Goal: Task Accomplishment & Management: Use online tool/utility

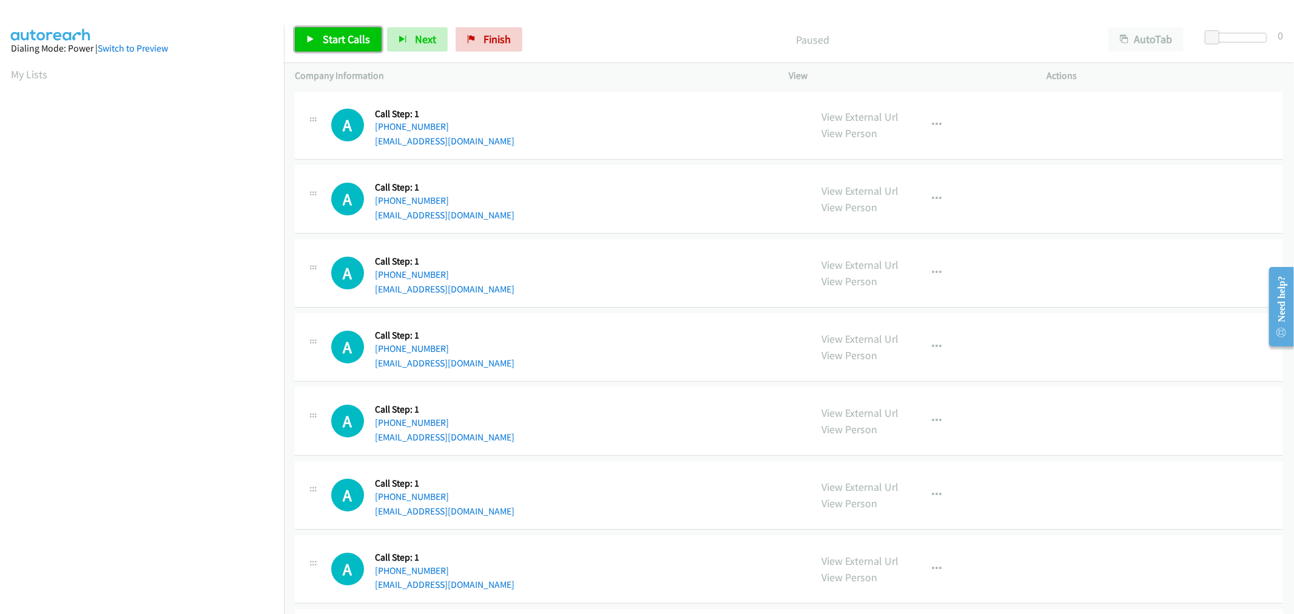
click at [329, 38] on span "Start Calls" at bounding box center [346, 39] width 47 height 14
click at [646, 244] on div "A Callback Scheduled Call Step: 1 America/Chicago +1 214-218-2882 tyblom@yahoo.…" at bounding box center [789, 273] width 988 height 69
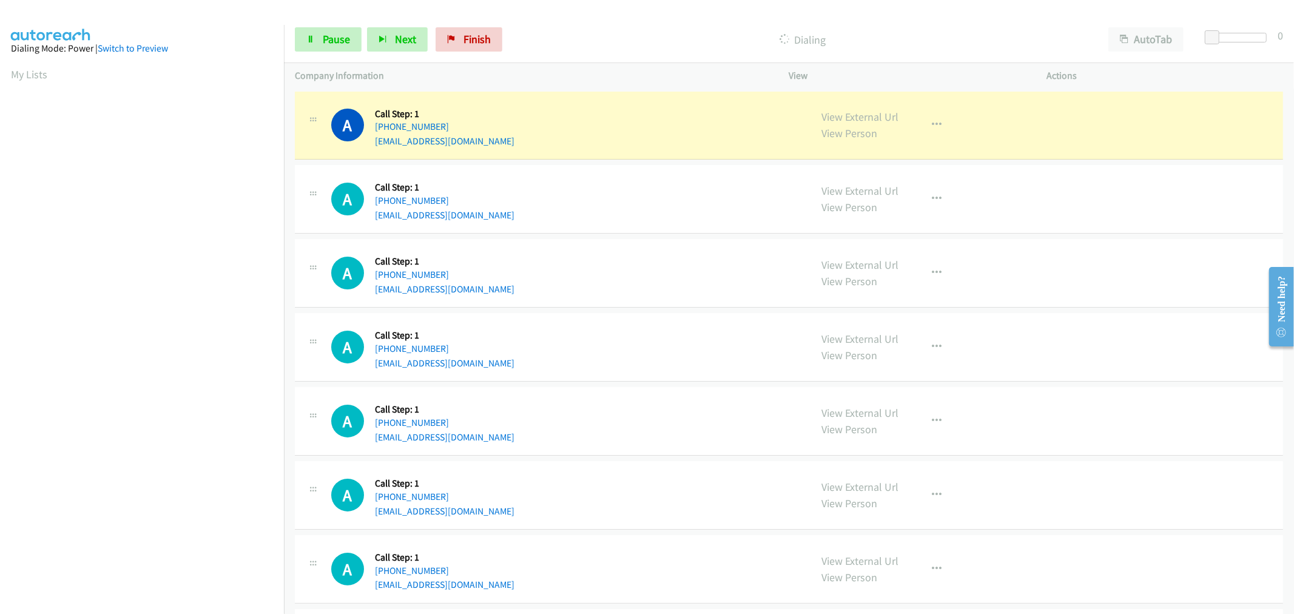
scroll to position [67, 0]
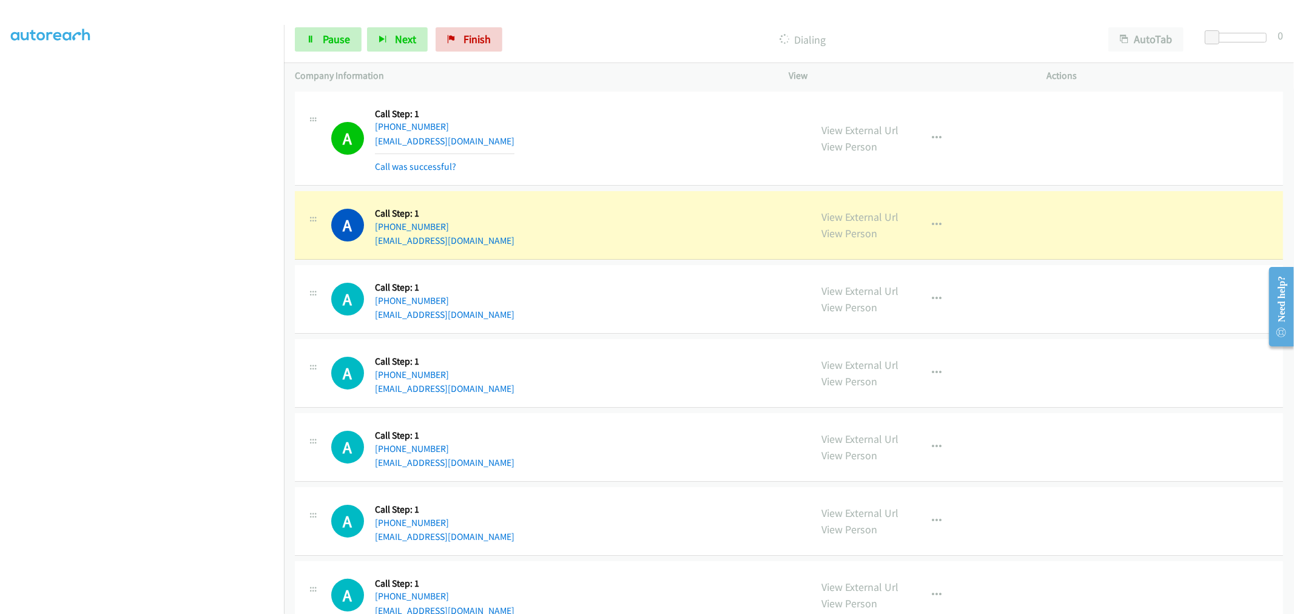
drag, startPoint x: 835, startPoint y: 214, endPoint x: 781, endPoint y: 192, distance: 58.0
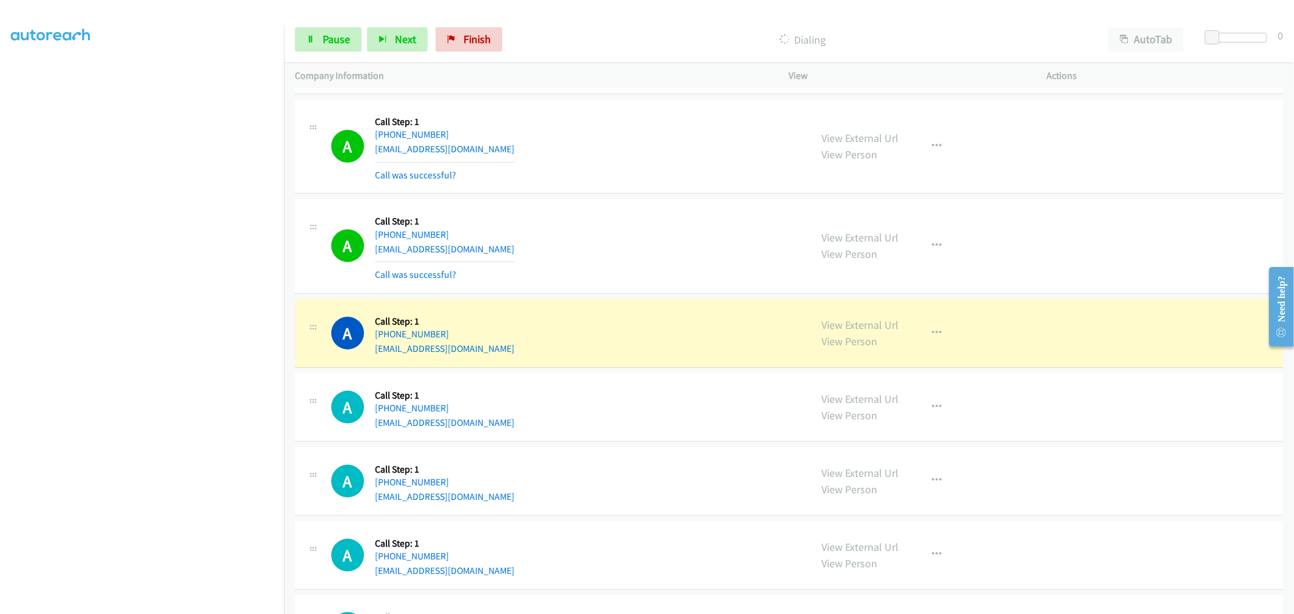
scroll to position [202, 0]
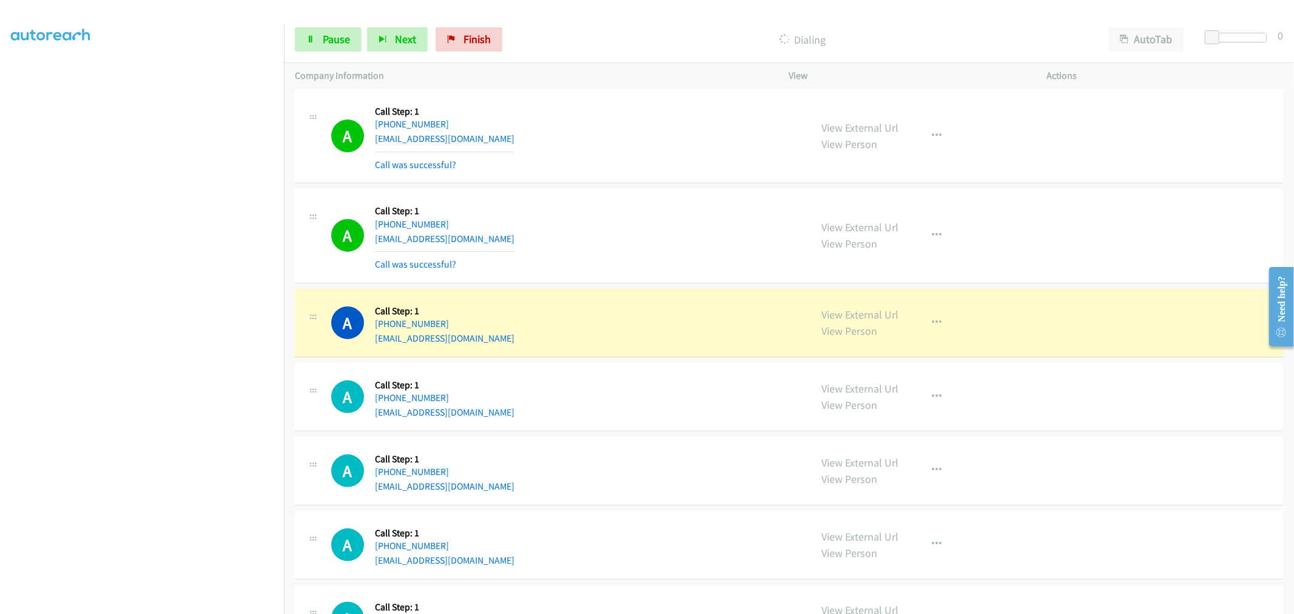
click at [637, 198] on div "A Callback Scheduled Call Step: 1 America/New_York +1 551-373-0041 choatelexing…" at bounding box center [789, 236] width 988 height 95
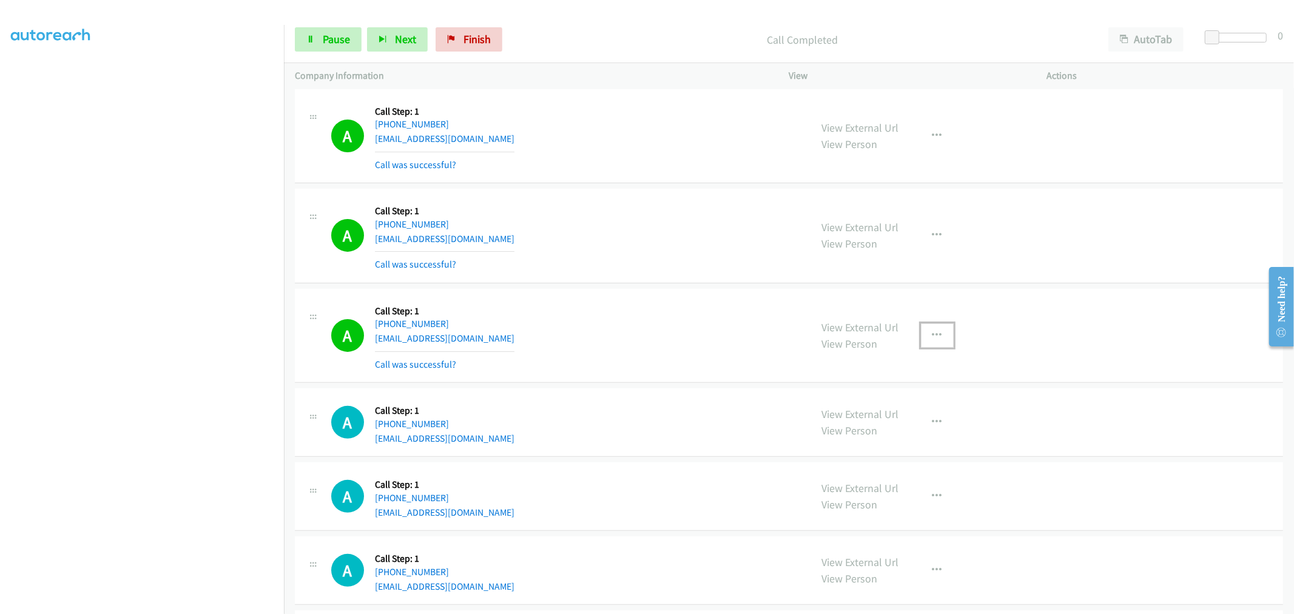
click at [932, 338] on icon "button" at bounding box center [937, 336] width 10 height 10
click at [847, 434] on link "Add to do not call list" at bounding box center [872, 439] width 161 height 24
click at [632, 279] on div "A Callback Scheduled Call Step: 1 America/New_York +1 551-373-0041 choatelexing…" at bounding box center [789, 236] width 988 height 95
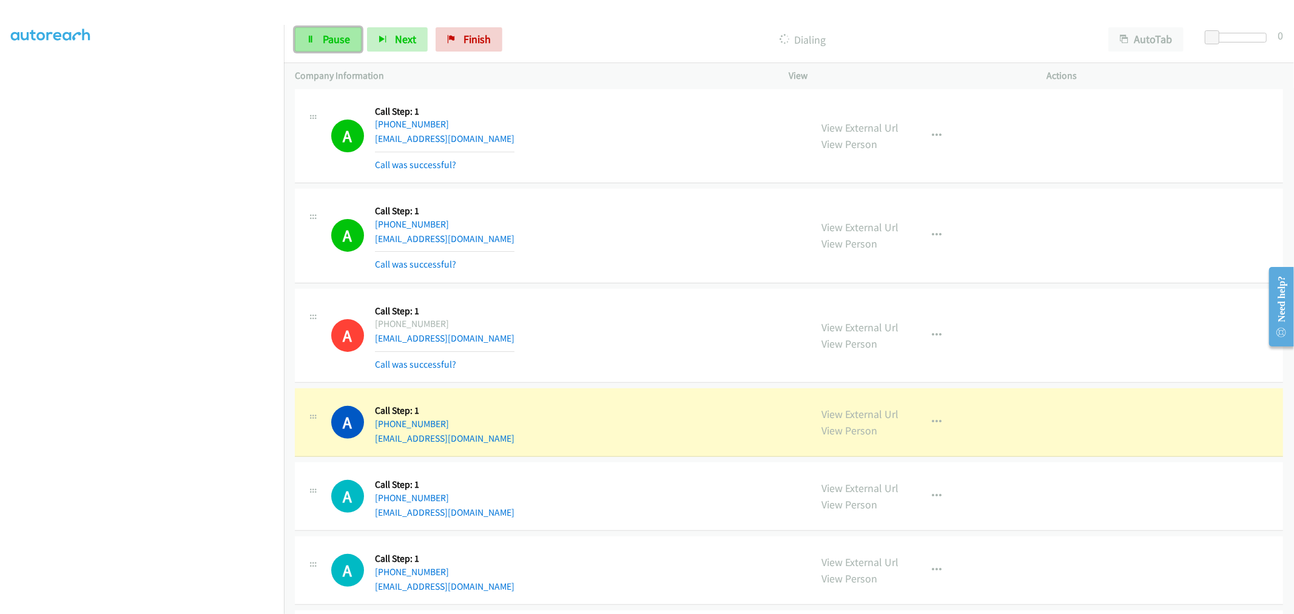
click at [340, 35] on span "Pause" at bounding box center [336, 39] width 27 height 14
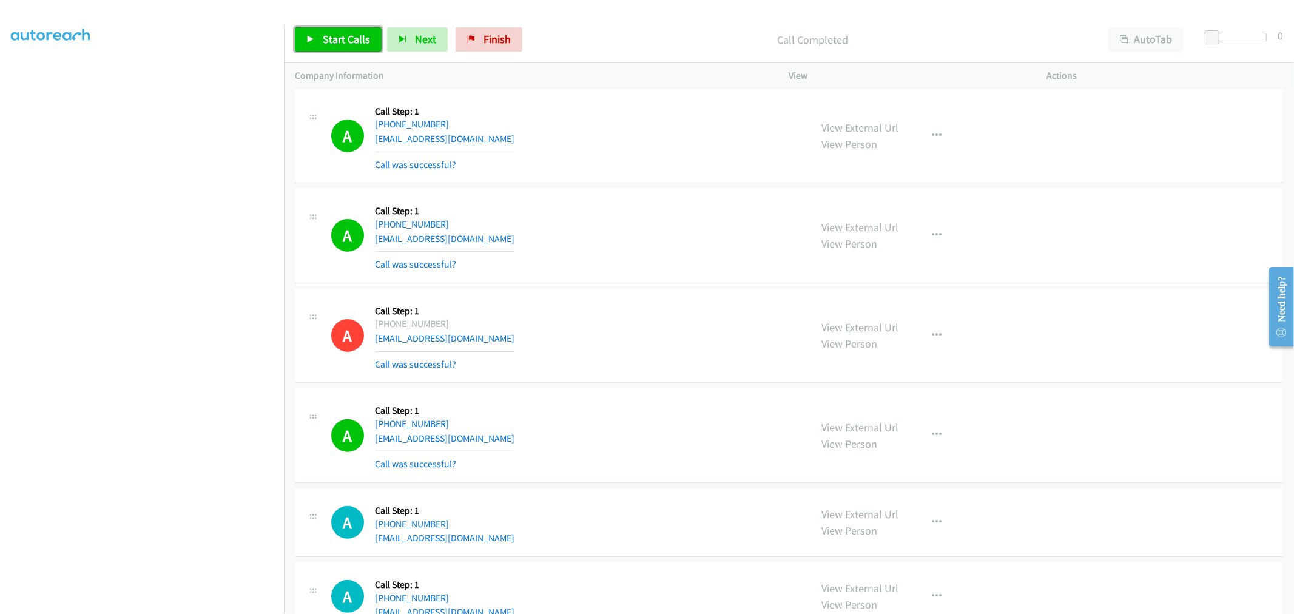
click at [325, 51] on link "Start Calls" at bounding box center [338, 39] width 87 height 24
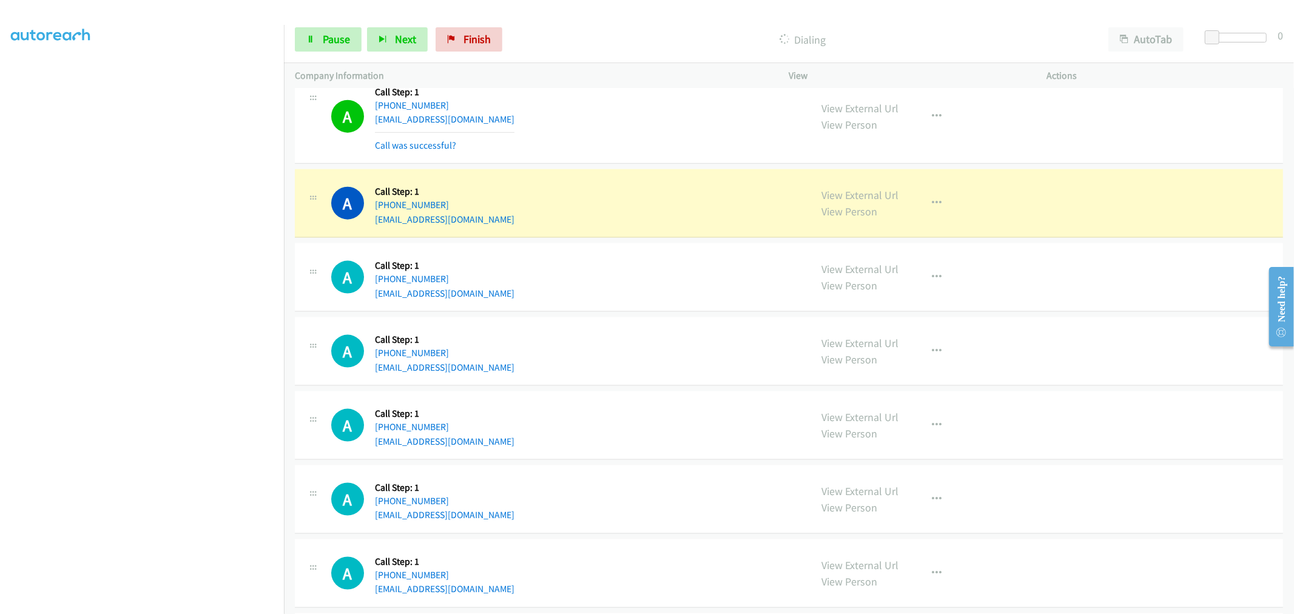
scroll to position [1339, 0]
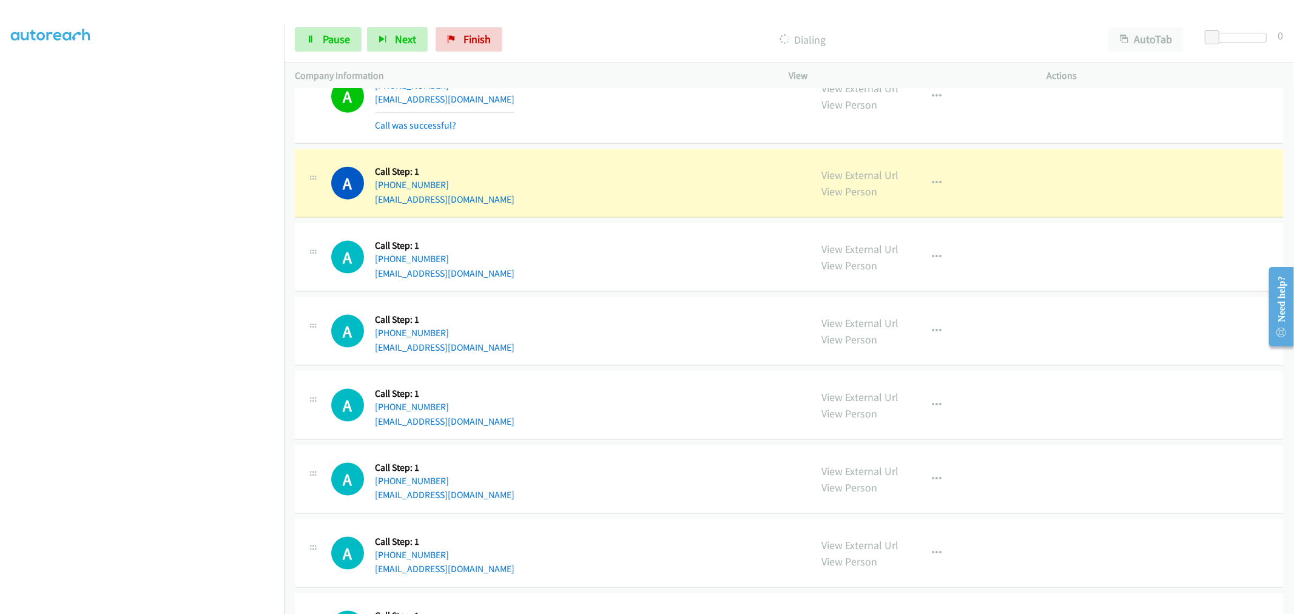
click at [658, 237] on div "A Callback Scheduled Call Step: 1 America/Los_Angeles +1 425-281-2279 melmckune…" at bounding box center [565, 257] width 469 height 46
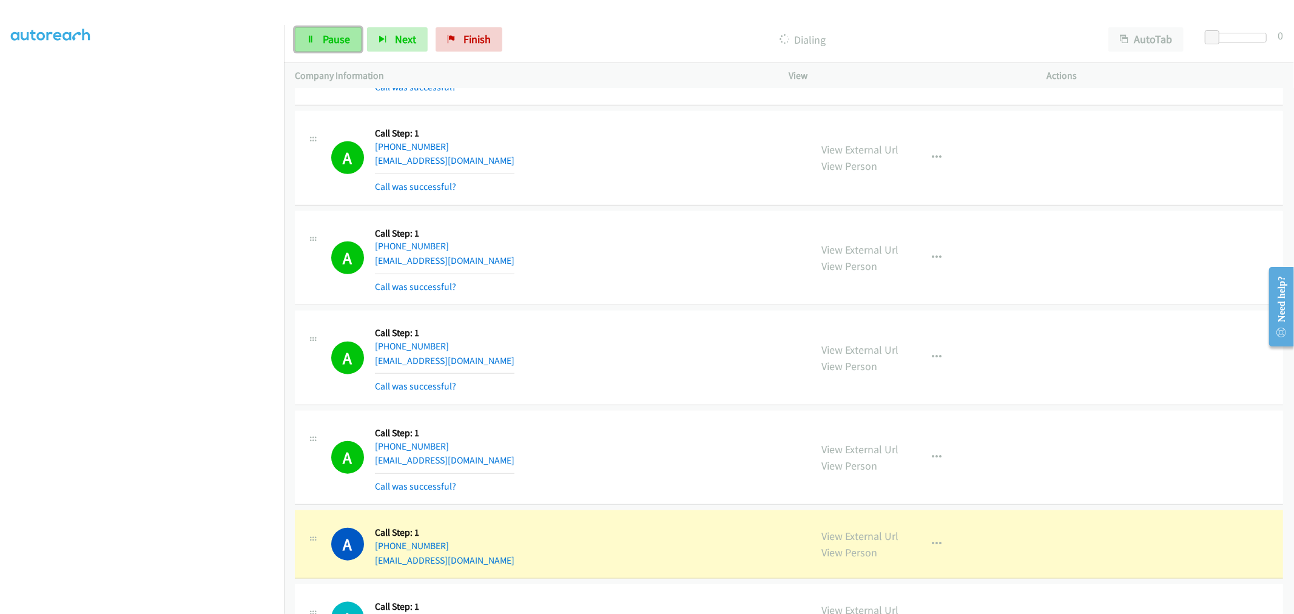
click at [346, 37] on span "Pause" at bounding box center [336, 39] width 27 height 14
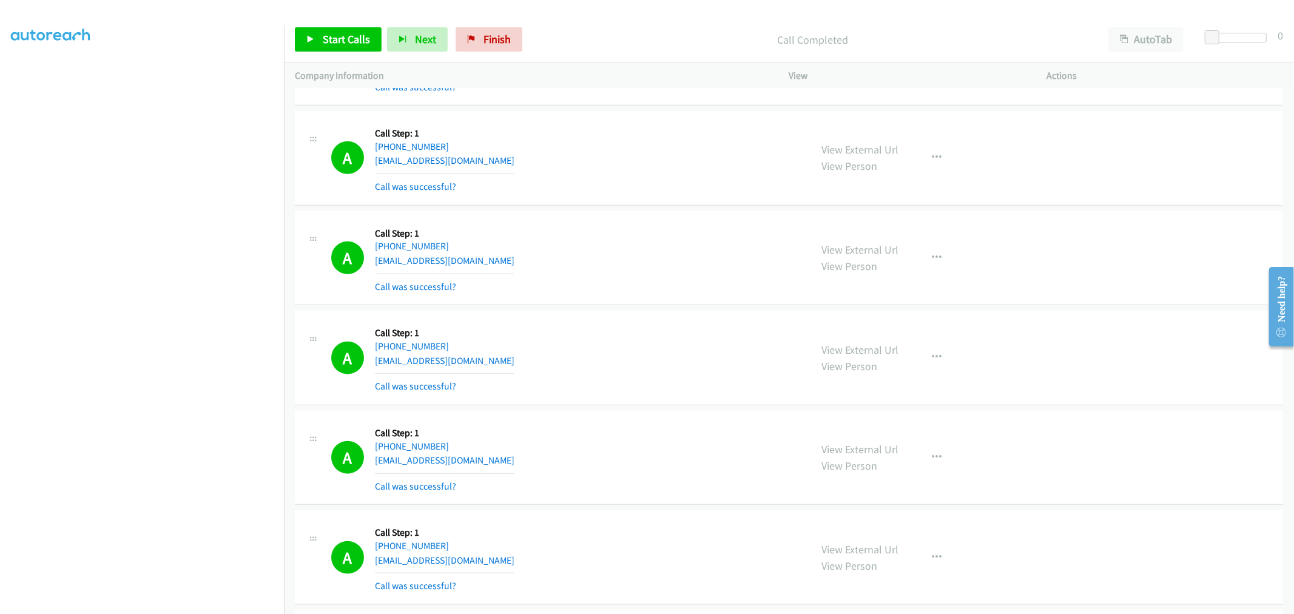
click at [540, 351] on div "A Callback Scheduled Call Step: 1 America/New_York +1 954-298-3015 vxbates@gmai…" at bounding box center [565, 357] width 469 height 72
click at [685, 195] on div "A Callback Scheduled Call Step: 1 America/Chicago +1 210-287-4994 mitanomas@gma…" at bounding box center [789, 158] width 988 height 95
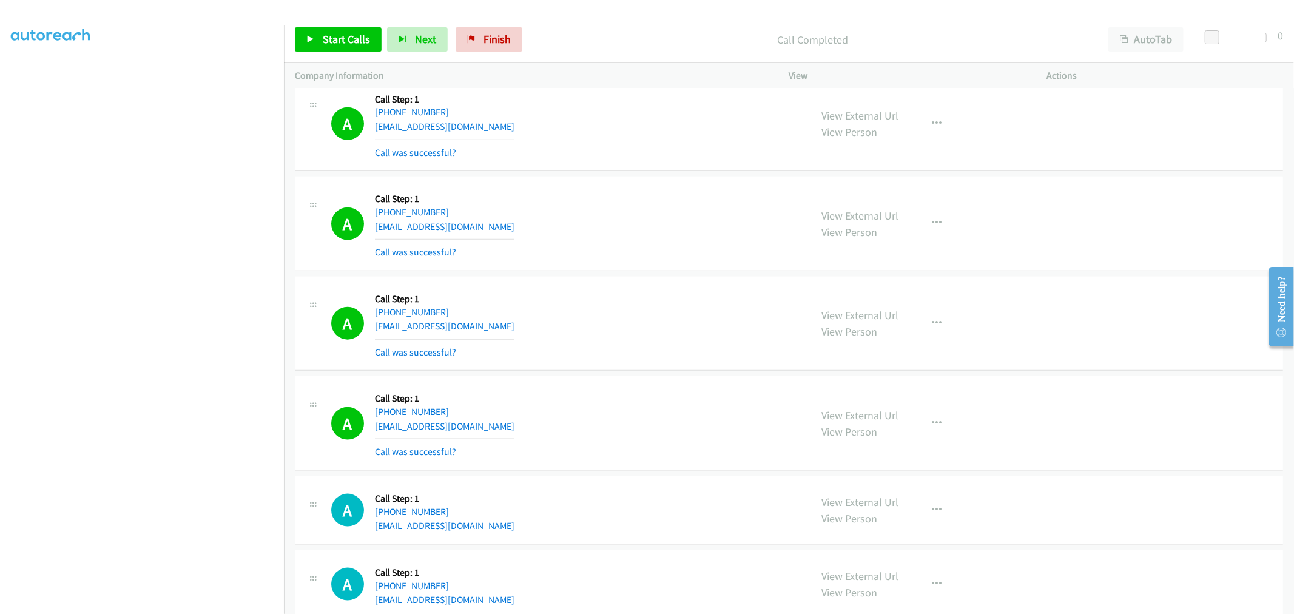
scroll to position [1113, 0]
click at [343, 41] on span "Start Calls" at bounding box center [346, 39] width 47 height 14
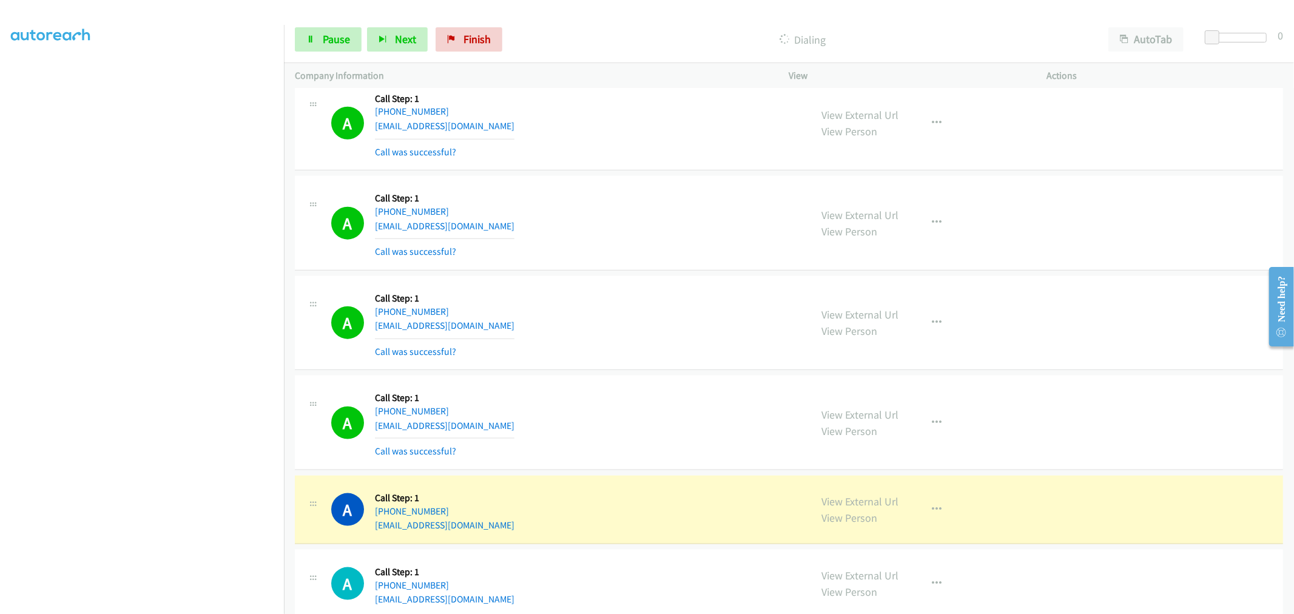
click at [596, 338] on div "A Callback Scheduled Call Step: 1 America/New_York +1 607-279-8372 williamthoma…" at bounding box center [565, 323] width 469 height 72
click at [597, 251] on div "A Callback Scheduled Call Step: 1 America/New_York +1 954-298-3015 vxbates@gmai…" at bounding box center [565, 223] width 469 height 72
click at [696, 377] on div "A Callback Scheduled Call Step: 1 America/New_York +1 906-367-0435 c_in_s@msn.c…" at bounding box center [789, 422] width 988 height 95
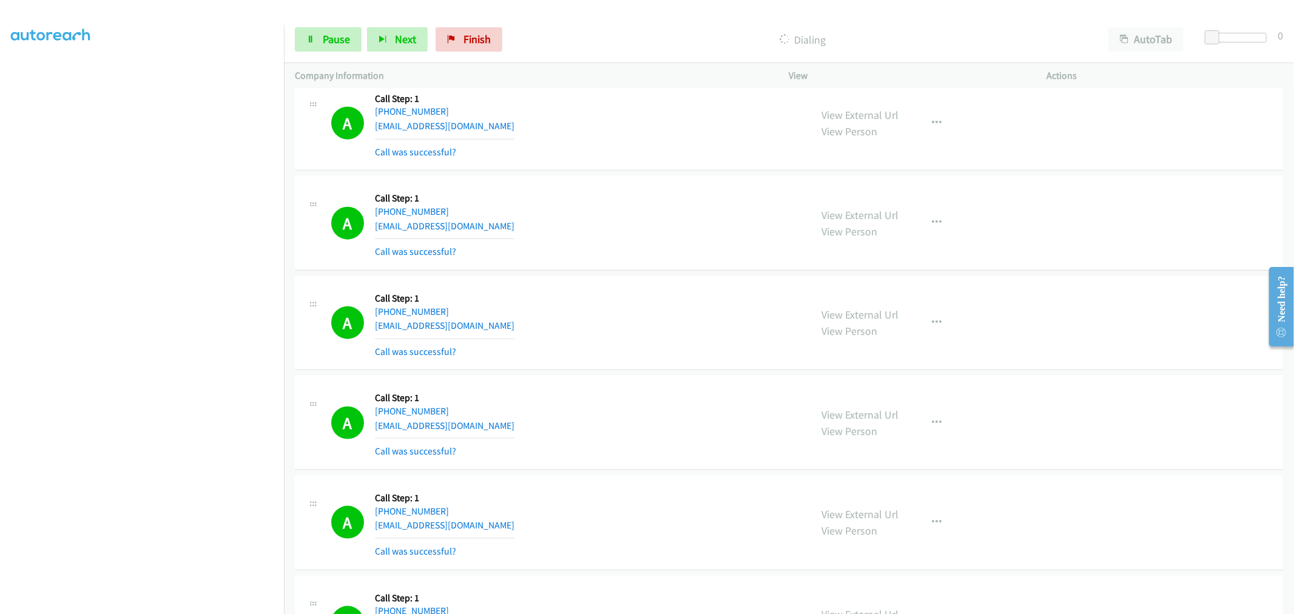
drag, startPoint x: 719, startPoint y: 278, endPoint x: 674, endPoint y: 301, distance: 50.7
click at [674, 301] on div "A Callback Scheduled Call Step: 1 America/New_York +1 607-279-8372 williamthoma…" at bounding box center [565, 323] width 469 height 72
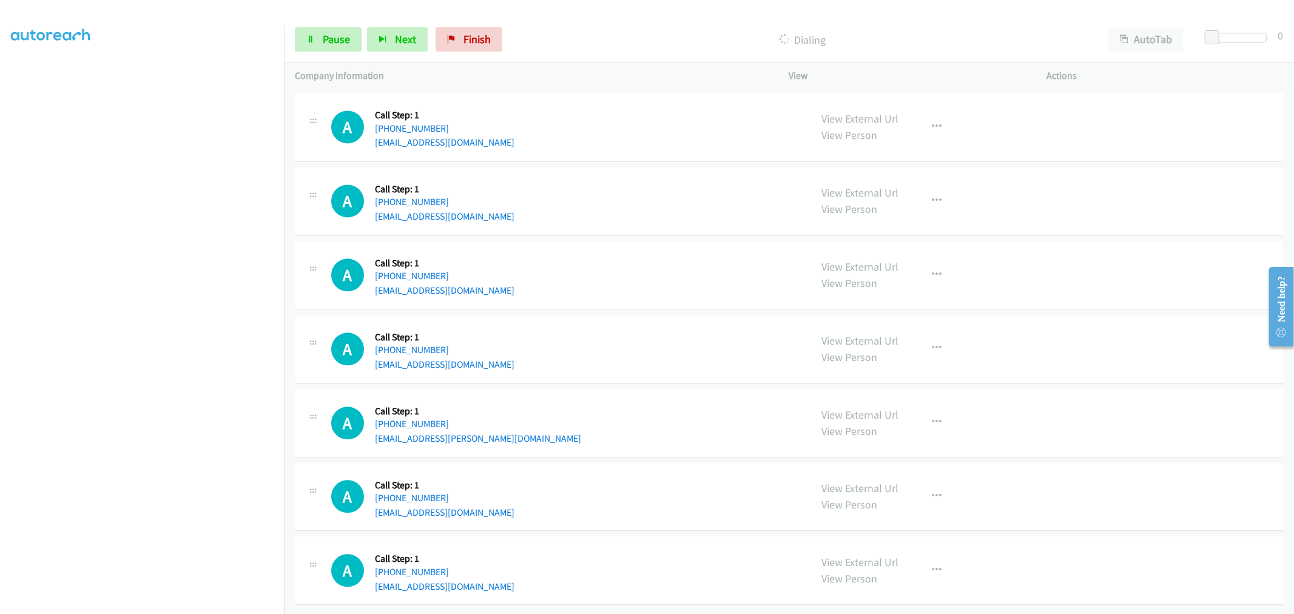
scroll to position [1943, 0]
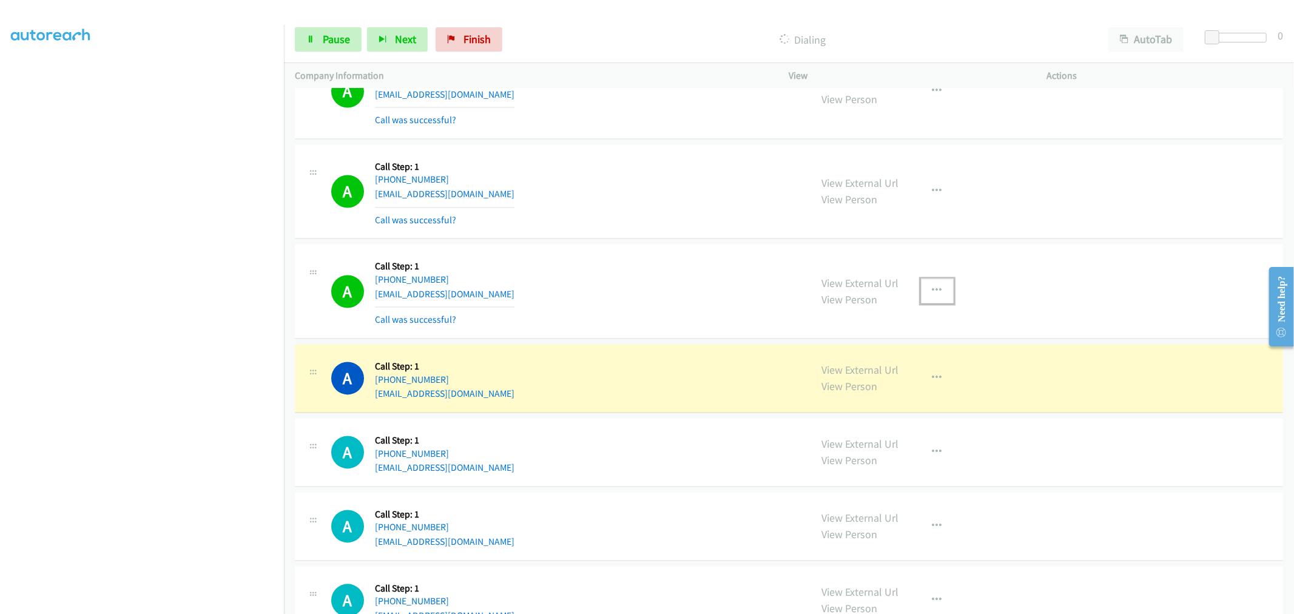
click at [924, 288] on button "button" at bounding box center [937, 291] width 33 height 24
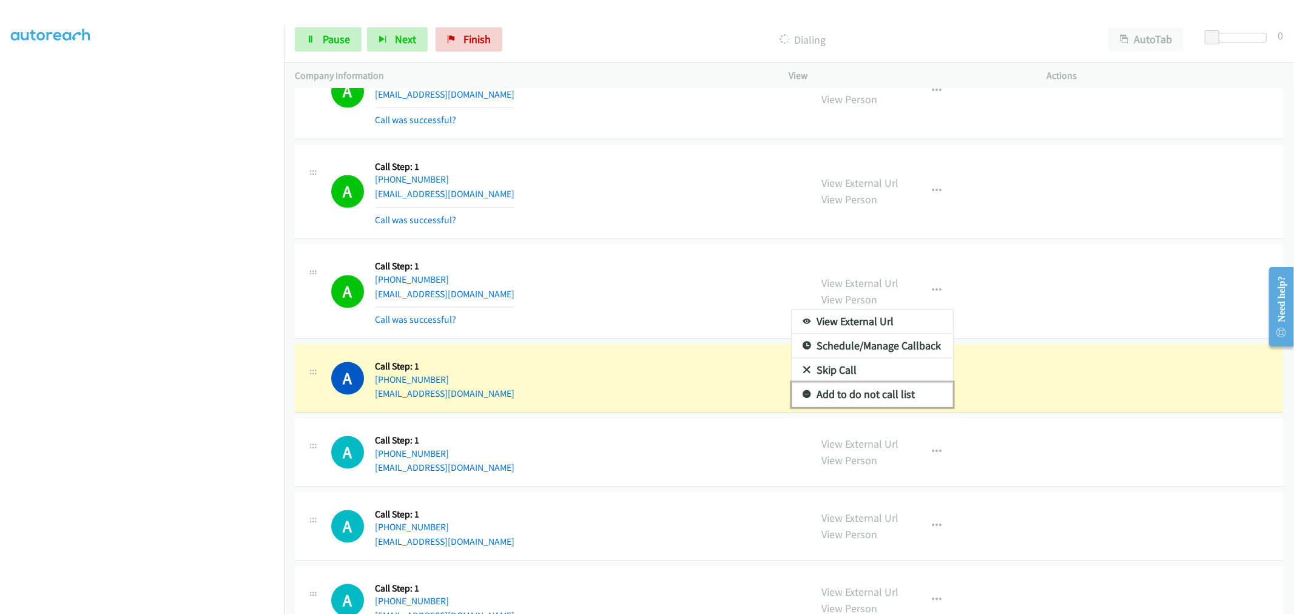
click at [875, 397] on link "Add to do not call list" at bounding box center [872, 395] width 161 height 24
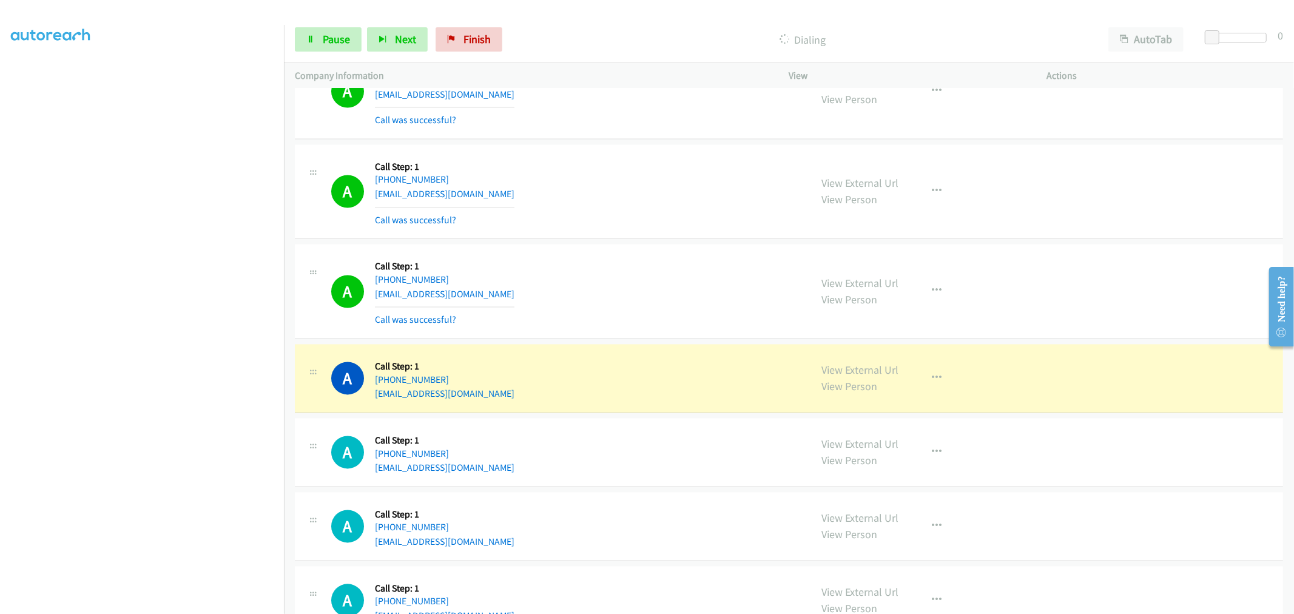
click at [602, 301] on div "A Callback Scheduled Call Step: 1 America/Los_Angeles +1 253-456-8956 cmartinez…" at bounding box center [565, 291] width 469 height 72
click at [671, 285] on div "A Callback Scheduled Call Step: 1 America/Los_Angeles +1 253-456-8956 cmartinez…" at bounding box center [565, 291] width 469 height 72
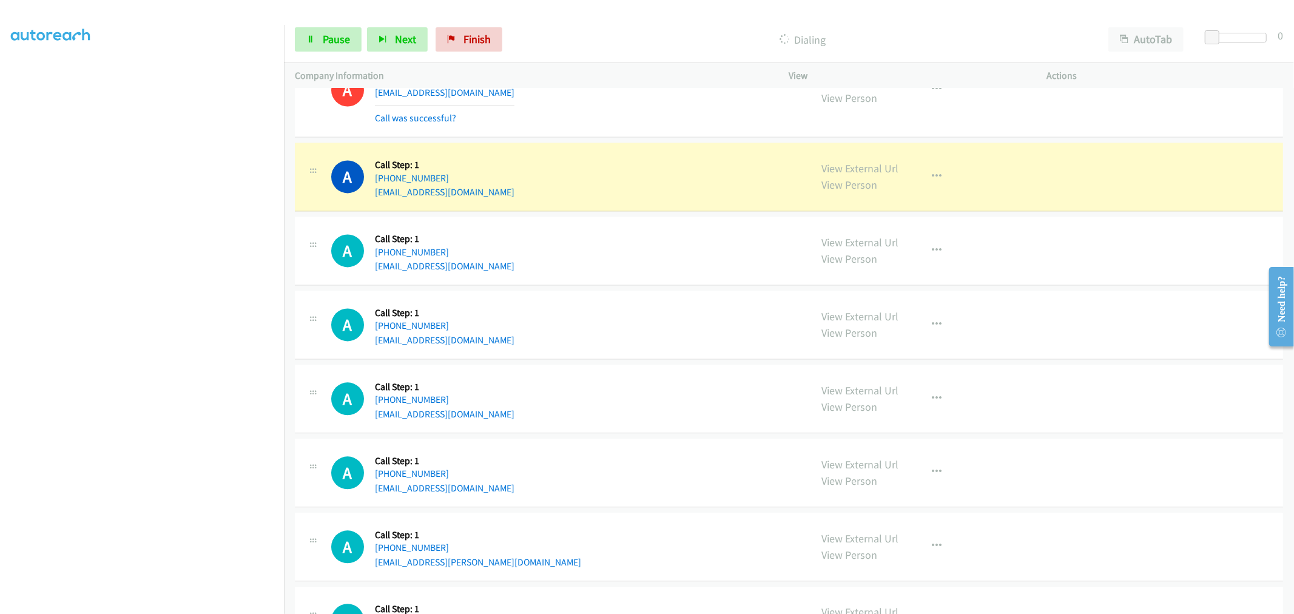
click at [664, 143] on div "A Callback Scheduled Call Step: 1 America/Los_Angeles +1 208-670-1609 andy_sanc…" at bounding box center [789, 177] width 988 height 69
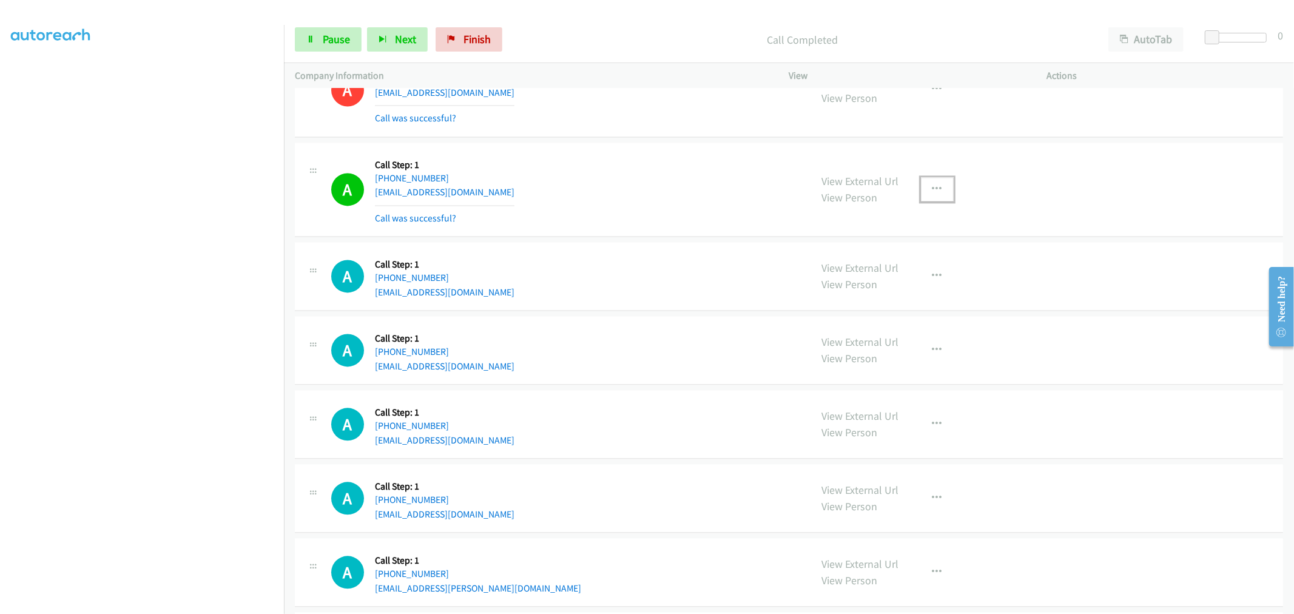
click at [932, 186] on icon "button" at bounding box center [937, 189] width 10 height 10
click at [864, 294] on link "Add to do not call list" at bounding box center [872, 293] width 161 height 24
click at [628, 190] on div "A Callback Scheduled Call Step: 1 America/Los_Angeles +1 208-670-1609 andy_sanc…" at bounding box center [565, 189] width 469 height 72
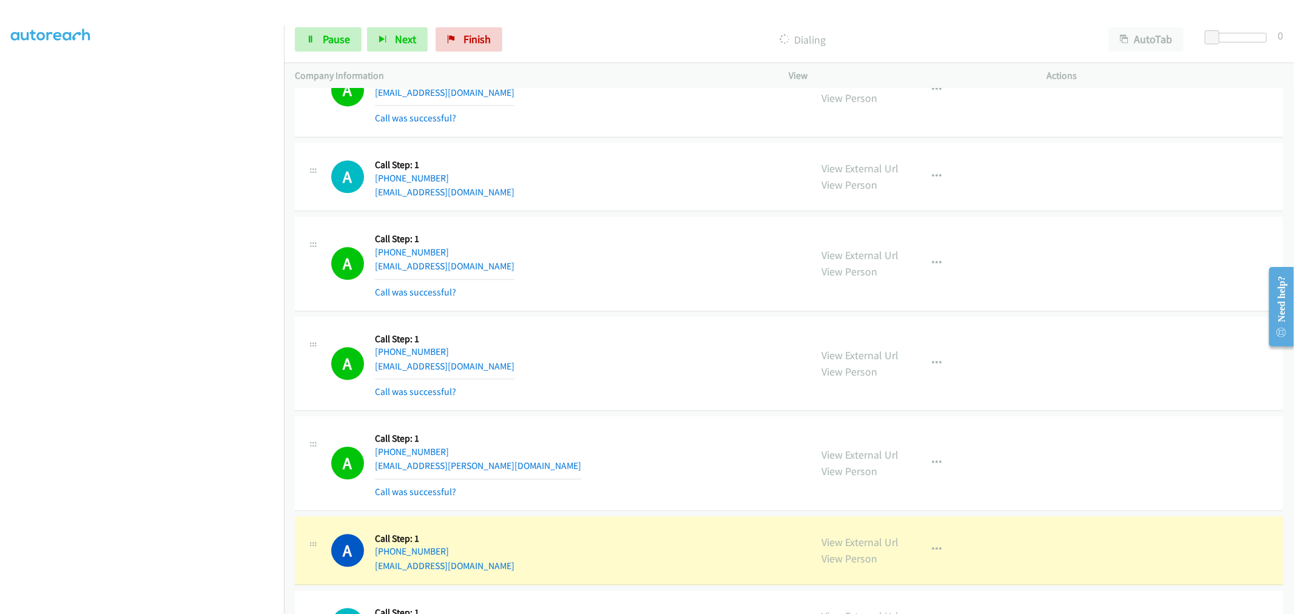
scroll to position [2415, 0]
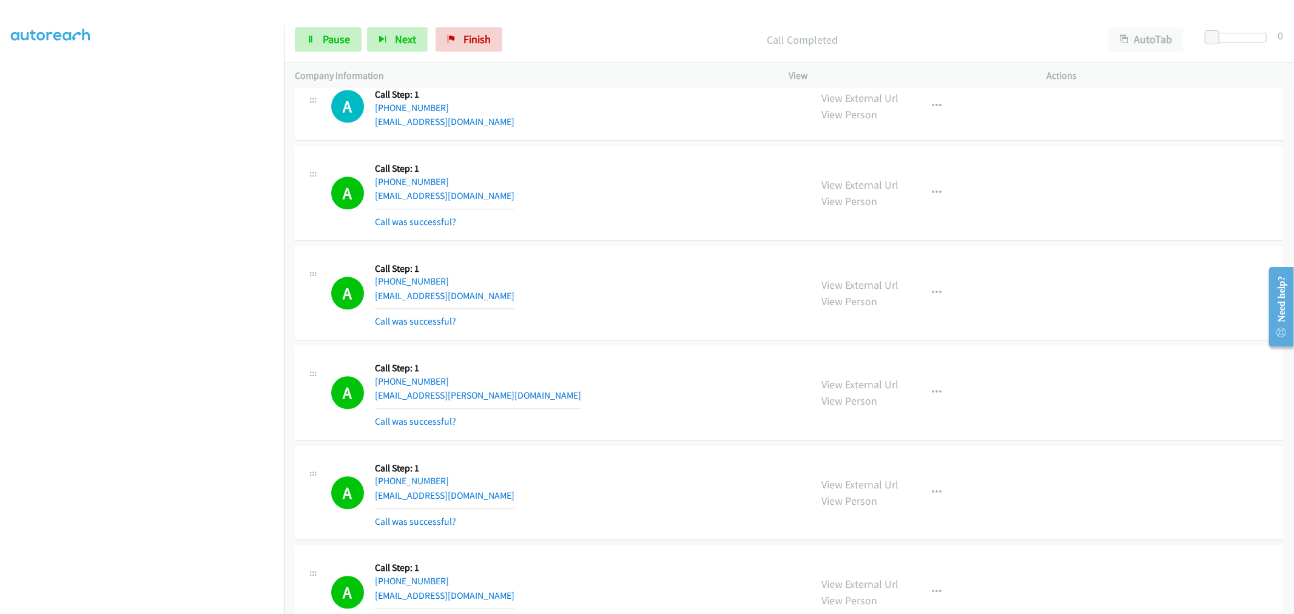
click at [326, 24] on div "Start Calls Pause Next Finish Call Completed AutoTab AutoTab 0" at bounding box center [789, 39] width 1010 height 47
click at [334, 49] on link "Pause" at bounding box center [328, 39] width 67 height 24
click at [347, 44] on span "Start Calls" at bounding box center [346, 39] width 47 height 14
drag, startPoint x: 609, startPoint y: 258, endPoint x: 616, endPoint y: 257, distance: 7.4
click at [616, 257] on div "A Callback Scheduled Call Step: 1 America/Phoenix +1 480-203-4610 holyboy96@yah…" at bounding box center [789, 293] width 988 height 95
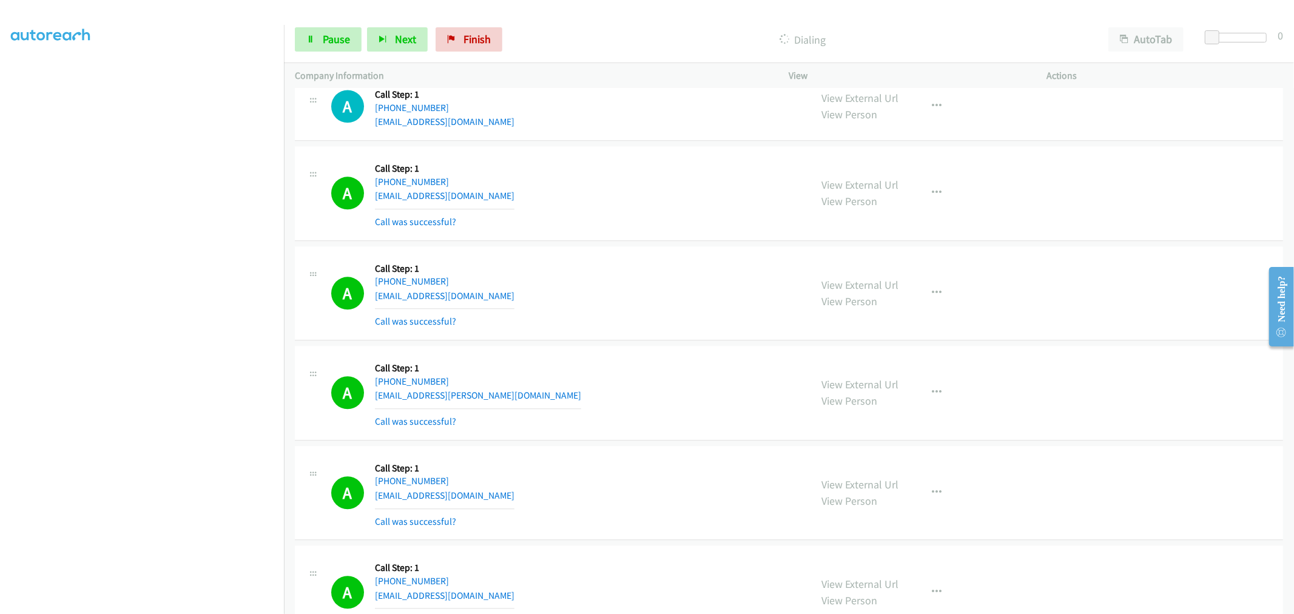
scroll to position [1678, 0]
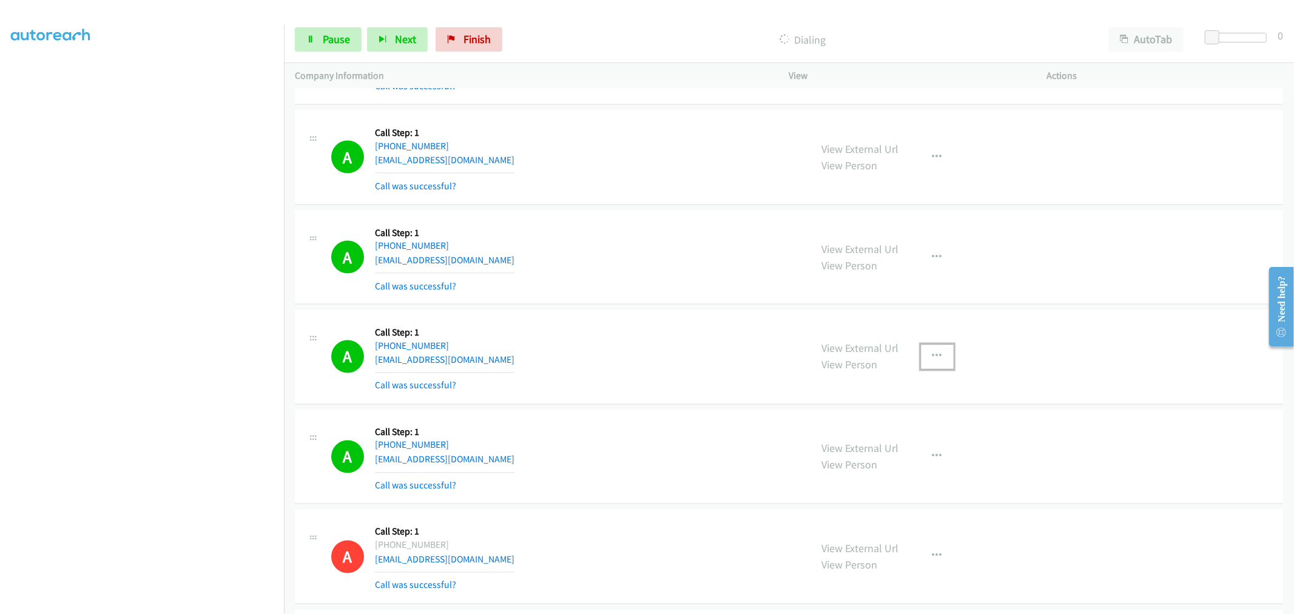
click at [935, 358] on icon "button" at bounding box center [937, 357] width 10 height 10
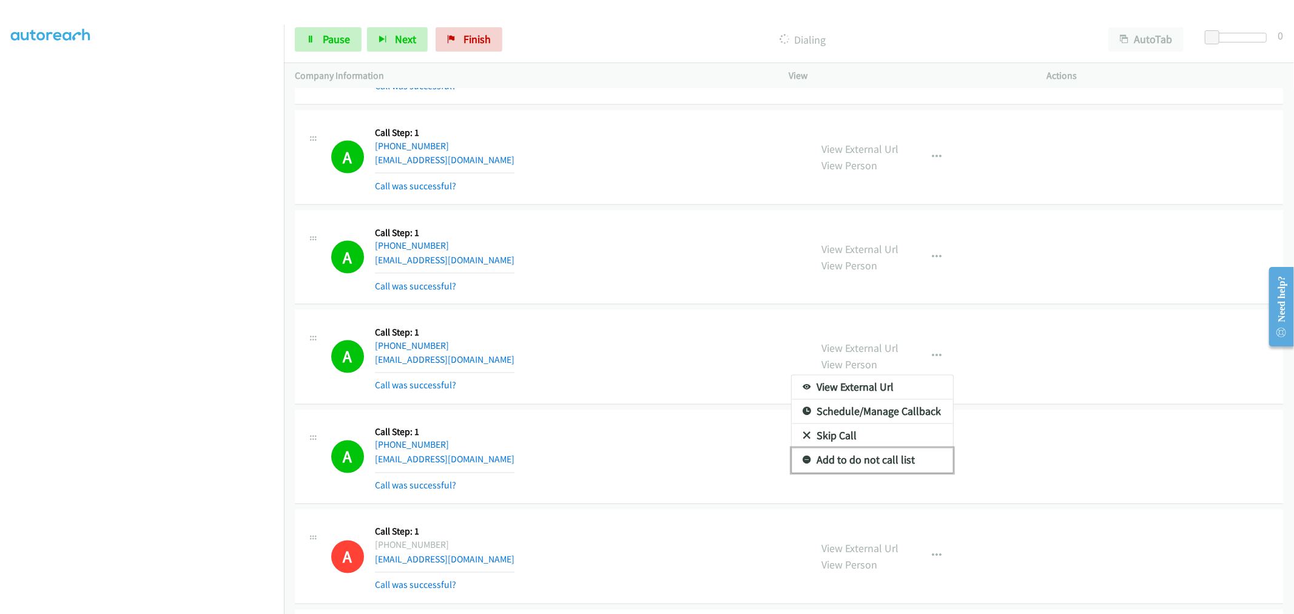
drag, startPoint x: 887, startPoint y: 459, endPoint x: 856, endPoint y: 425, distance: 46.4
click at [887, 459] on link "Add to do not call list" at bounding box center [872, 460] width 161 height 24
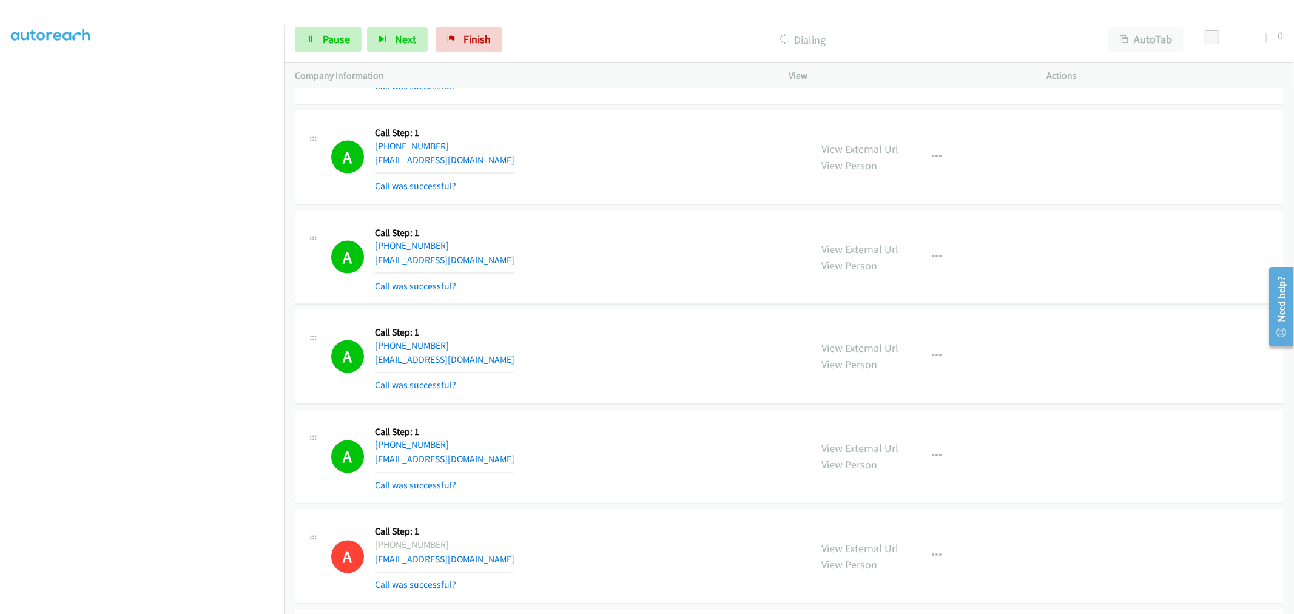
click at [613, 174] on div "A Callback Scheduled Call Step: 1 America/New_York +1 802-343-1872 joyryde@gmai…" at bounding box center [565, 157] width 469 height 72
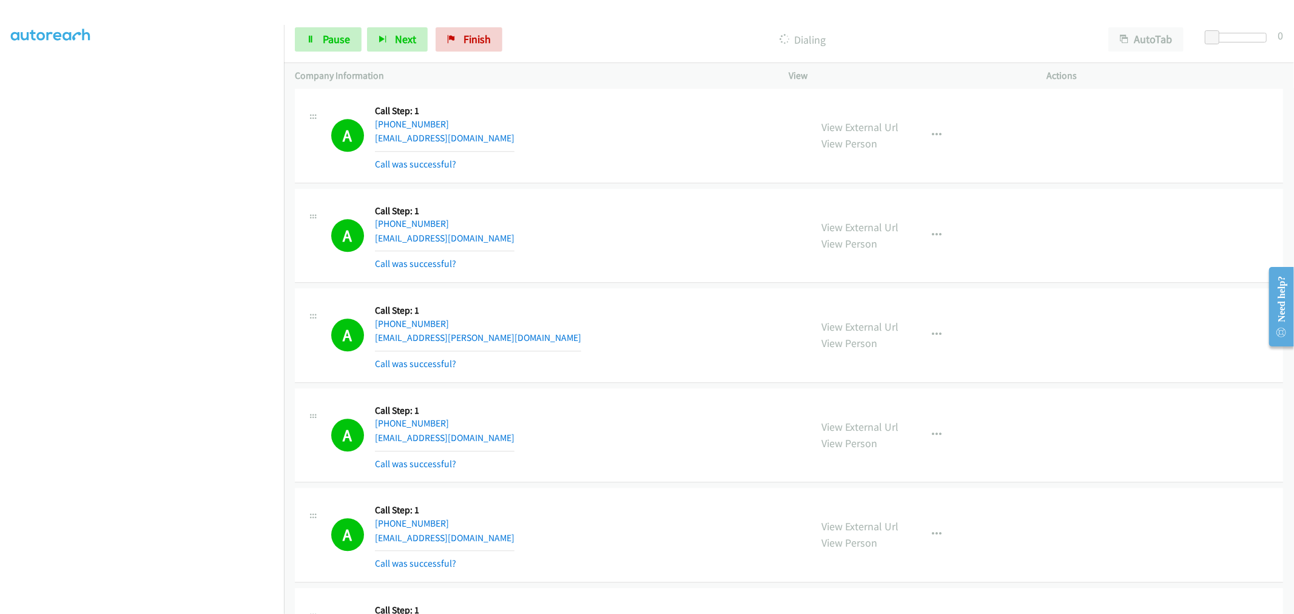
scroll to position [2487, 0]
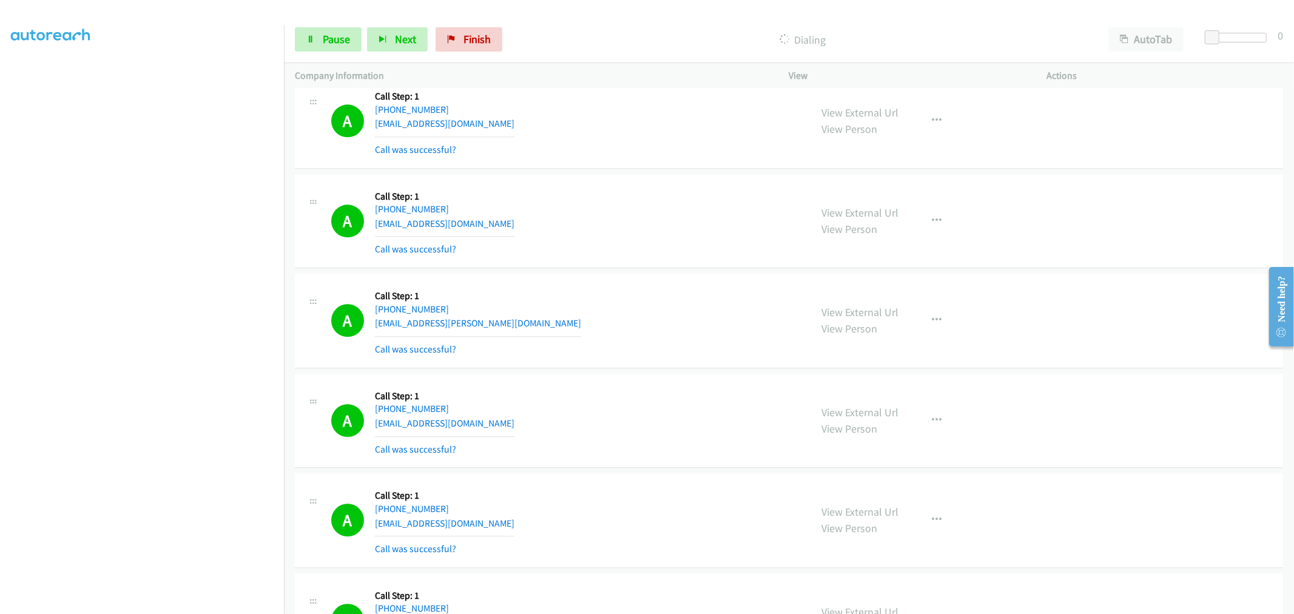
click at [688, 284] on div "A Callback Scheduled Call Step: 1 America/New_York +1 203-917-9011 luke.gaydos@…" at bounding box center [789, 321] width 988 height 95
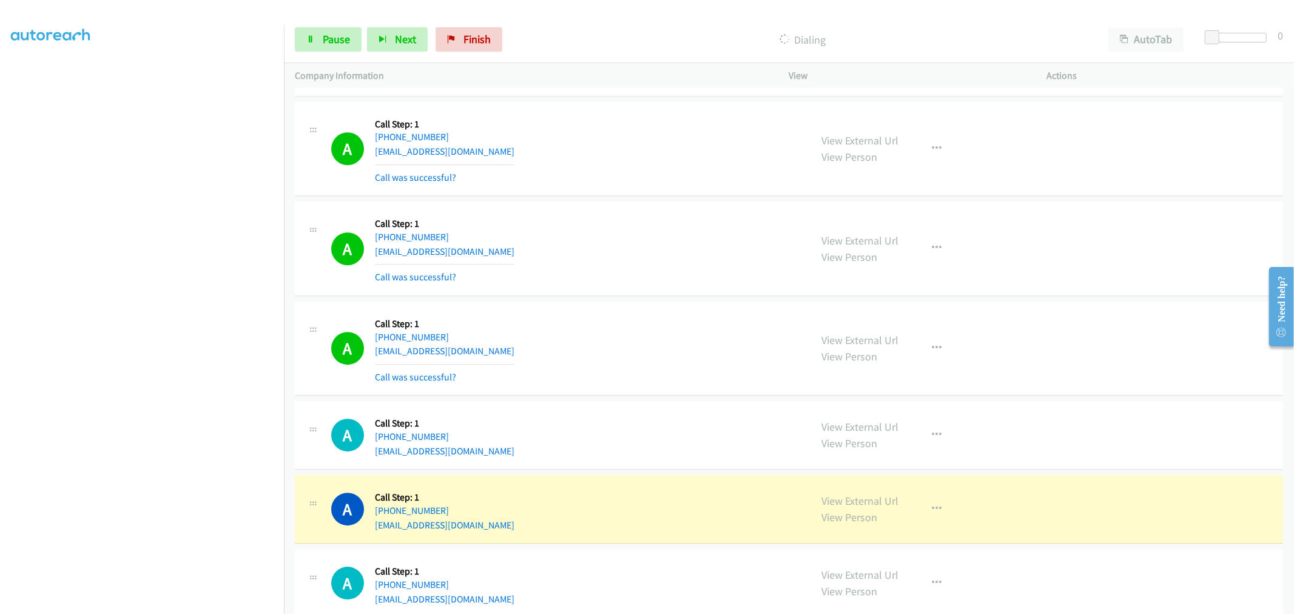
scroll to position [3228, 0]
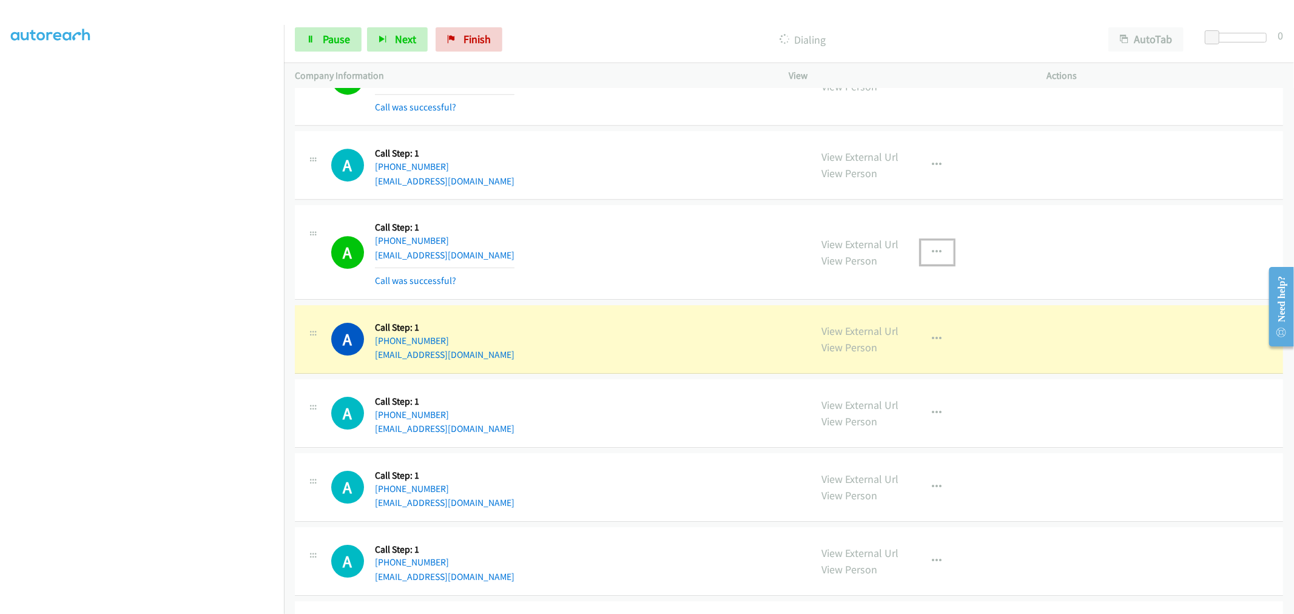
click at [932, 252] on icon "button" at bounding box center [937, 252] width 10 height 10
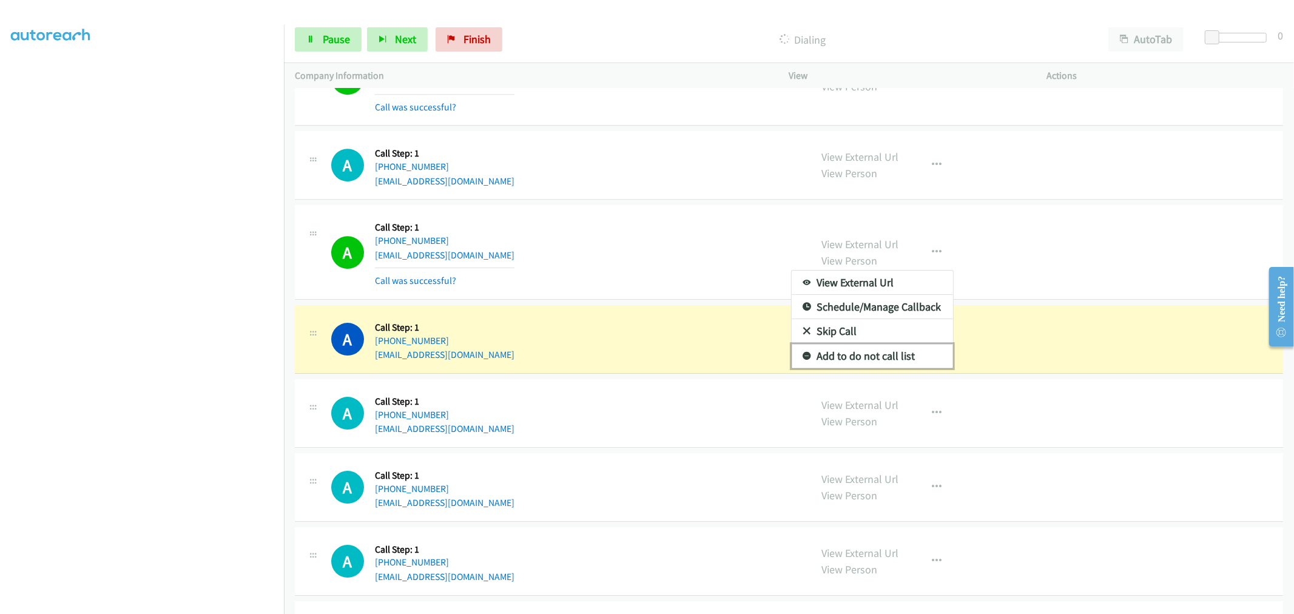
click at [863, 368] on link "Add to do not call list" at bounding box center [872, 356] width 161 height 24
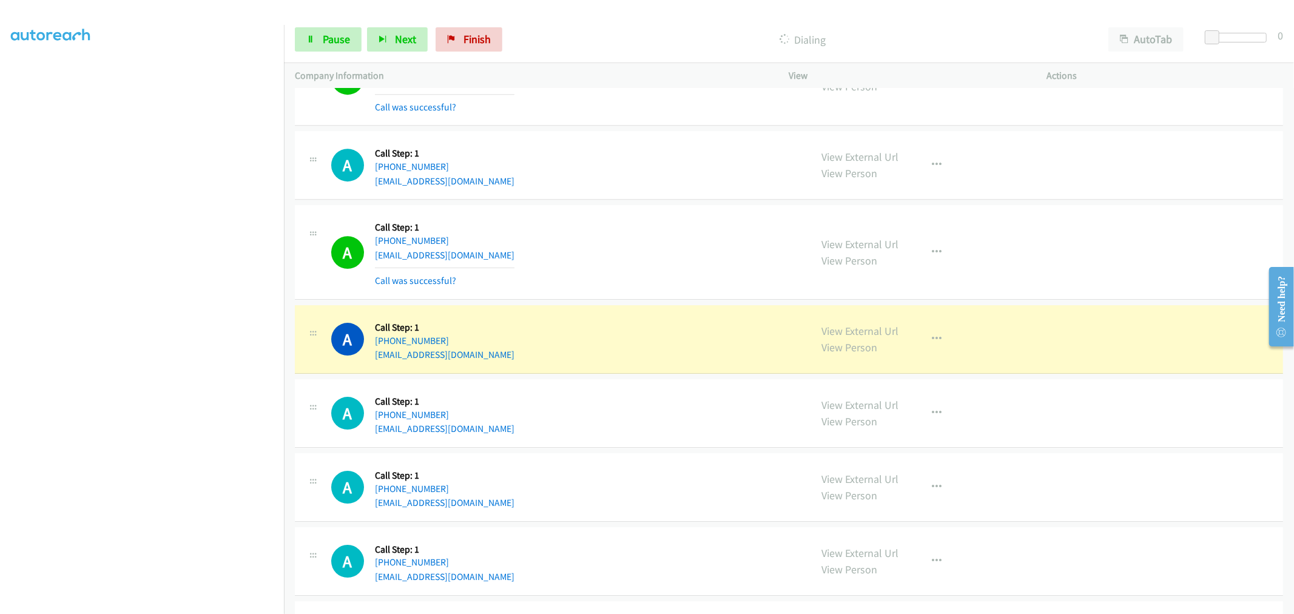
click at [632, 241] on div "A Callback Scheduled Call Step: 1 America/New_York +1 516-413-6262 keyurghael@g…" at bounding box center [565, 252] width 469 height 72
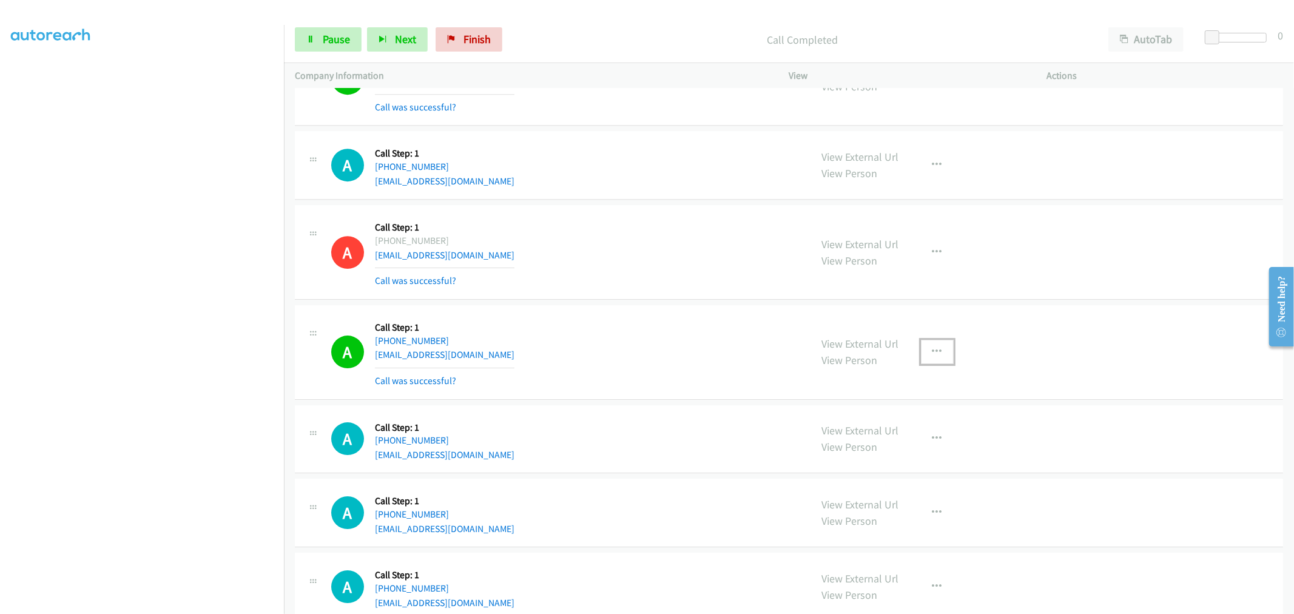
click at [936, 361] on button "button" at bounding box center [937, 352] width 33 height 24
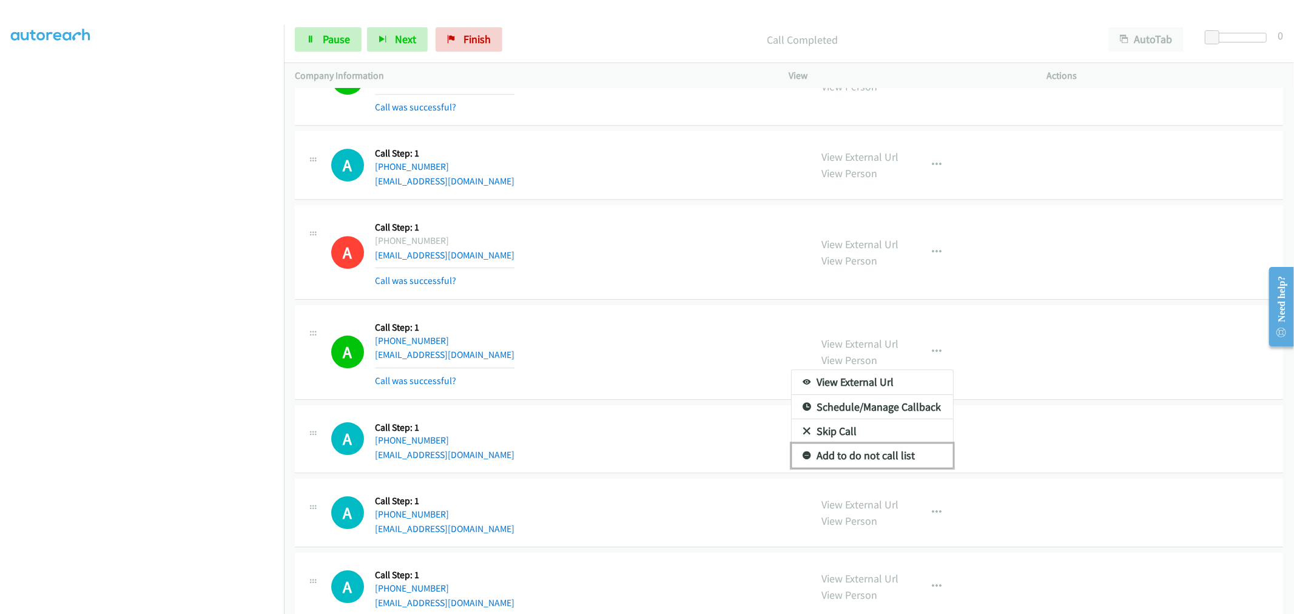
click at [859, 450] on link "Add to do not call list" at bounding box center [872, 455] width 161 height 24
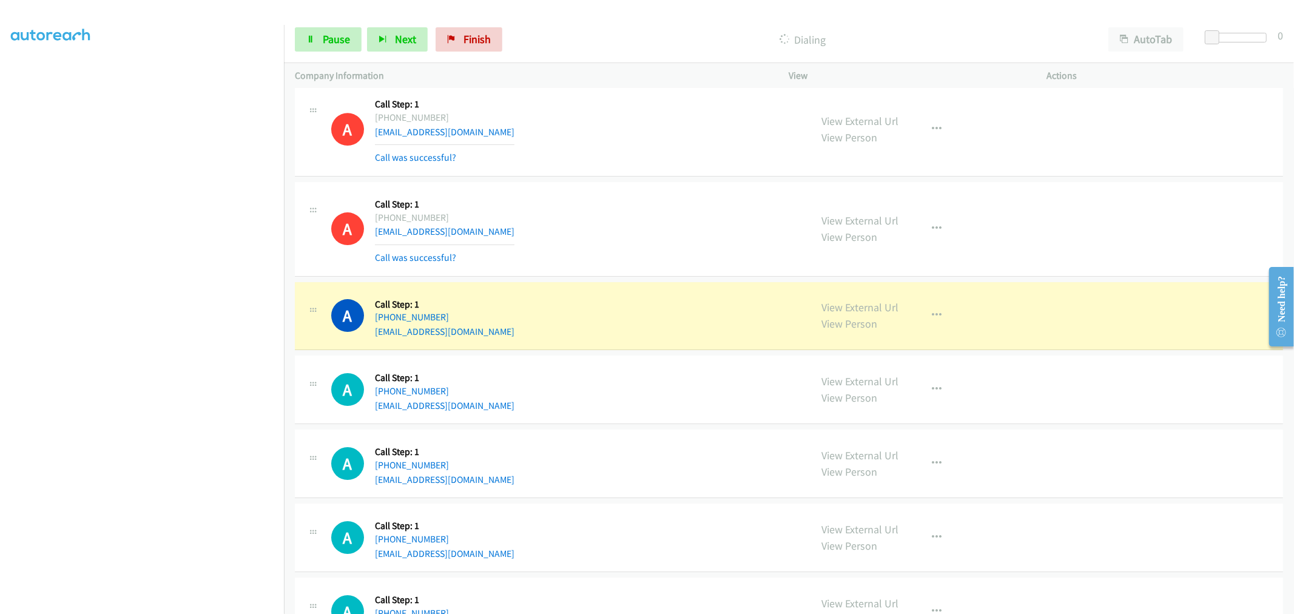
scroll to position [3430, 0]
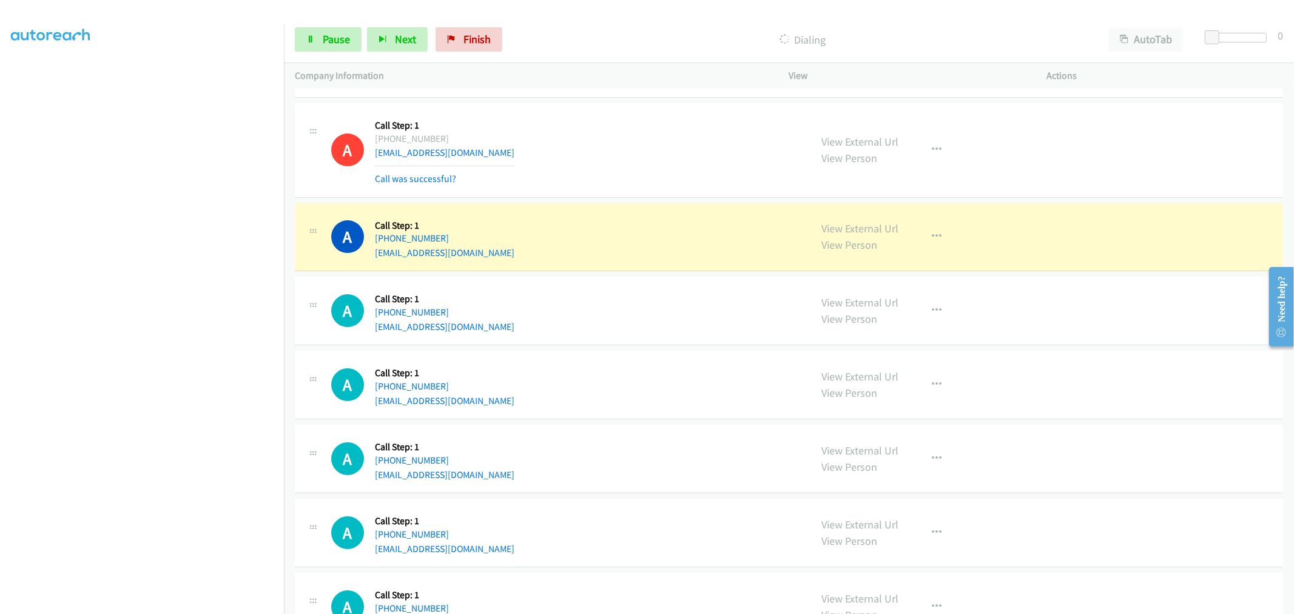
click at [621, 138] on div "A Callback Scheduled Call Step: 1 America/Los_Angeles +1 415-415-4154 ifjbpeti@…" at bounding box center [565, 150] width 469 height 72
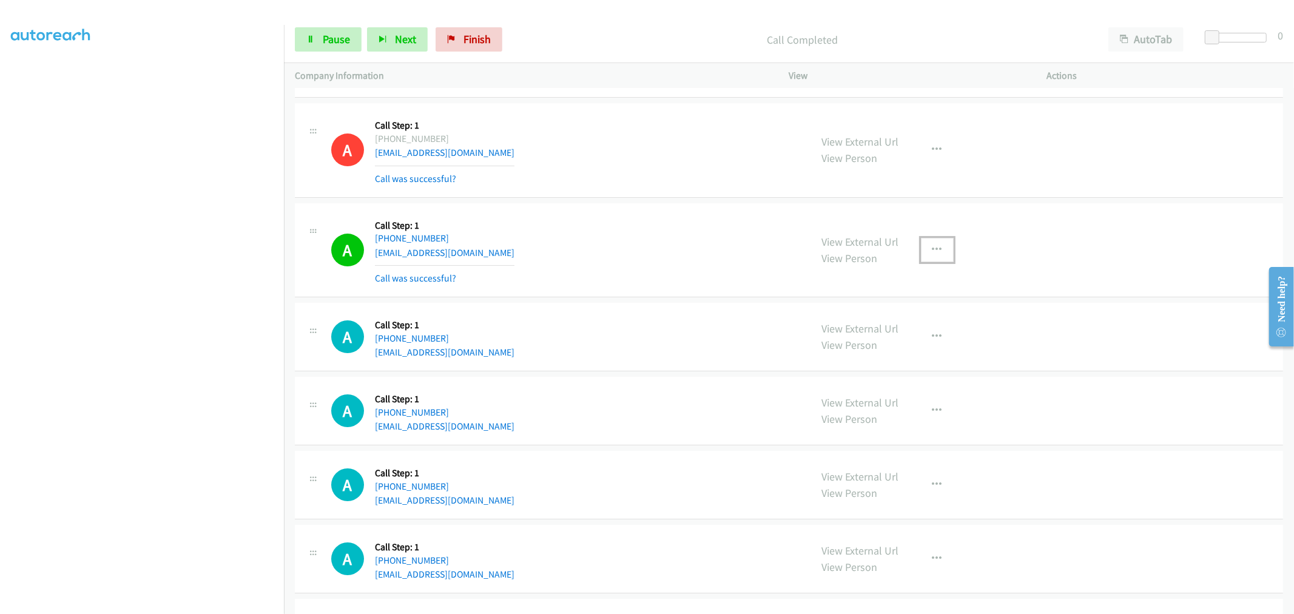
click at [924, 249] on button "button" at bounding box center [937, 250] width 33 height 24
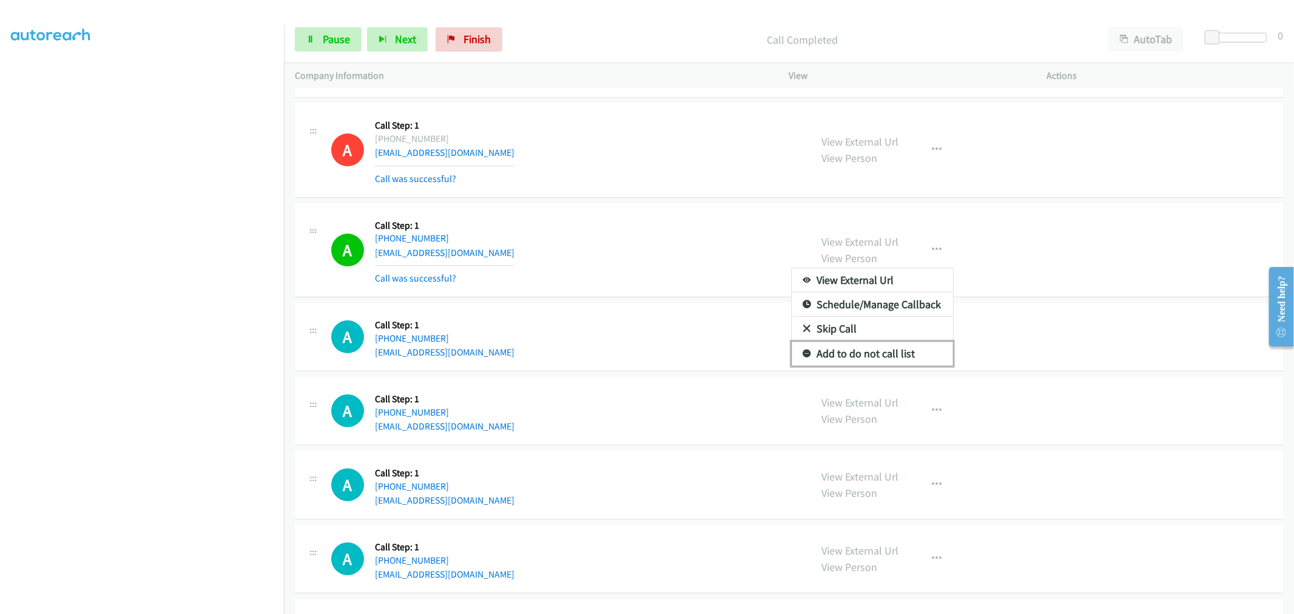
click at [892, 355] on link "Add to do not call list" at bounding box center [872, 353] width 161 height 24
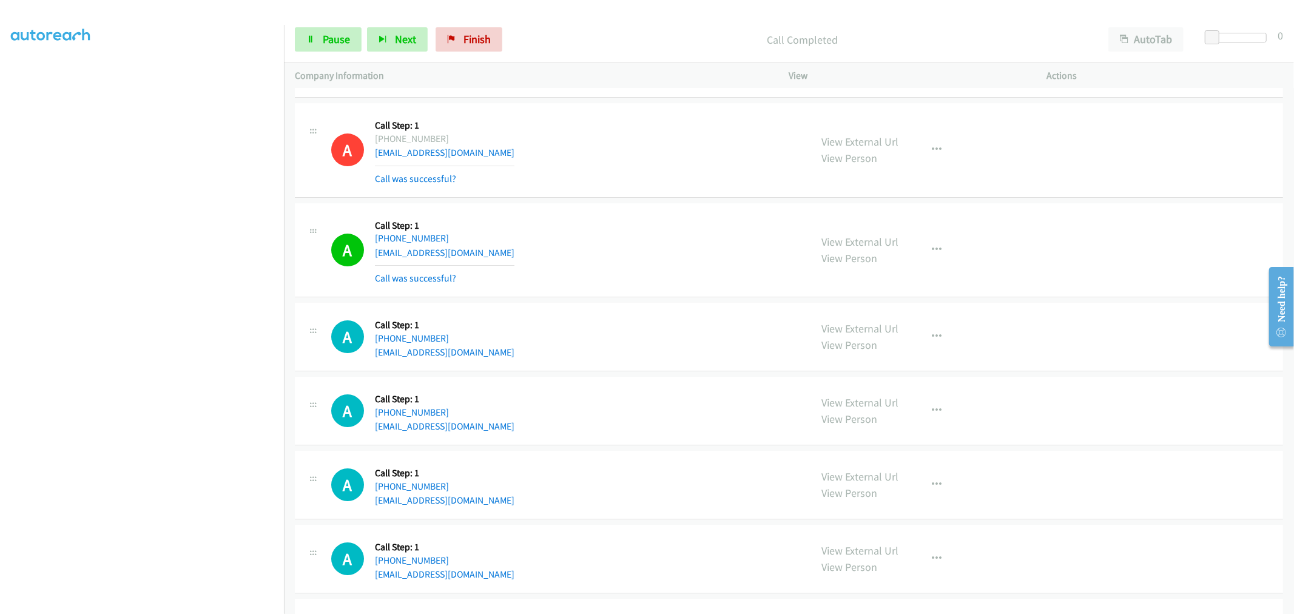
click at [629, 215] on div "A Callback Scheduled Call Step: 1 America/Los_Angeles +1 310-293-7507 landonjul…" at bounding box center [789, 250] width 988 height 95
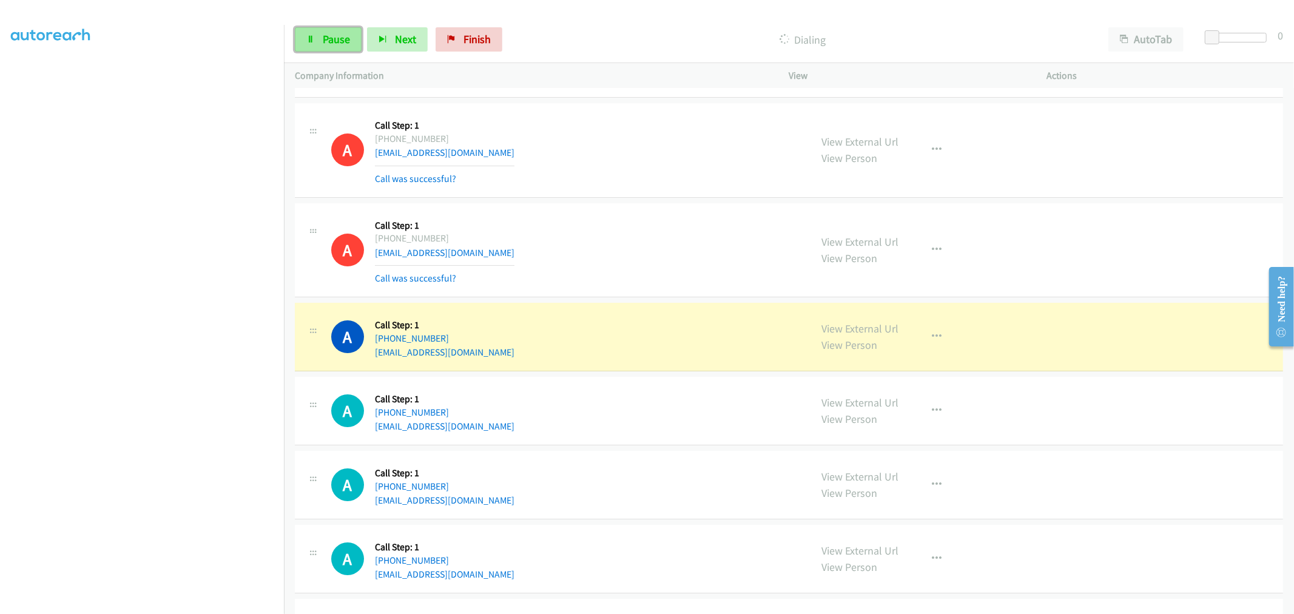
click at [343, 32] on link "Pause" at bounding box center [328, 39] width 67 height 24
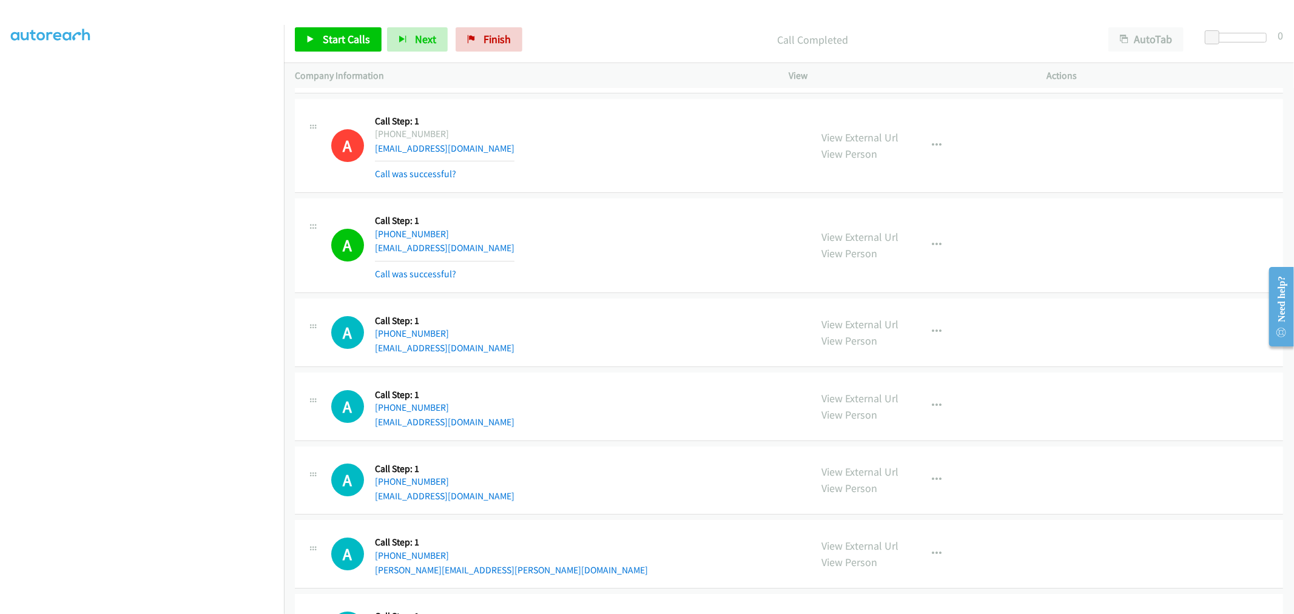
scroll to position [3632, 0]
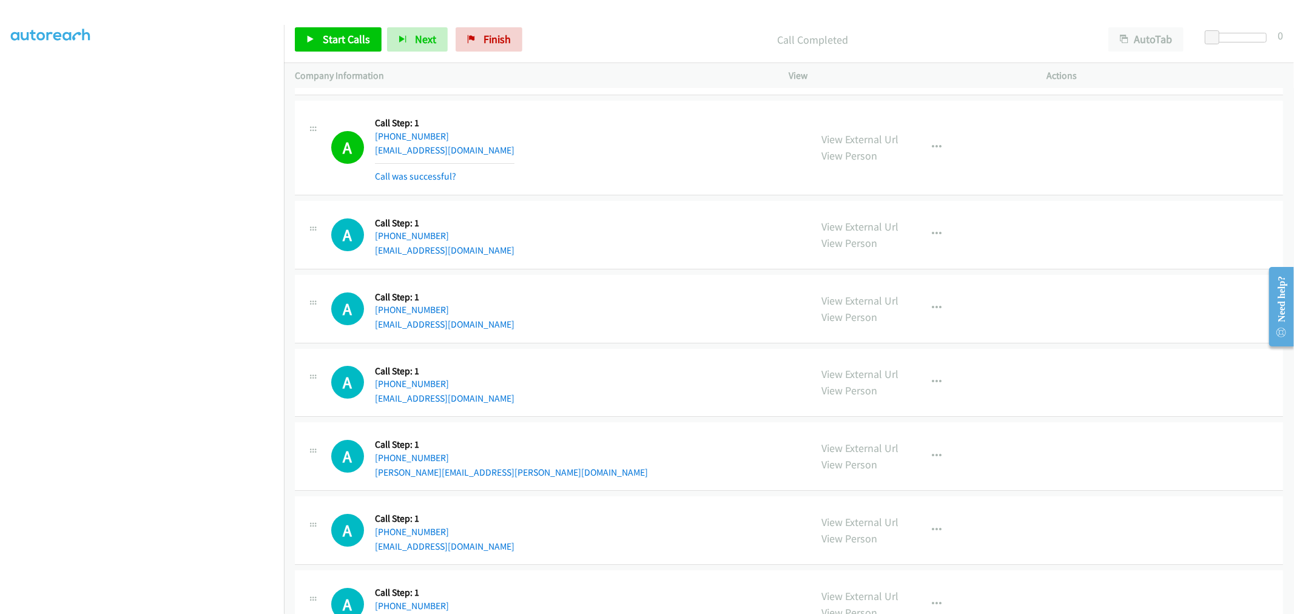
click at [614, 228] on div "A Callback Scheduled Call Step: 1 America/Los_Angeles +1 702-885-7739 robert_na…" at bounding box center [565, 235] width 469 height 46
click at [557, 279] on div "A Callback Scheduled Call Step: 1 America/Phoenix +1 602-694-4369 jdvalentine@m…" at bounding box center [789, 309] width 988 height 69
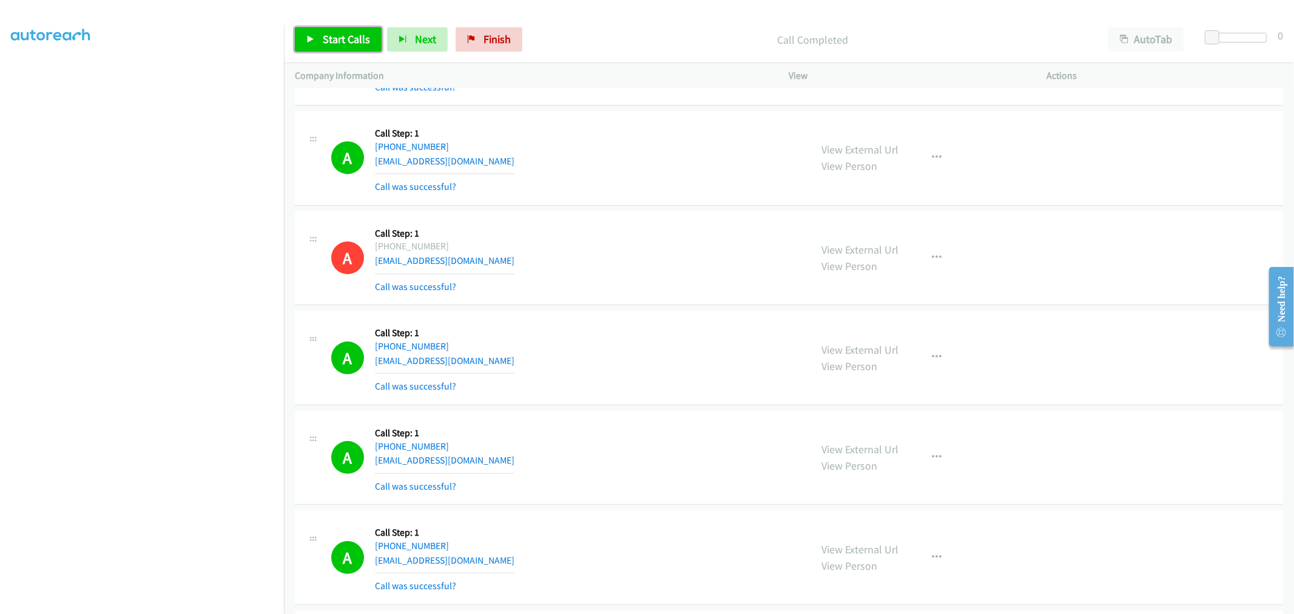
drag, startPoint x: 335, startPoint y: 40, endPoint x: 465, endPoint y: 1, distance: 135.7
click at [335, 40] on span "Start Calls" at bounding box center [346, 39] width 47 height 14
click at [921, 353] on button "button" at bounding box center [937, 357] width 33 height 24
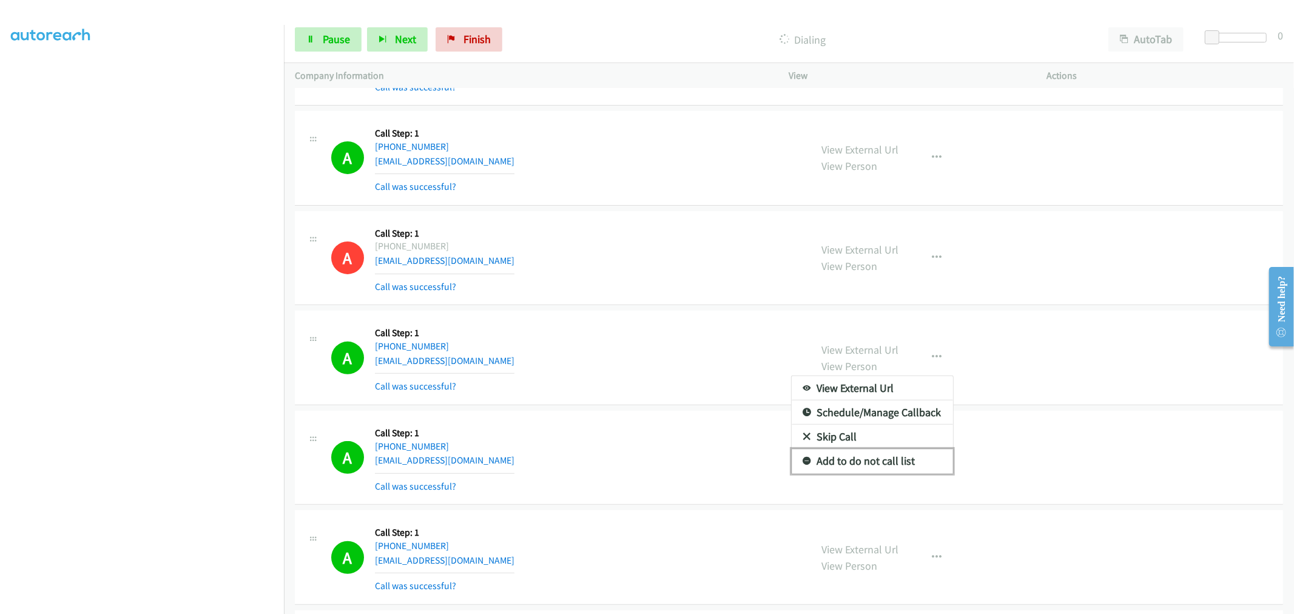
click at [843, 459] on link "Add to do not call list" at bounding box center [872, 461] width 161 height 24
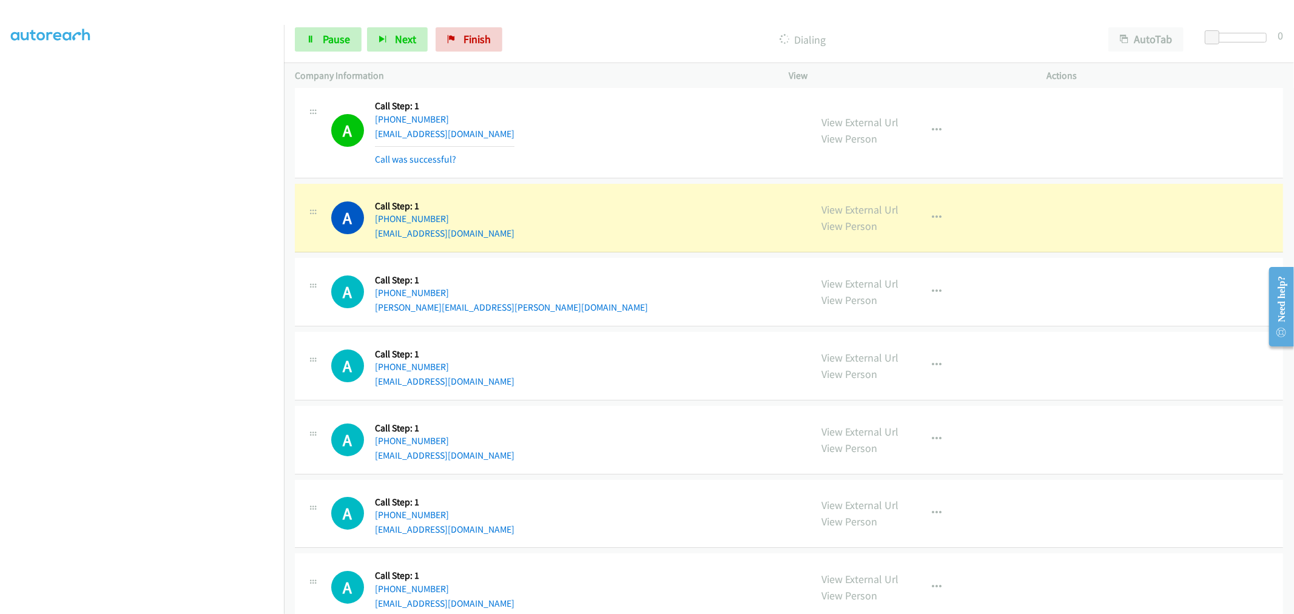
scroll to position [3782, 0]
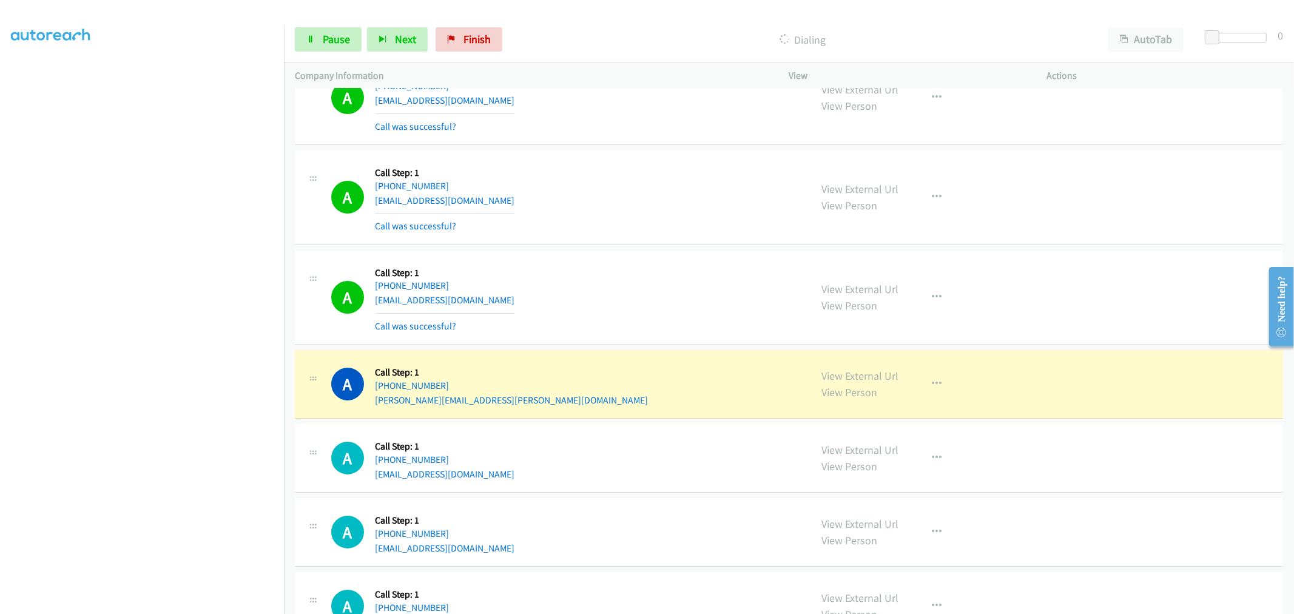
click at [566, 295] on div "A Callback Scheduled Call Step: 1 America/Chicago +1 469-288-1276 jasonpaul.hj@…" at bounding box center [565, 297] width 469 height 72
click at [323, 39] on span "Pause" at bounding box center [336, 39] width 27 height 14
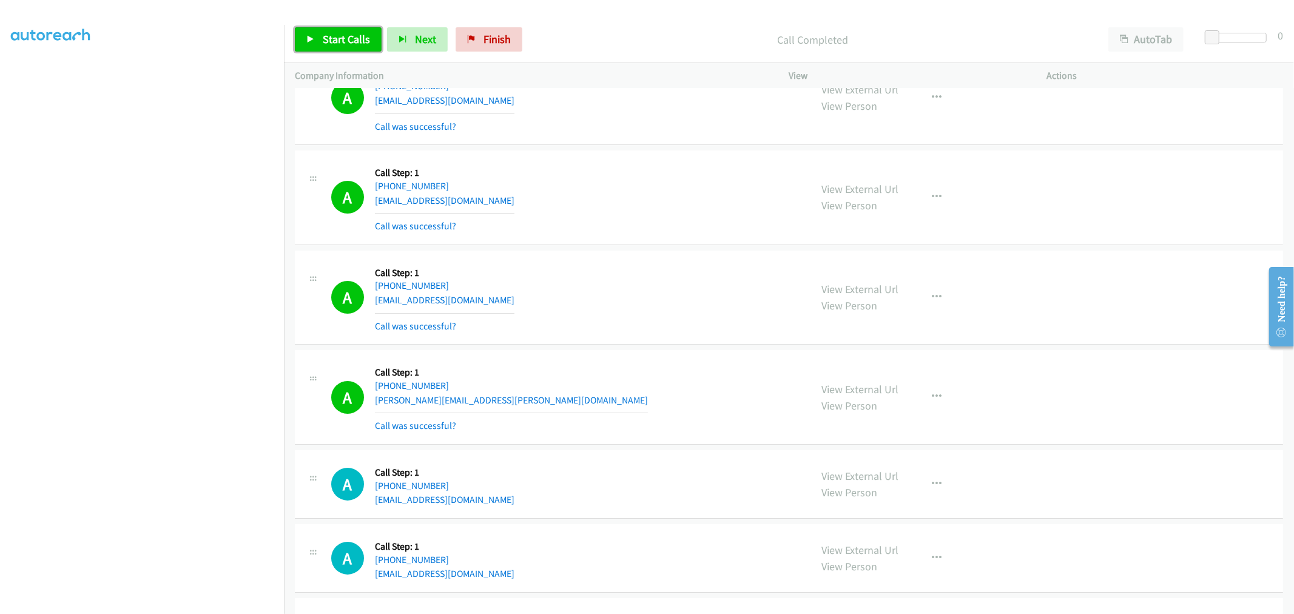
drag, startPoint x: 354, startPoint y: 50, endPoint x: 552, endPoint y: 144, distance: 219.8
click at [354, 50] on link "Start Calls" at bounding box center [338, 39] width 87 height 24
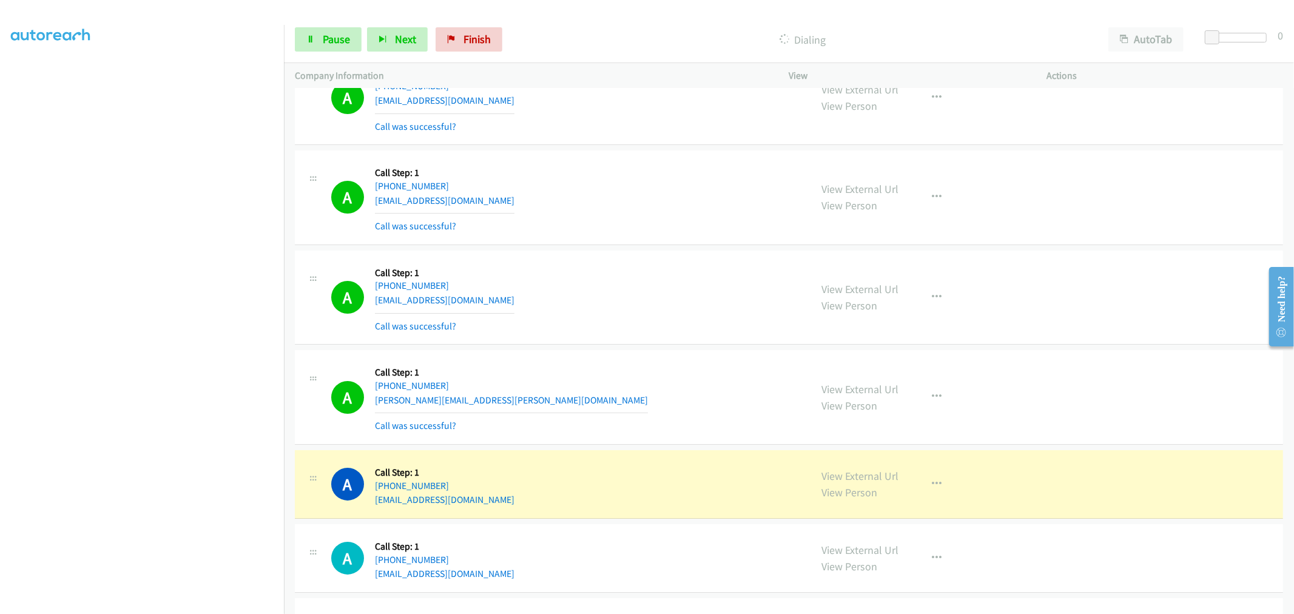
click at [588, 284] on div "A Callback Scheduled Call Step: 1 America/Chicago +1 469-288-1276 jasonpaul.hj@…" at bounding box center [565, 297] width 469 height 72
click at [929, 204] on button "button" at bounding box center [937, 197] width 33 height 24
click at [687, 192] on div at bounding box center [647, 307] width 1294 height 614
drag, startPoint x: 940, startPoint y: 197, endPoint x: 833, endPoint y: 356, distance: 192.0
click at [937, 197] on button "button" at bounding box center [937, 197] width 33 height 24
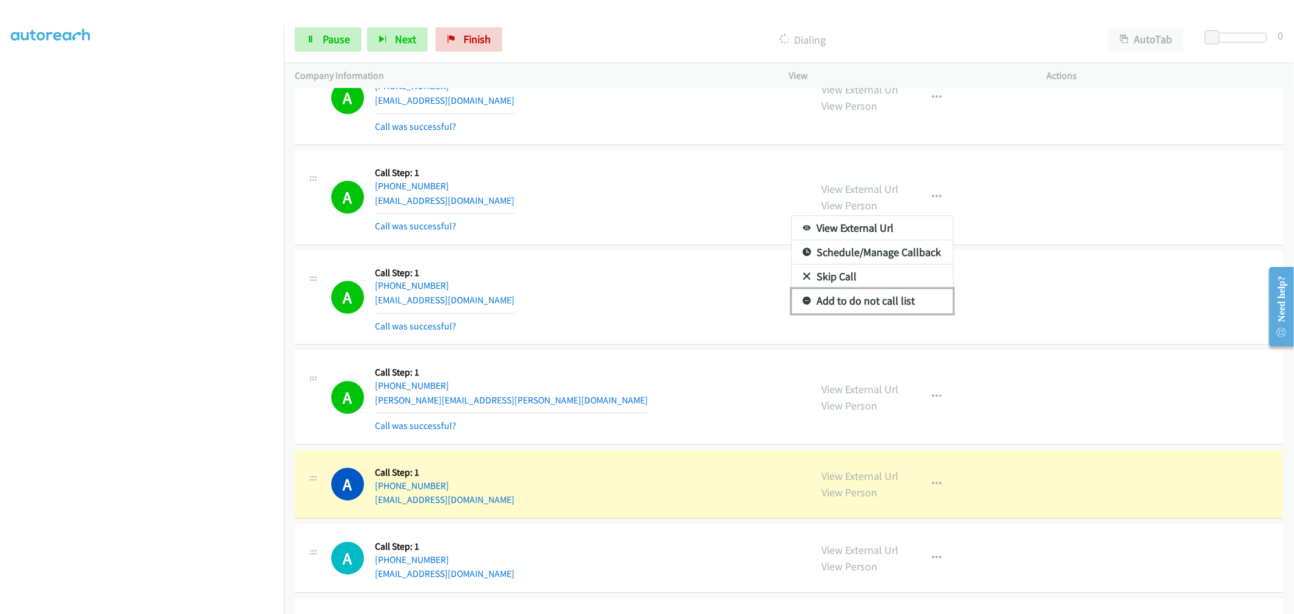
click at [857, 299] on link "Add to do not call list" at bounding box center [872, 301] width 161 height 24
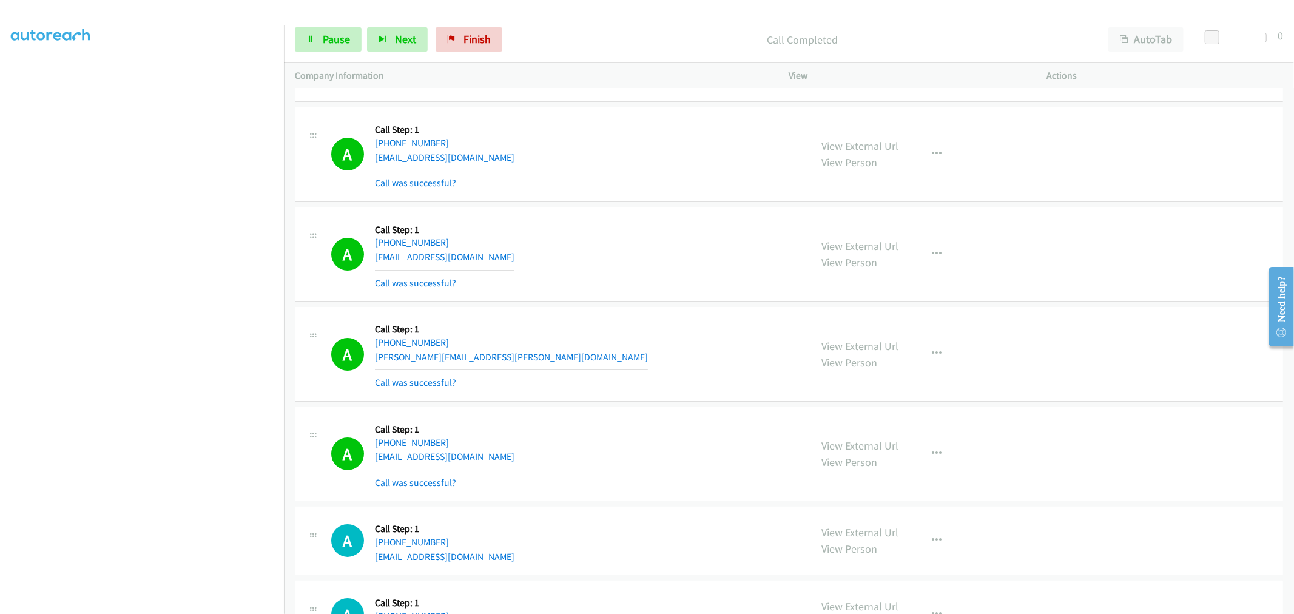
scroll to position [3849, 0]
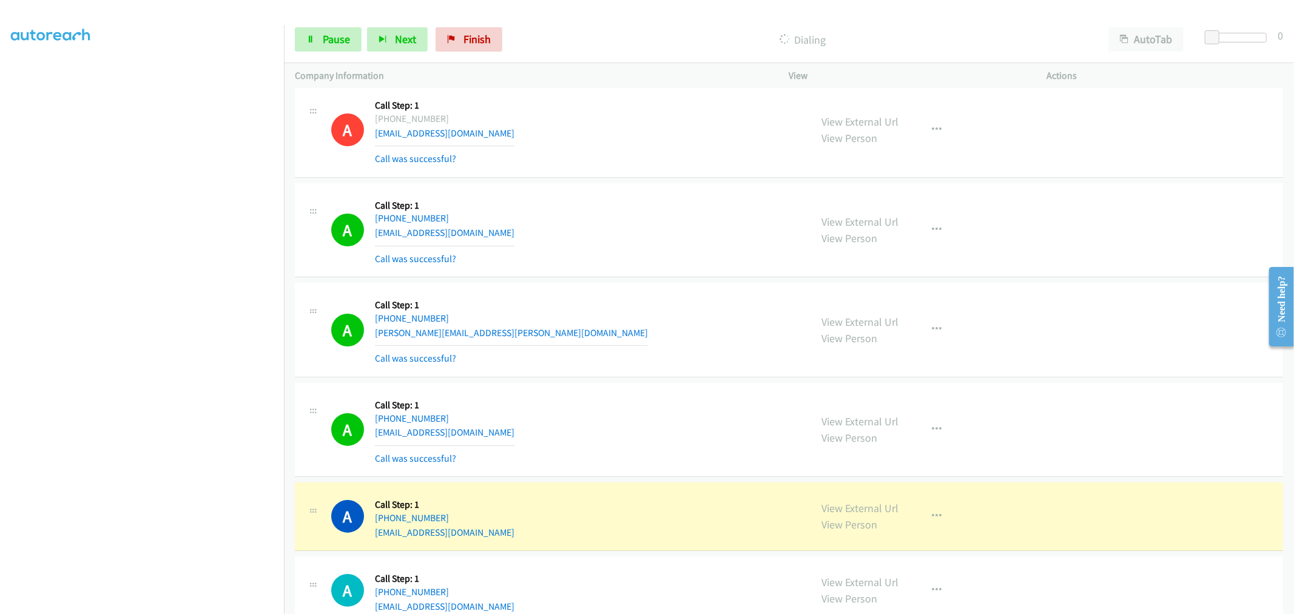
click at [615, 190] on div "A Callback Scheduled Call Step: 1 America/Chicago +1 469-288-1276 jasonpaul.hj@…" at bounding box center [789, 230] width 988 height 95
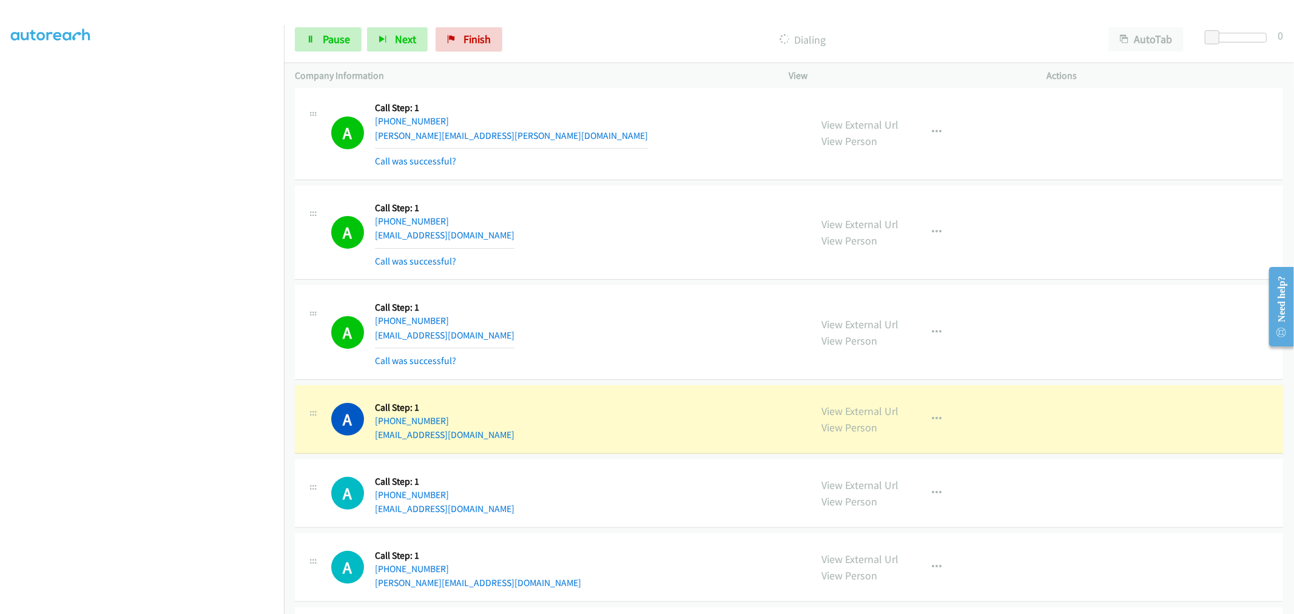
scroll to position [4052, 0]
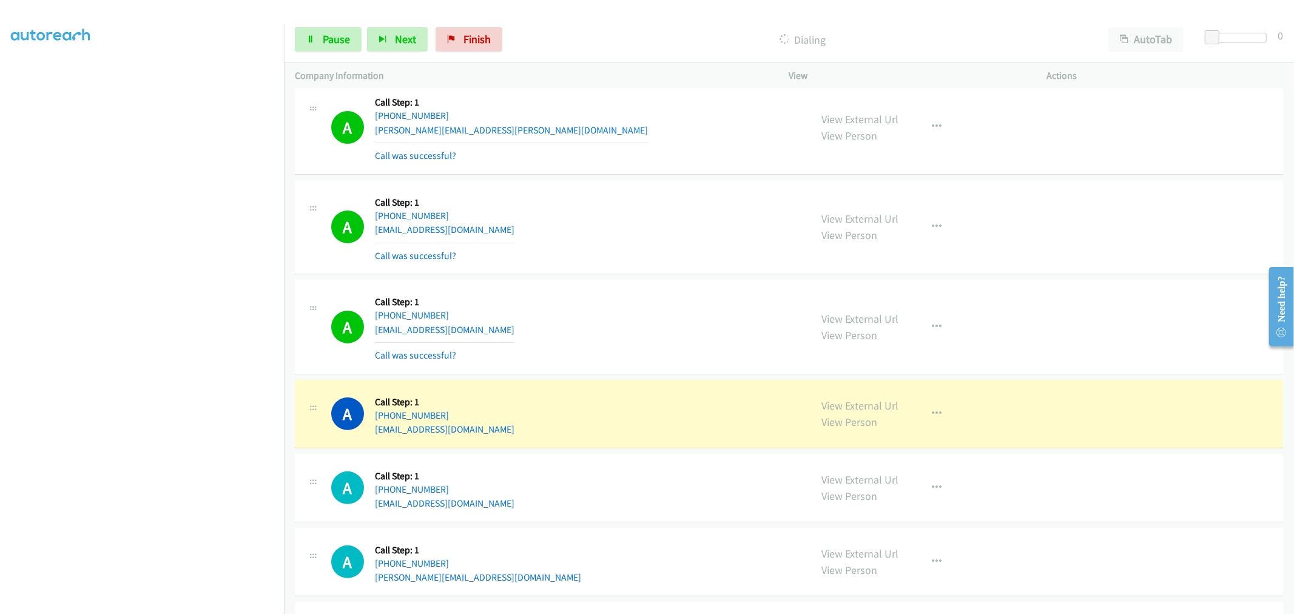
drag, startPoint x: 839, startPoint y: 413, endPoint x: 700, endPoint y: 255, distance: 211.0
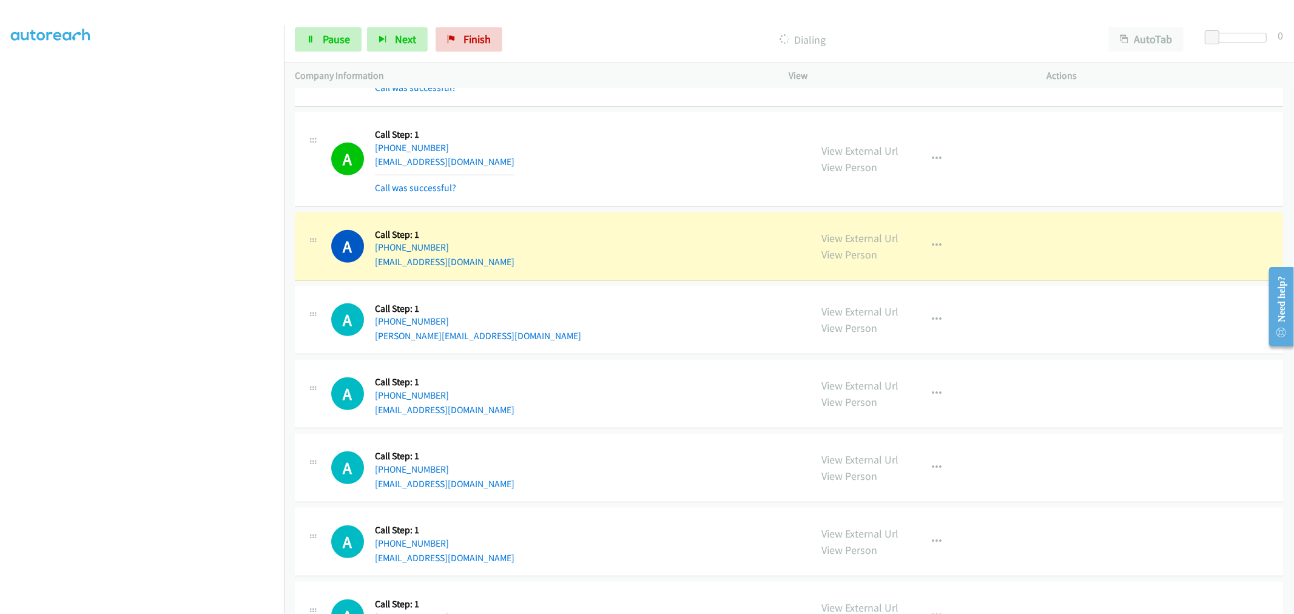
scroll to position [4321, 0]
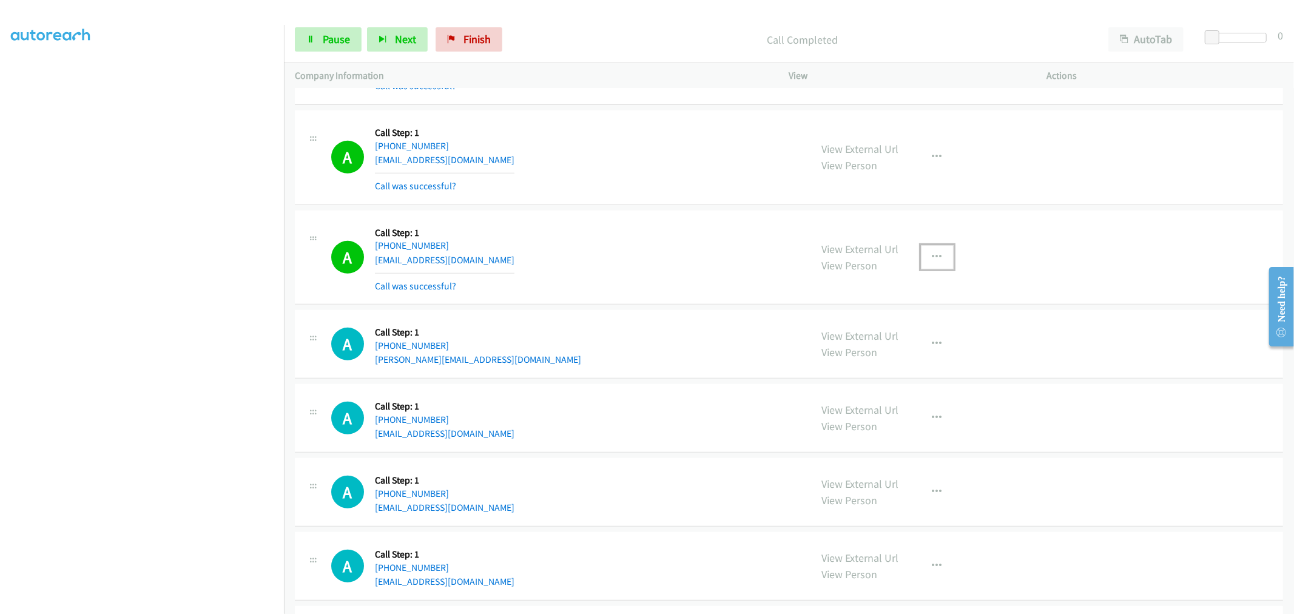
click at [939, 257] on button "button" at bounding box center [937, 257] width 33 height 24
click at [868, 361] on link "Add to do not call list" at bounding box center [872, 361] width 161 height 24
drag, startPoint x: 644, startPoint y: 249, endPoint x: 650, endPoint y: 246, distance: 7.1
click at [644, 249] on div "A Callback Scheduled Call Step: 1 America/New_York +1 267-871-9719 larryfarry@y…" at bounding box center [565, 257] width 469 height 72
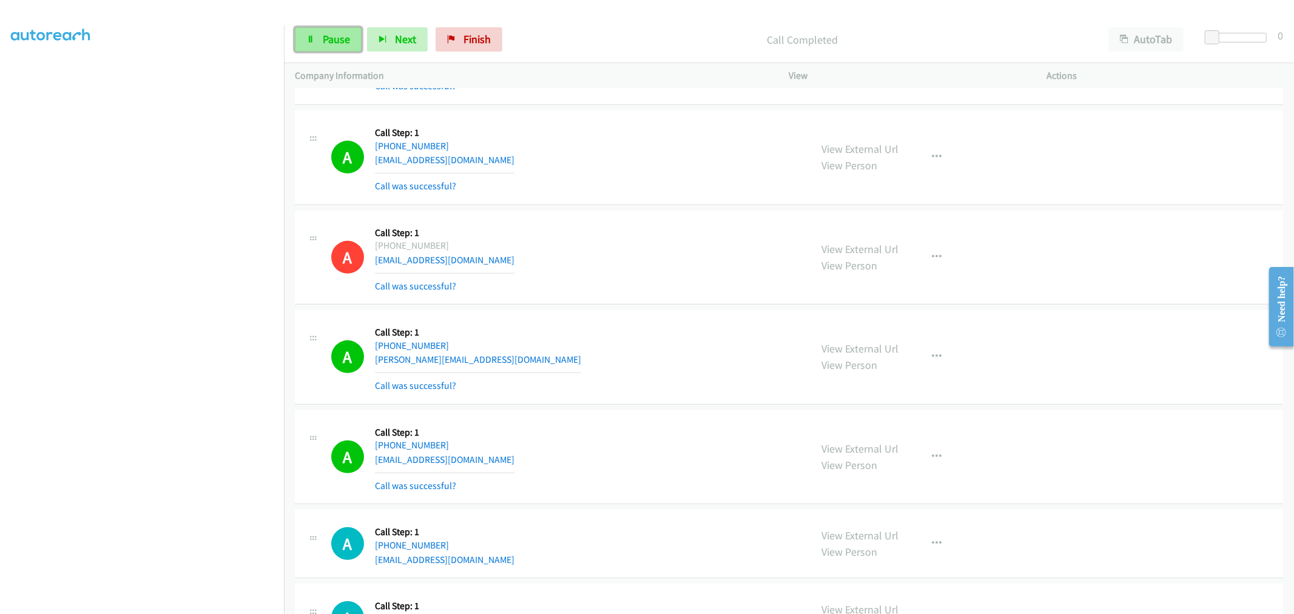
click at [315, 44] on link "Pause" at bounding box center [328, 39] width 67 height 24
click at [338, 44] on span "Start Calls" at bounding box center [346, 39] width 47 height 14
click at [337, 38] on span "Pause" at bounding box center [336, 39] width 27 height 14
click at [631, 209] on td "A Callback Scheduled Call Step: 1 America/New_York +1 267-871-9719 larryfarry@y…" at bounding box center [789, 257] width 1010 height 100
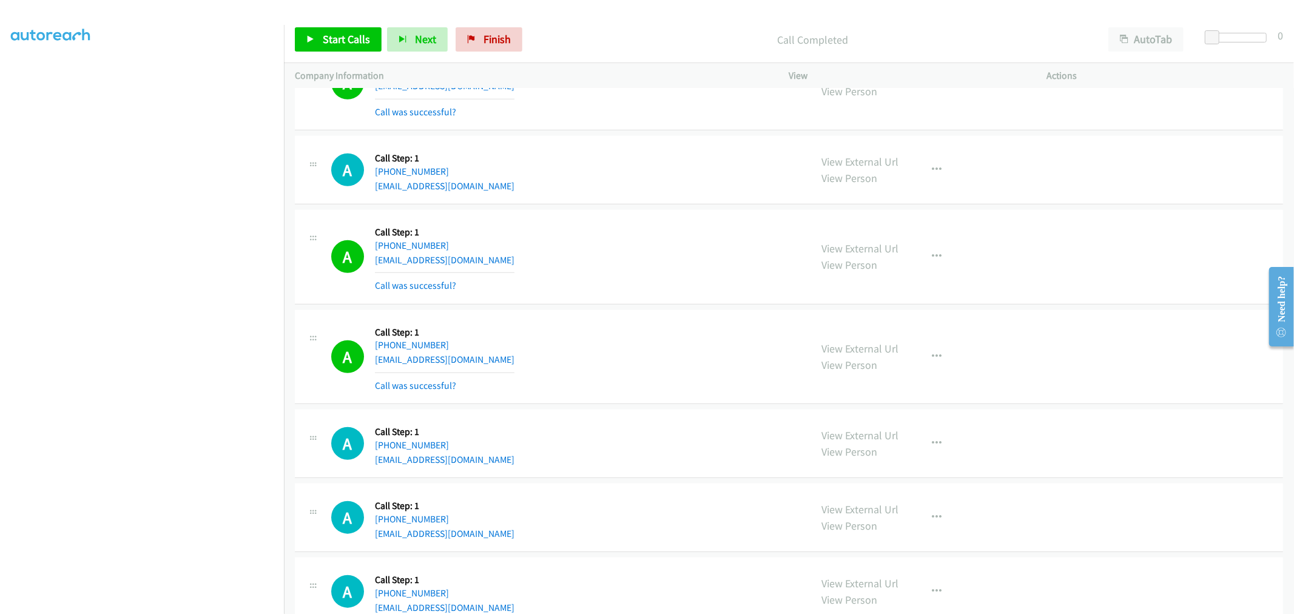
scroll to position [4726, 0]
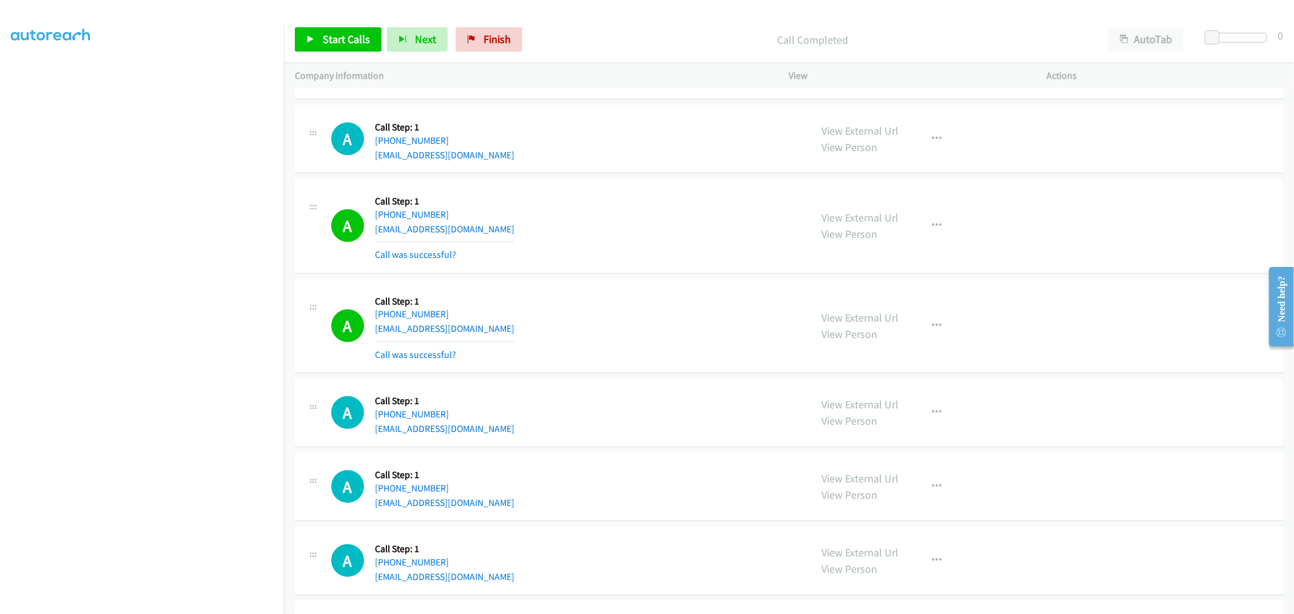
click at [645, 180] on td "A Callback Scheduled Call Step: 1 America/New_York +1 508-728-8654 crhebert40@g…" at bounding box center [789, 227] width 1010 height 100
click at [627, 289] on div "A Callback Scheduled Call Step: 1 America/New_York +1 336-493-5882 artemus67@ic…" at bounding box center [789, 326] width 988 height 95
drag, startPoint x: 859, startPoint y: 132, endPoint x: 611, endPoint y: 0, distance: 281.1
click at [329, 38] on span "Start Calls" at bounding box center [346, 39] width 47 height 14
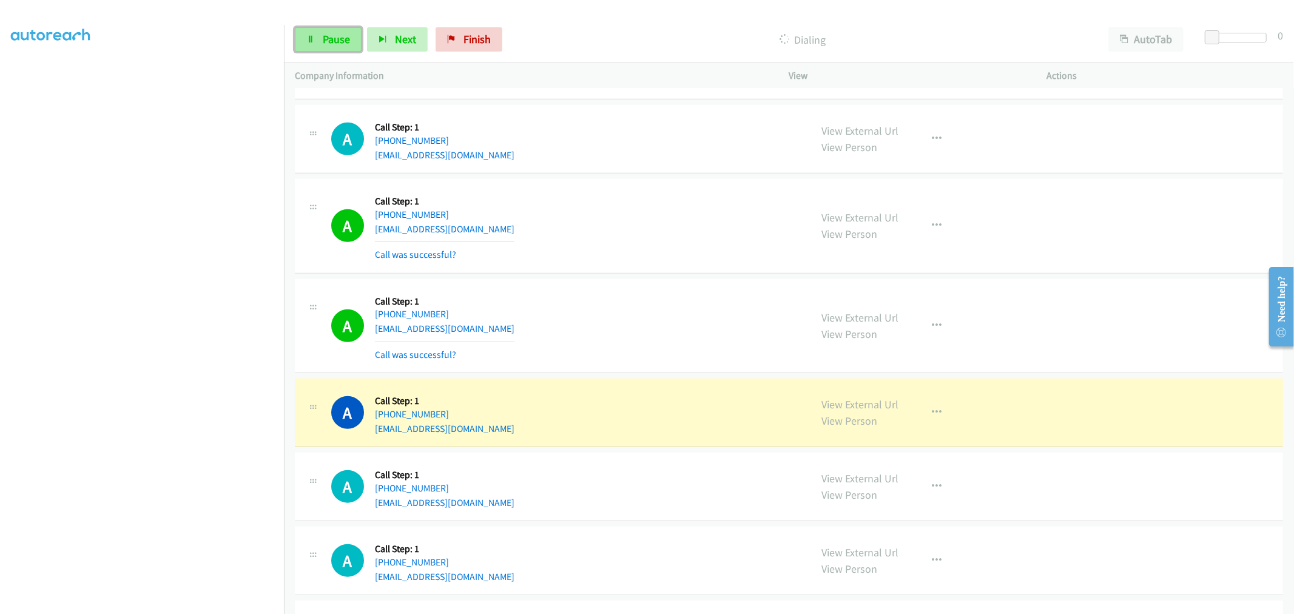
click at [338, 36] on span "Pause" at bounding box center [336, 39] width 27 height 14
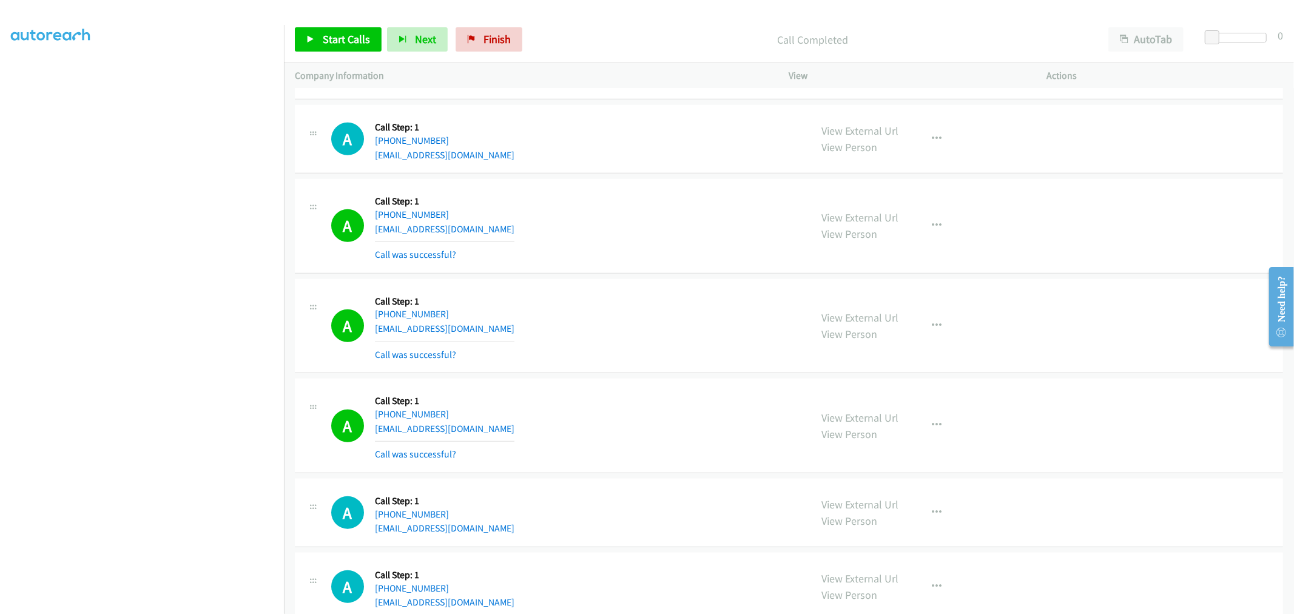
click at [617, 177] on td "A Callback Scheduled Call Step: 1 America/Phoenix +1 602-672-2914 jagphx@msn.co…" at bounding box center [789, 140] width 1010 height 74
drag, startPoint x: 355, startPoint y: 29, endPoint x: 355, endPoint y: 38, distance: 9.1
click at [355, 29] on link "Start Calls" at bounding box center [338, 39] width 87 height 24
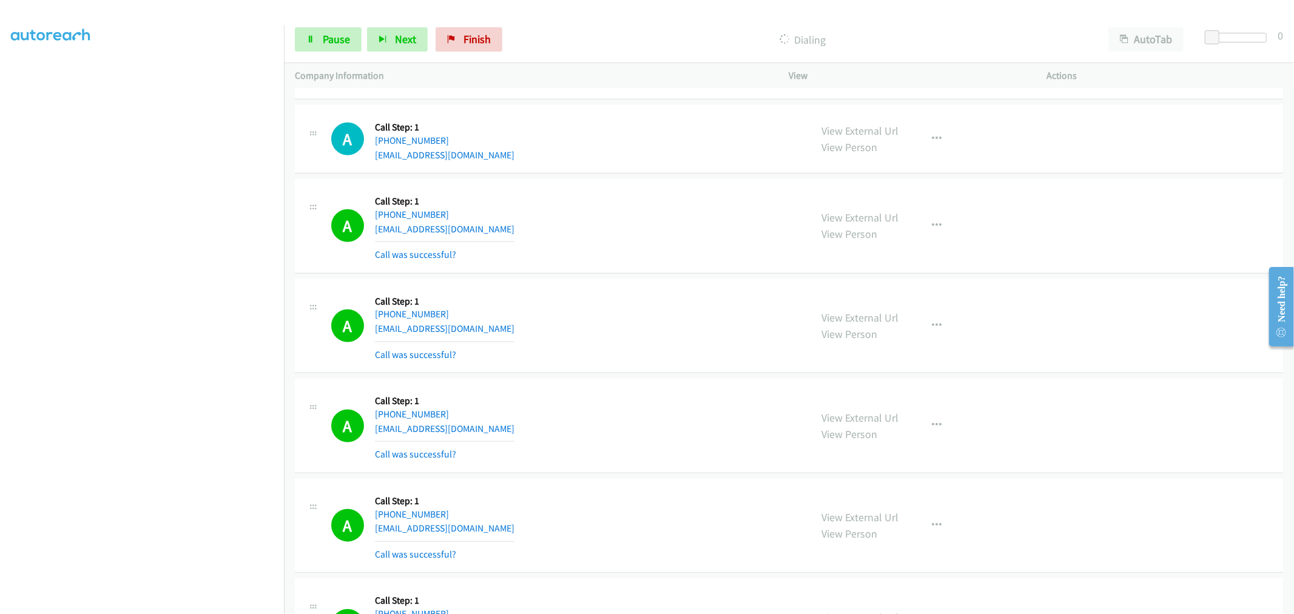
click at [674, 326] on div "A Callback Scheduled Call Step: 1 America/New_York +1 336-493-5882 artemus67@ic…" at bounding box center [565, 326] width 469 height 72
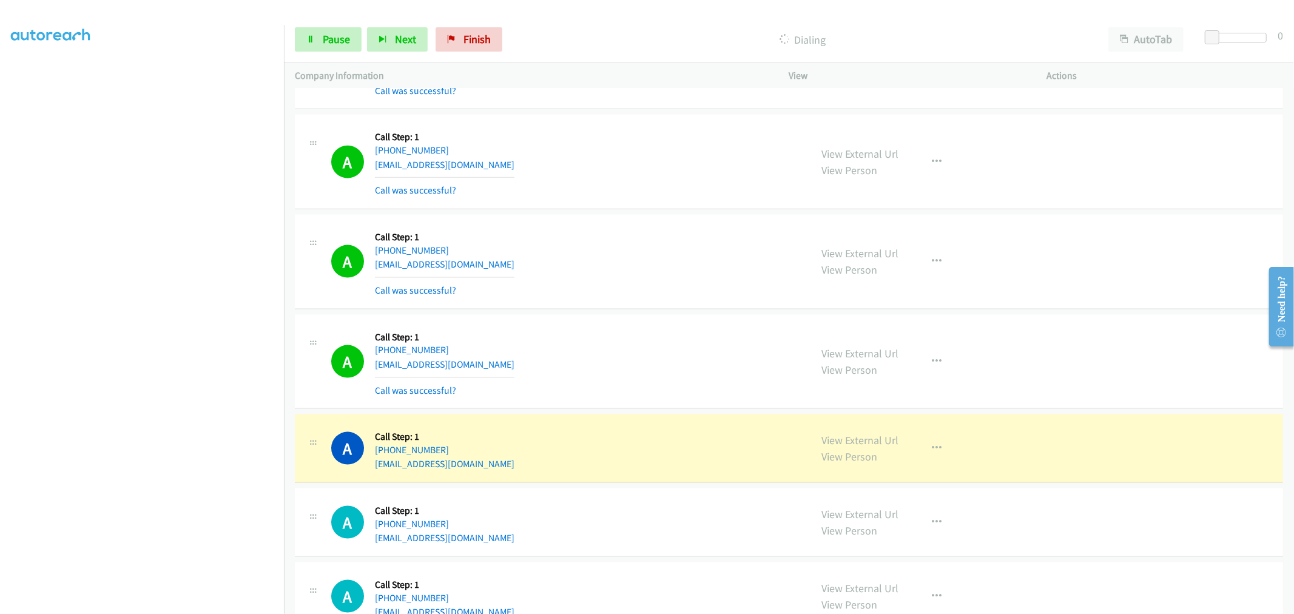
scroll to position [5197, 0]
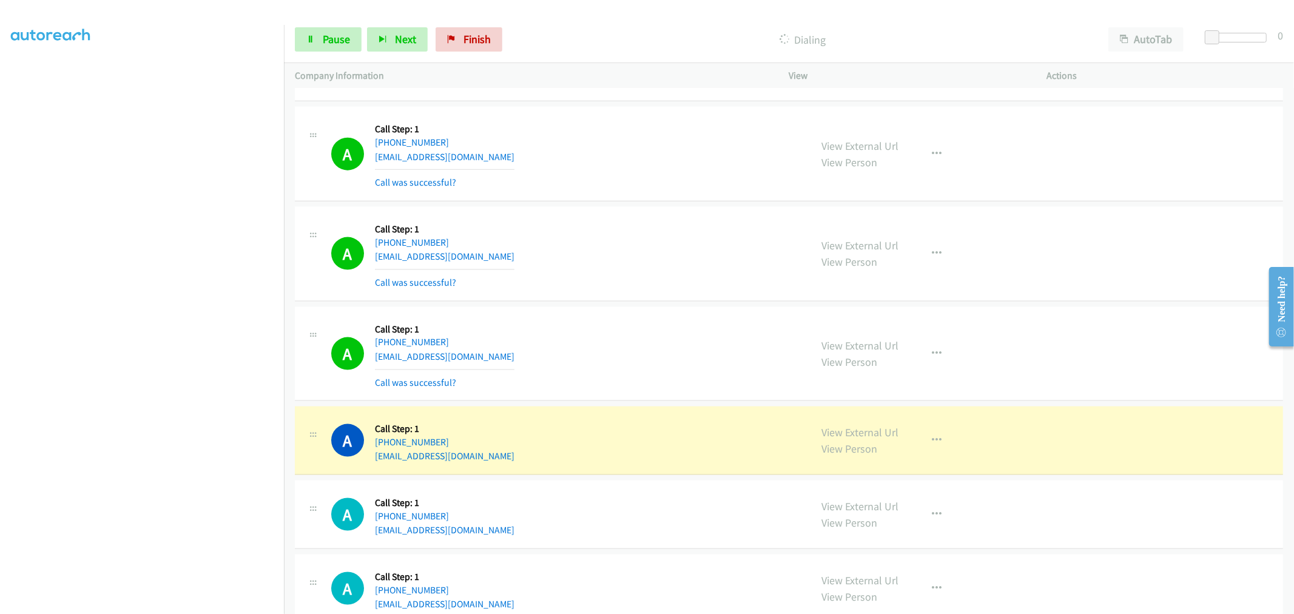
click at [644, 308] on td "A Callback Scheduled Call Step: 1 America/Chicago +1 612-751-3480 seemissy@hotm…" at bounding box center [789, 354] width 1010 height 100
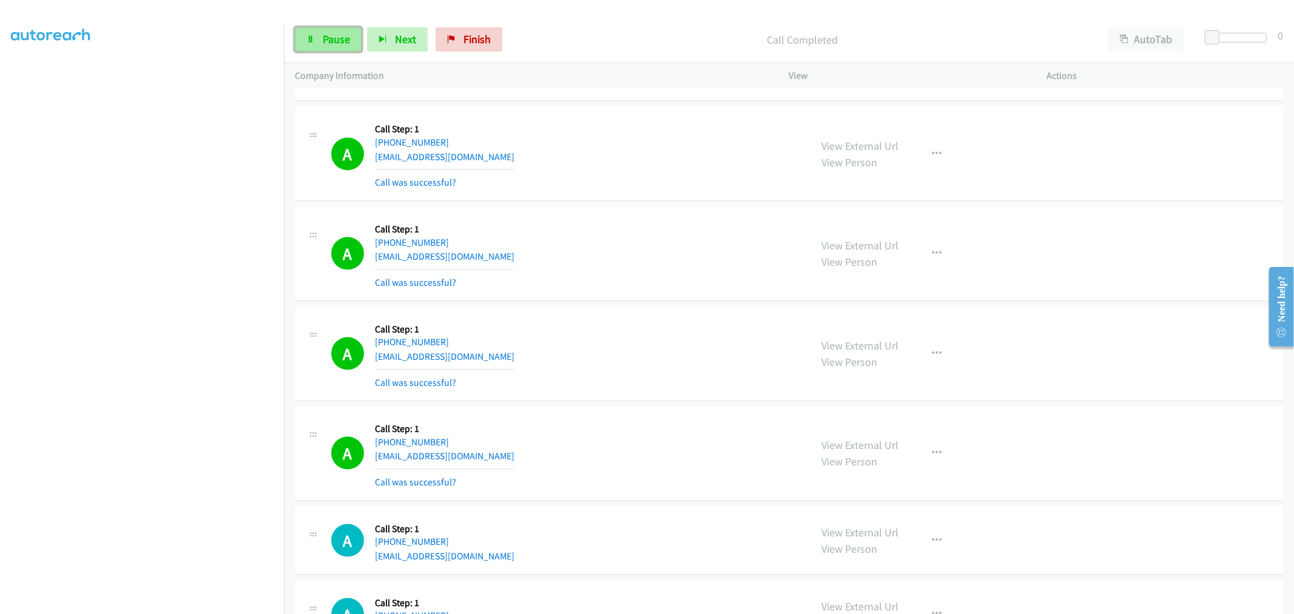
drag, startPoint x: 322, startPoint y: 36, endPoint x: 329, endPoint y: 45, distance: 11.3
click at [323, 36] on span "Pause" at bounding box center [336, 39] width 27 height 14
click at [346, 51] on div "Start Calls Pause Next Finish Paused AutoTab AutoTab 0" at bounding box center [789, 39] width 1010 height 47
click at [608, 130] on div "A Callback Scheduled Call Step: 1 America/Los_Angeles +1 714-552-7260 thepositi…" at bounding box center [565, 154] width 469 height 72
click at [340, 41] on span "Start Calls" at bounding box center [346, 39] width 47 height 14
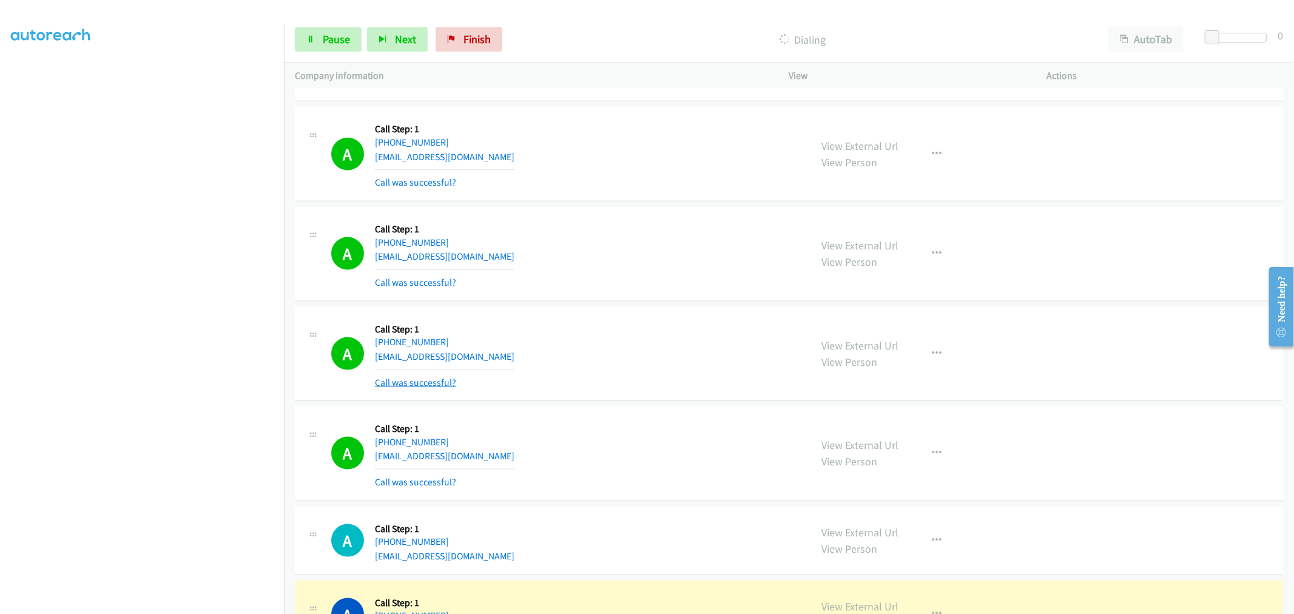
drag, startPoint x: 573, startPoint y: 334, endPoint x: 405, endPoint y: 380, distance: 174.2
click at [573, 334] on div "A Callback Scheduled Call Step: 1 America/Chicago +1 612-751-3480 seemissy@hotm…" at bounding box center [565, 354] width 469 height 72
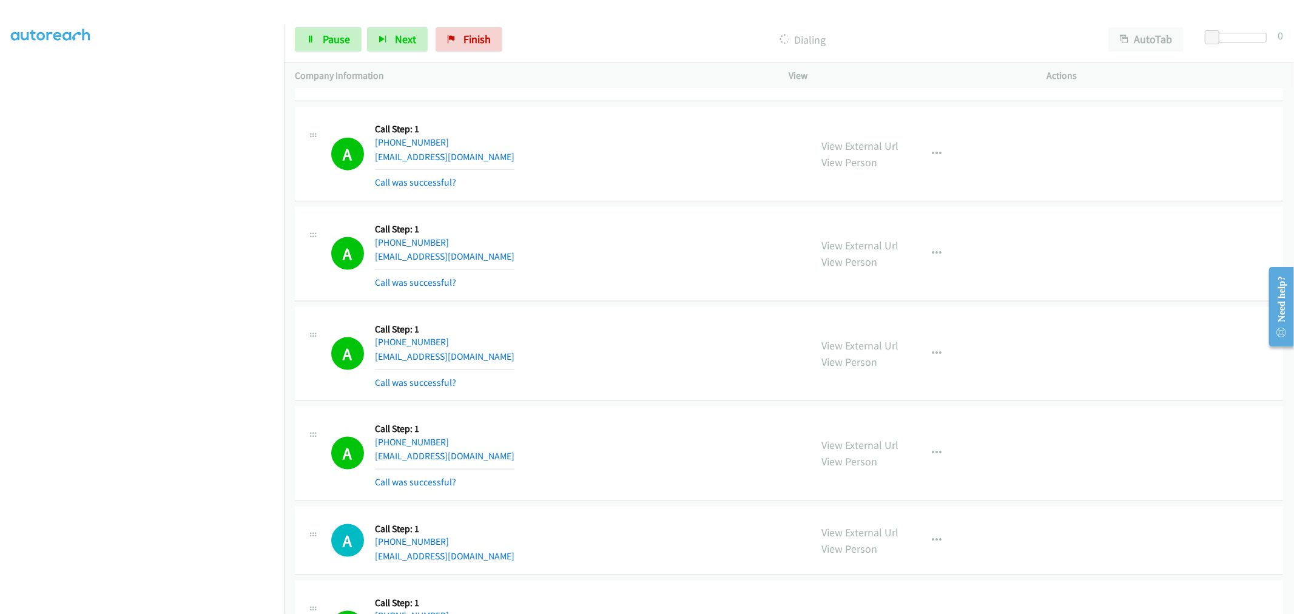
click at [655, 326] on div "A Callback Scheduled Call Step: 1 America/Chicago +1 612-751-3480 seemissy@hotm…" at bounding box center [565, 354] width 469 height 72
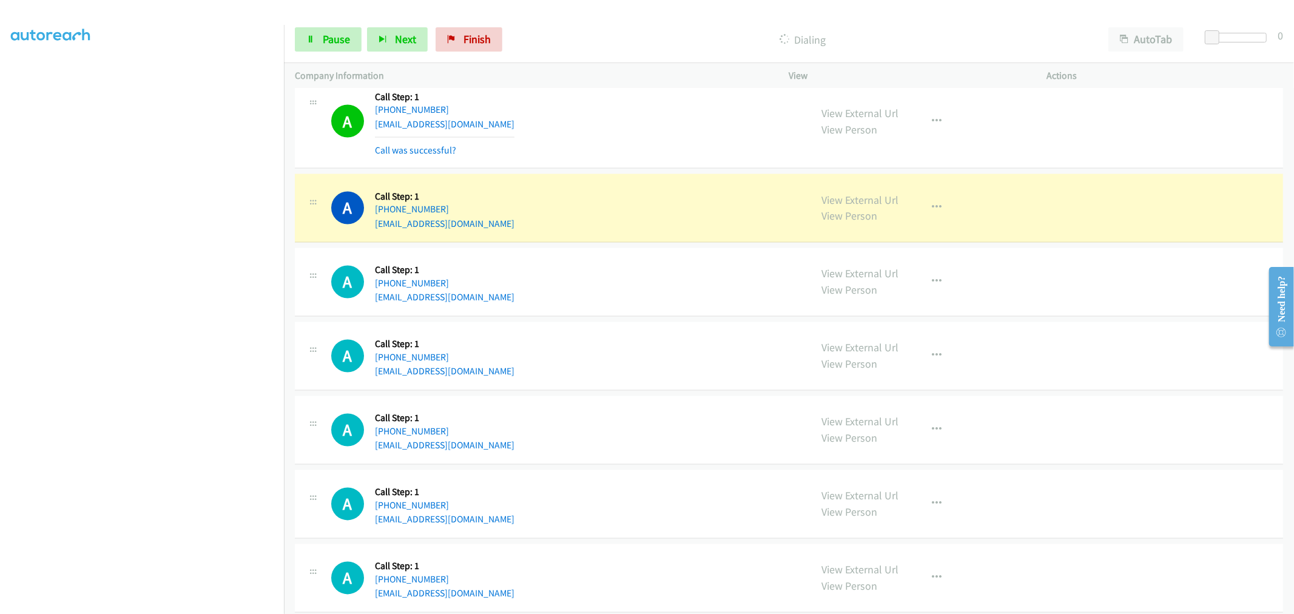
scroll to position [5669, 0]
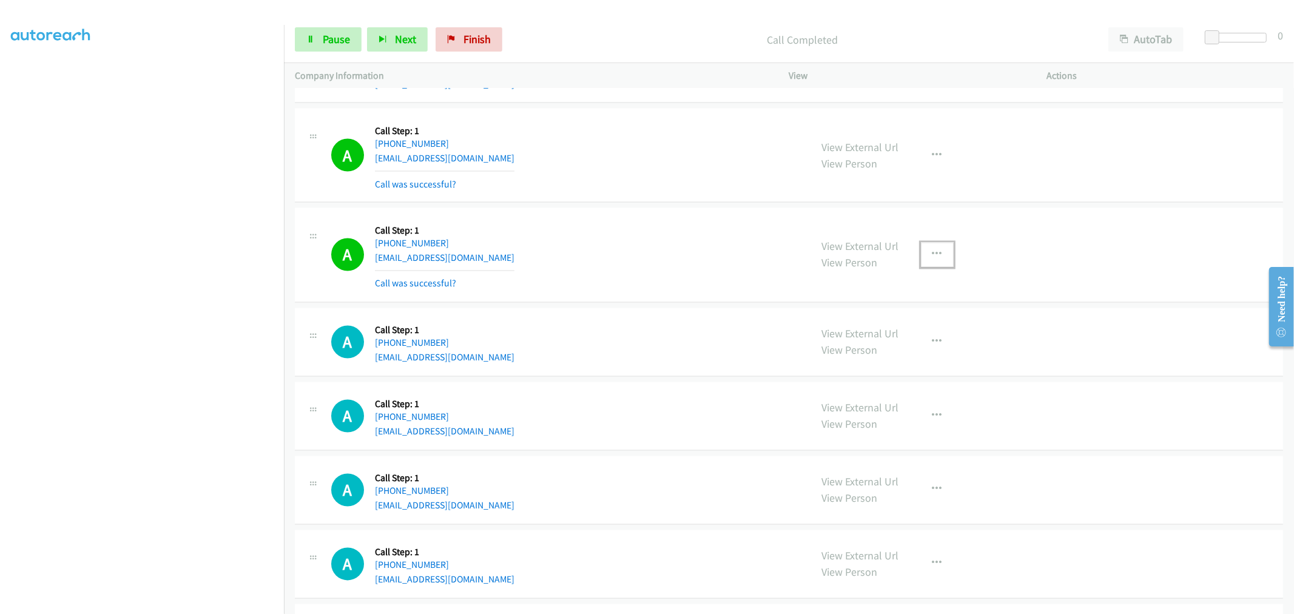
click at [940, 249] on button "button" at bounding box center [937, 255] width 33 height 24
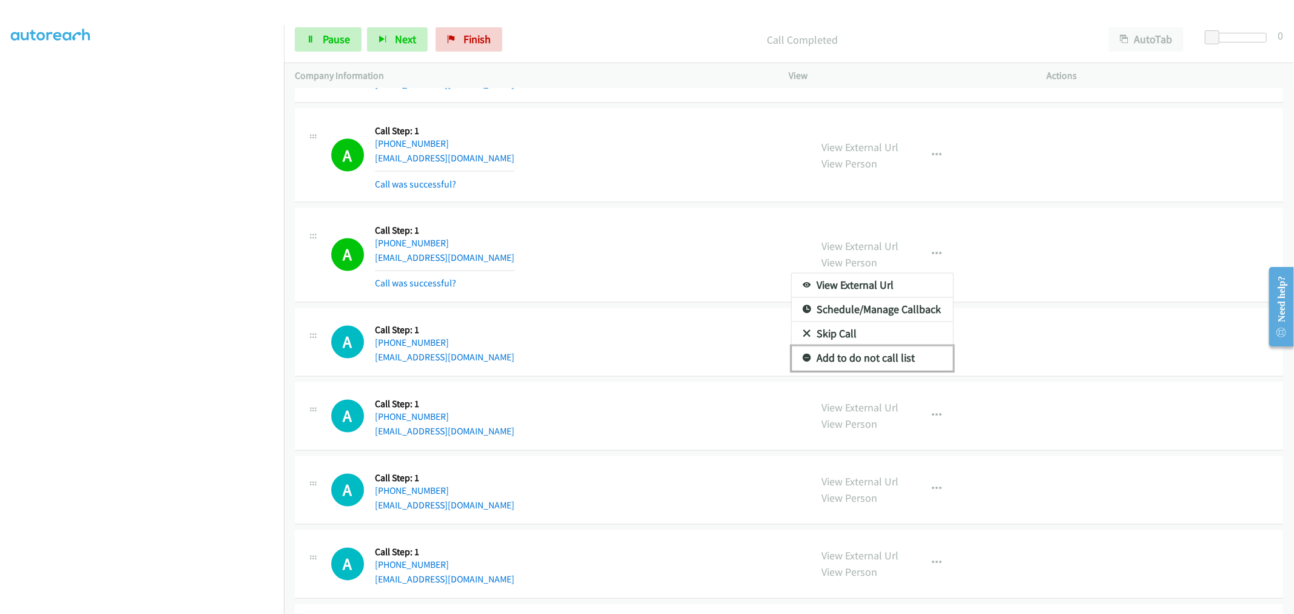
click at [866, 360] on link "Add to do not call list" at bounding box center [872, 358] width 161 height 24
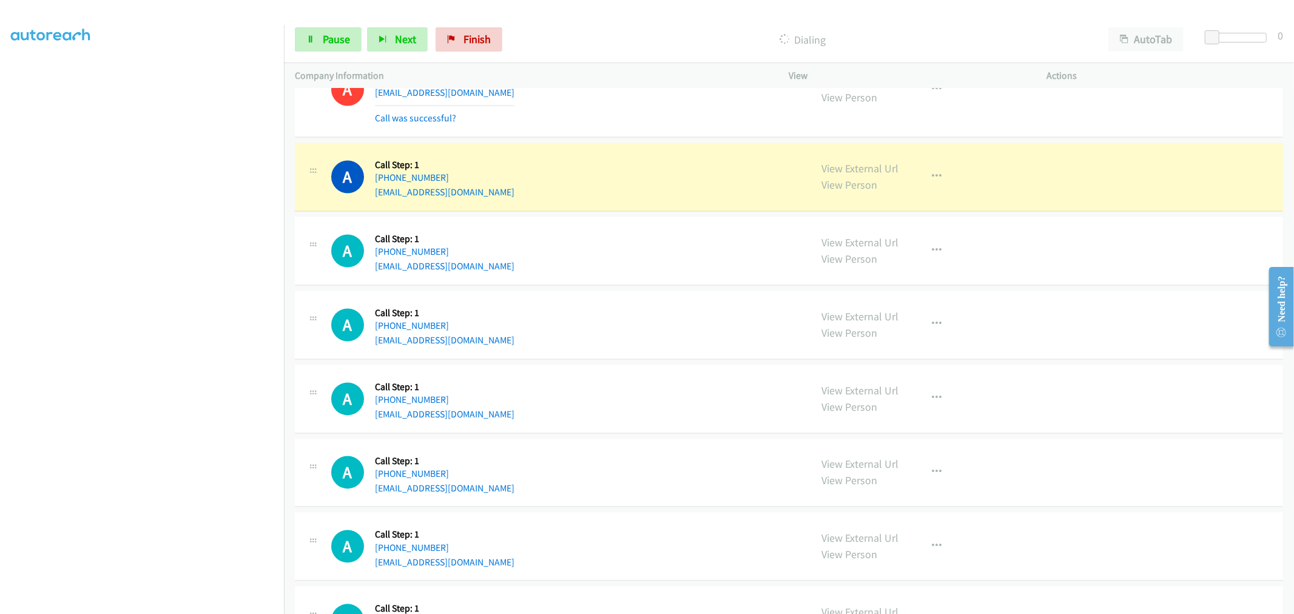
scroll to position [5702, 0]
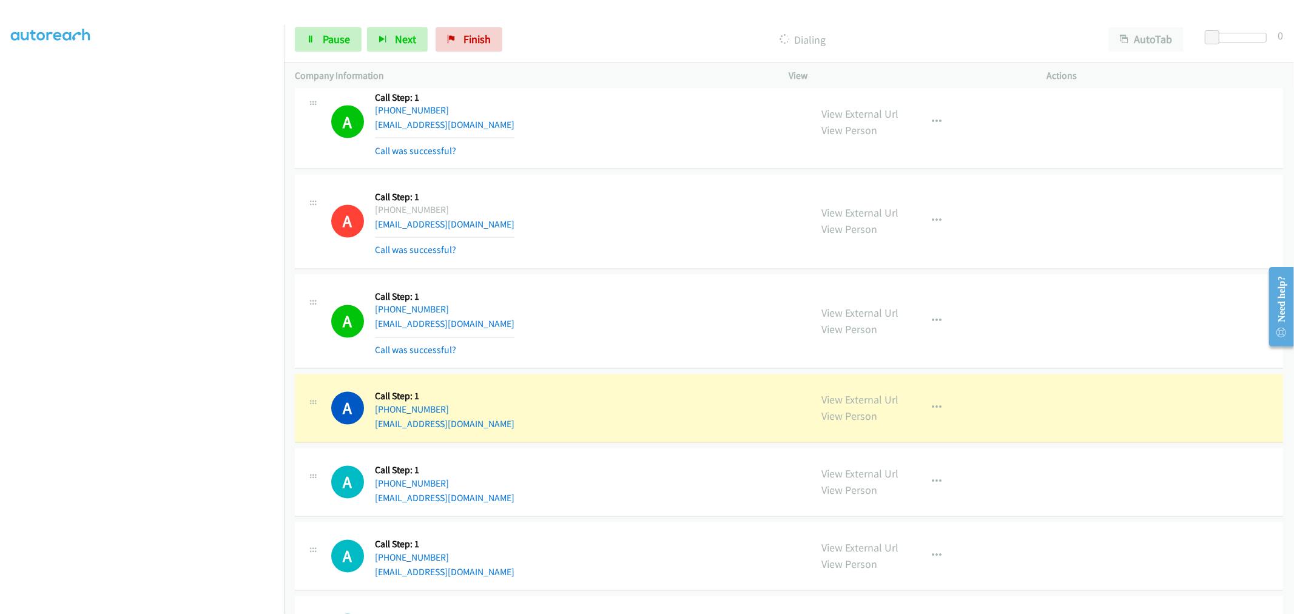
drag, startPoint x: 850, startPoint y: 399, endPoint x: 841, endPoint y: 388, distance: 14.2
drag, startPoint x: 338, startPoint y: 33, endPoint x: 341, endPoint y: 40, distance: 7.1
click at [338, 33] on span "Pause" at bounding box center [336, 39] width 27 height 14
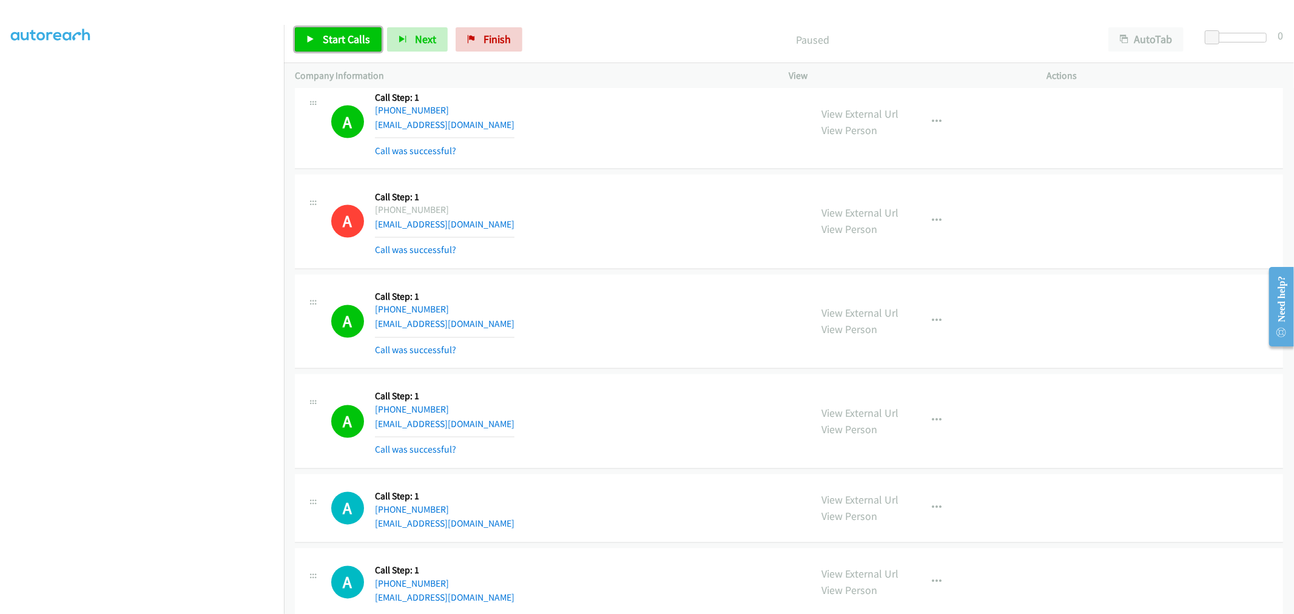
click at [315, 37] on link "Start Calls" at bounding box center [338, 39] width 87 height 24
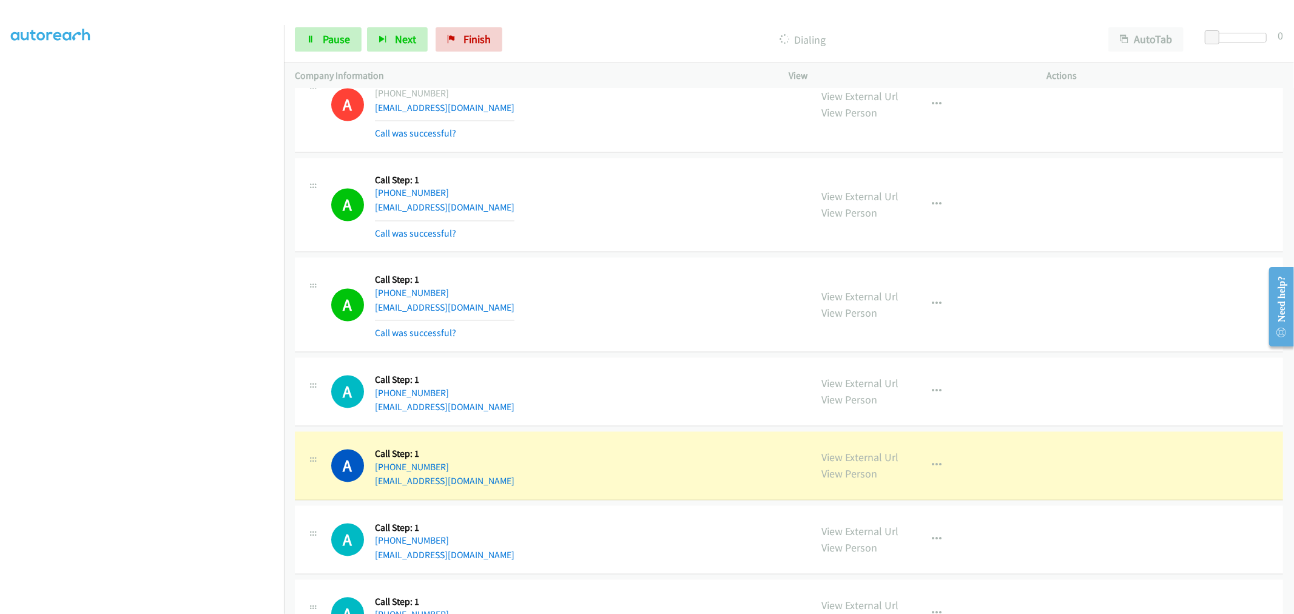
scroll to position [5972, 0]
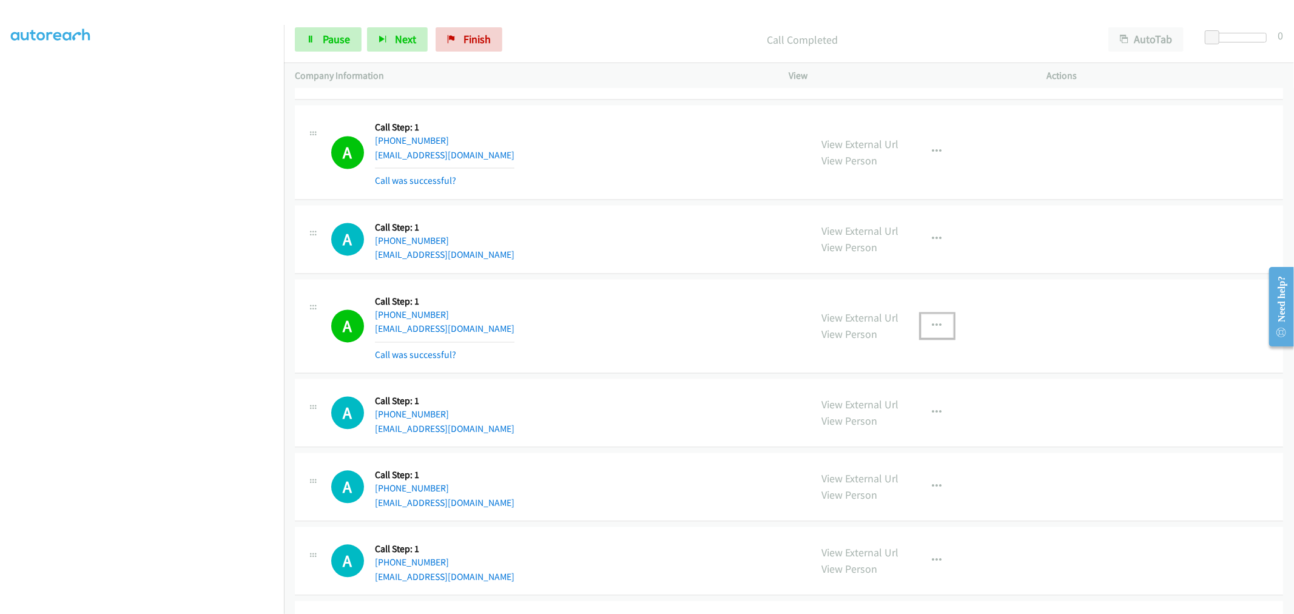
click at [936, 325] on icon "button" at bounding box center [937, 326] width 10 height 10
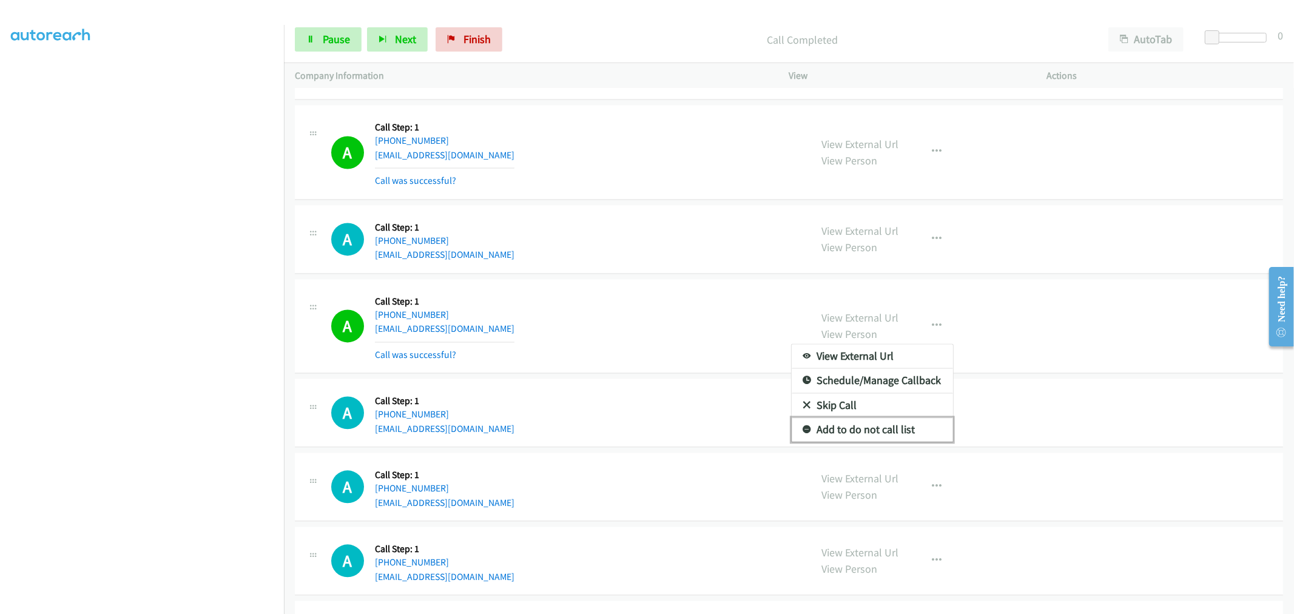
click at [883, 435] on link "Add to do not call list" at bounding box center [872, 429] width 161 height 24
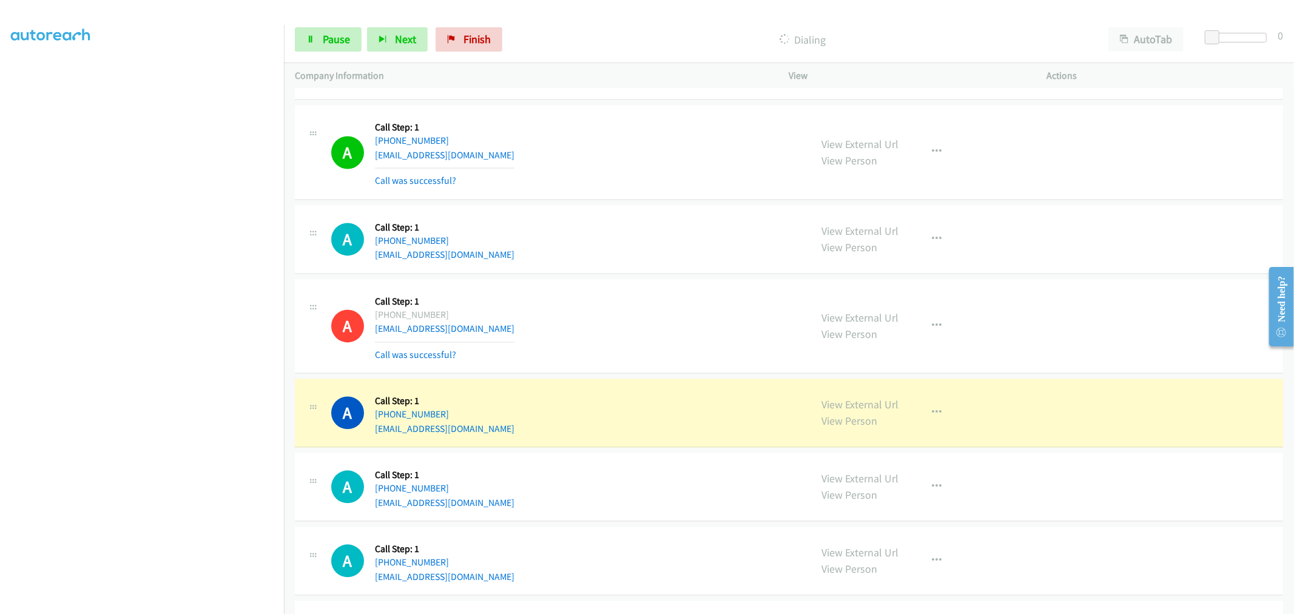
drag, startPoint x: 842, startPoint y: 295, endPoint x: 836, endPoint y: 294, distance: 6.1
click at [841, 295] on div "View External Url View Person View External Url Email Schedule/Manage Callback …" at bounding box center [945, 326] width 269 height 72
click at [662, 276] on td "A Callback Scheduled Call Step: 1 America/Chicago +1 713-819-8766 jimsimmons47@…" at bounding box center [789, 239] width 1010 height 74
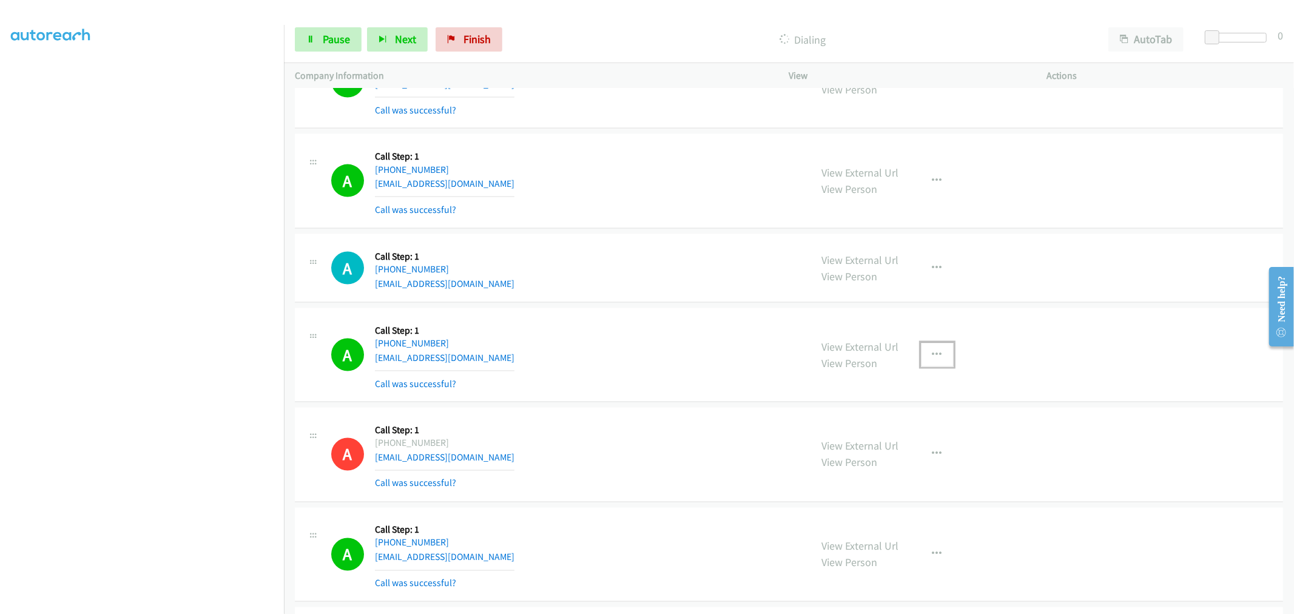
drag, startPoint x: 930, startPoint y: 349, endPoint x: 898, endPoint y: 427, distance: 84.3
click at [928, 353] on button "button" at bounding box center [937, 355] width 33 height 24
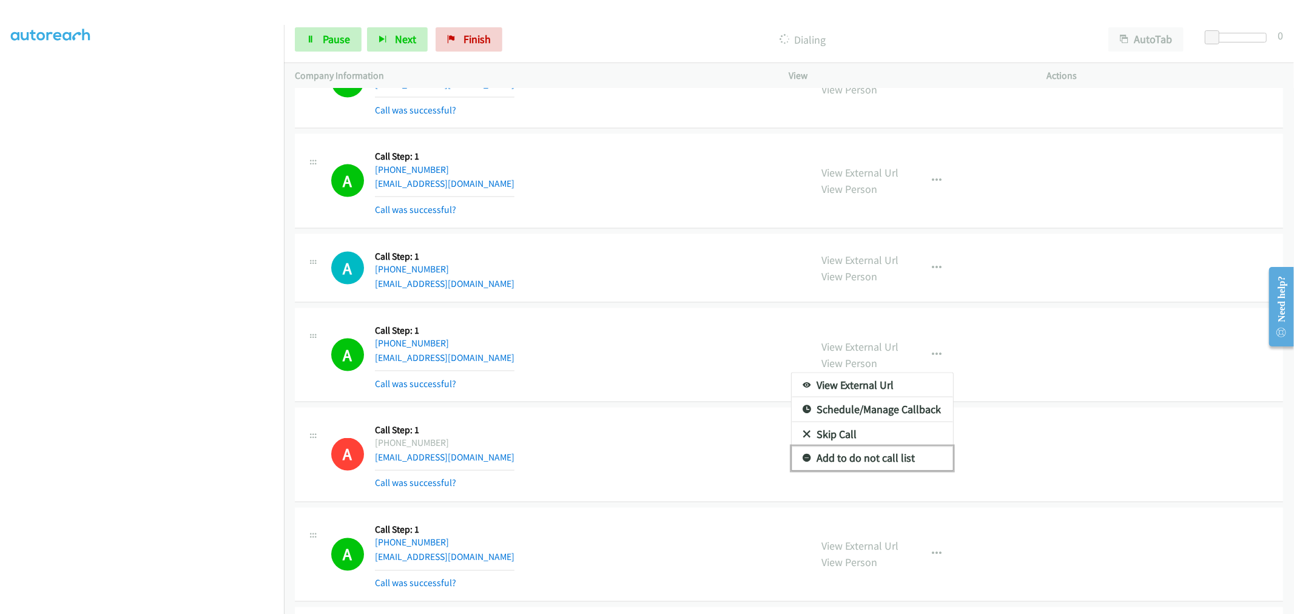
click at [872, 451] on link "Add to do not call list" at bounding box center [872, 458] width 161 height 24
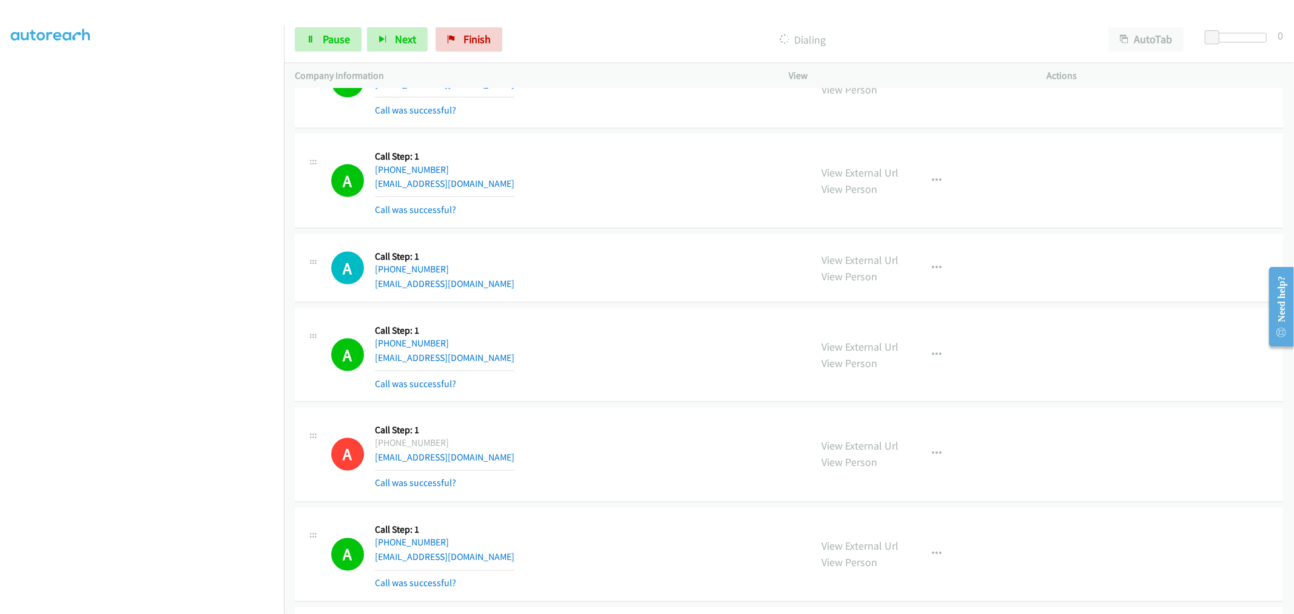
click at [702, 345] on div "A Callback Scheduled Call Step: 1 America/Los_Angeles +1 310-283-2135 fleetwood…" at bounding box center [565, 355] width 469 height 72
click at [494, 414] on div "A Callback Scheduled Call Step: 1 America/Chicago +1 281-345-1030 sending@gmail…" at bounding box center [789, 455] width 988 height 95
click at [190, 604] on section at bounding box center [142, 326] width 262 height 580
click at [340, 42] on span "Pause" at bounding box center [336, 39] width 27 height 14
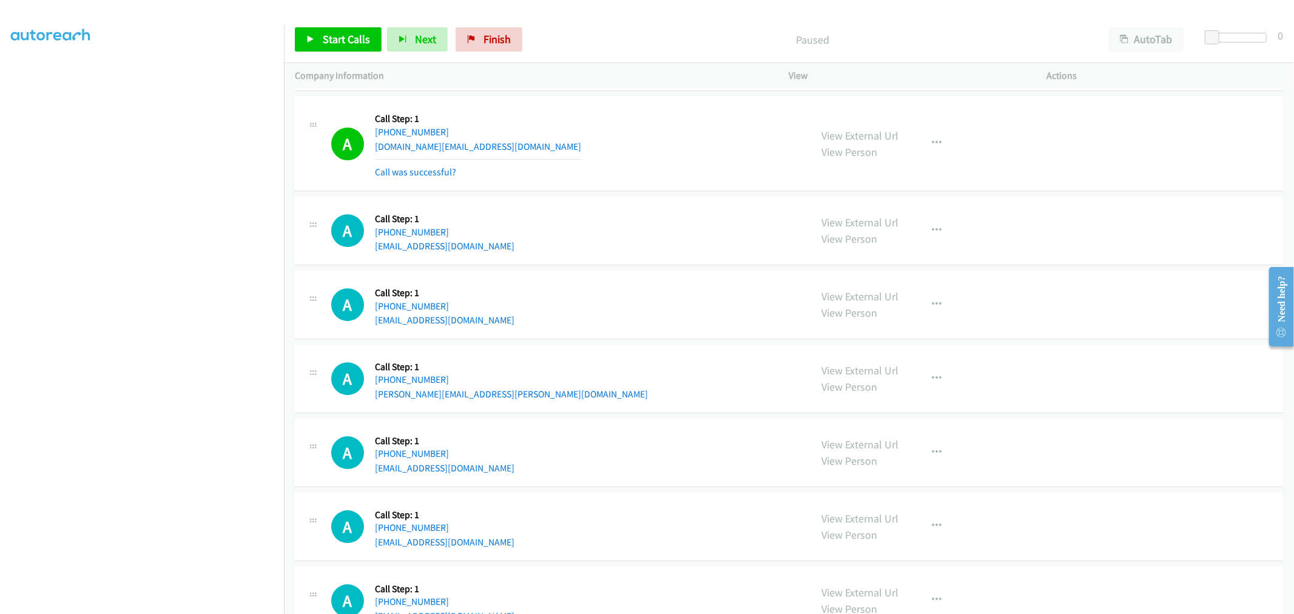
scroll to position [6750, 0]
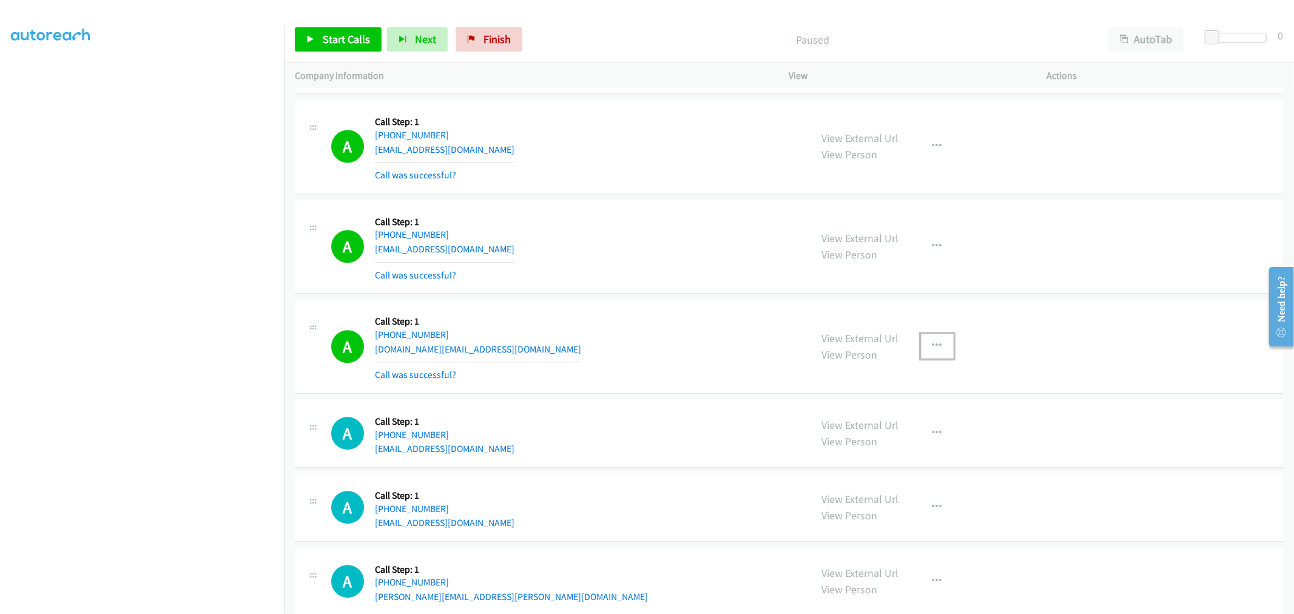
click at [932, 344] on button "button" at bounding box center [937, 346] width 33 height 24
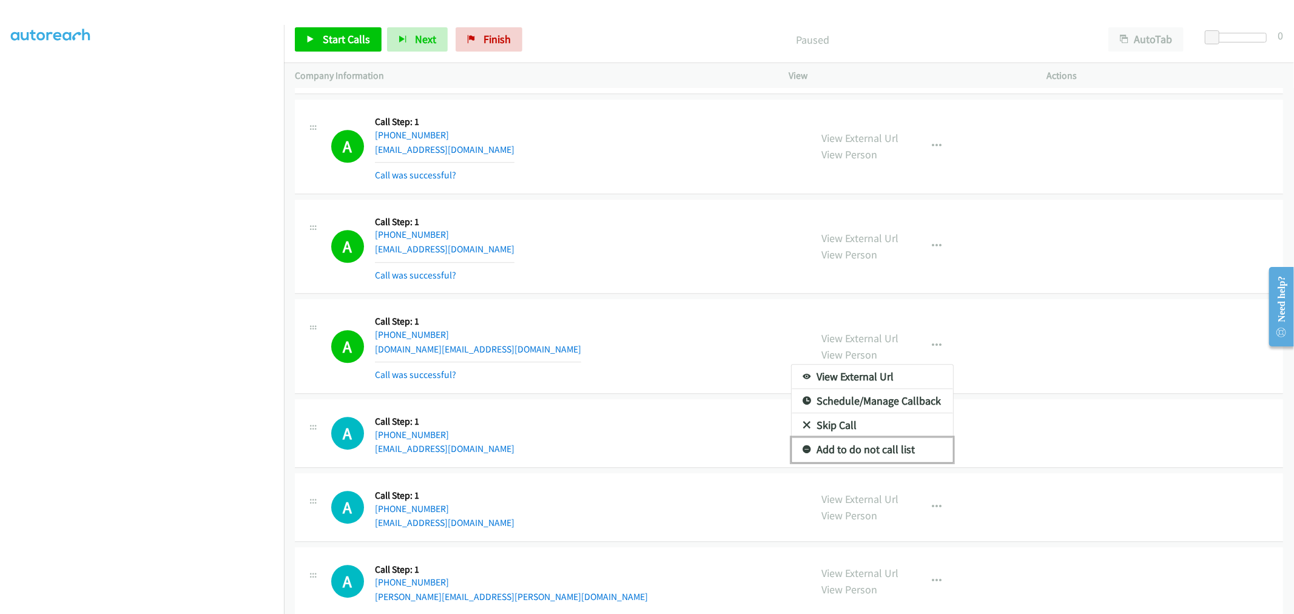
click at [854, 453] on link "Add to do not call list" at bounding box center [872, 449] width 161 height 24
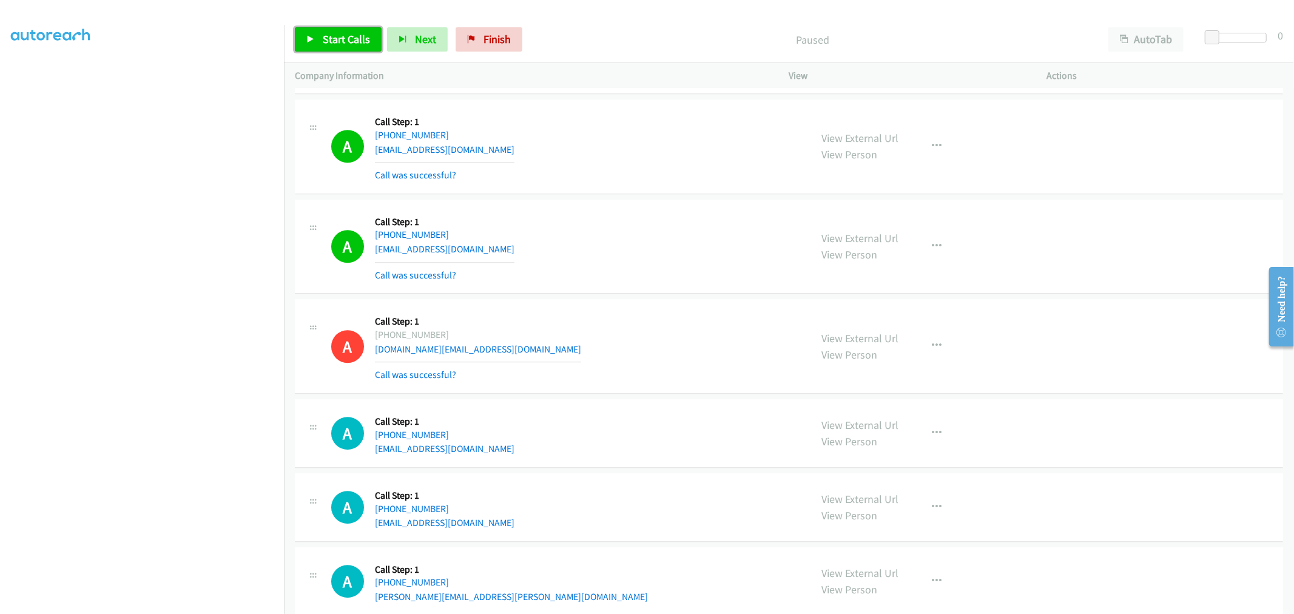
click at [350, 43] on span "Start Calls" at bounding box center [346, 39] width 47 height 14
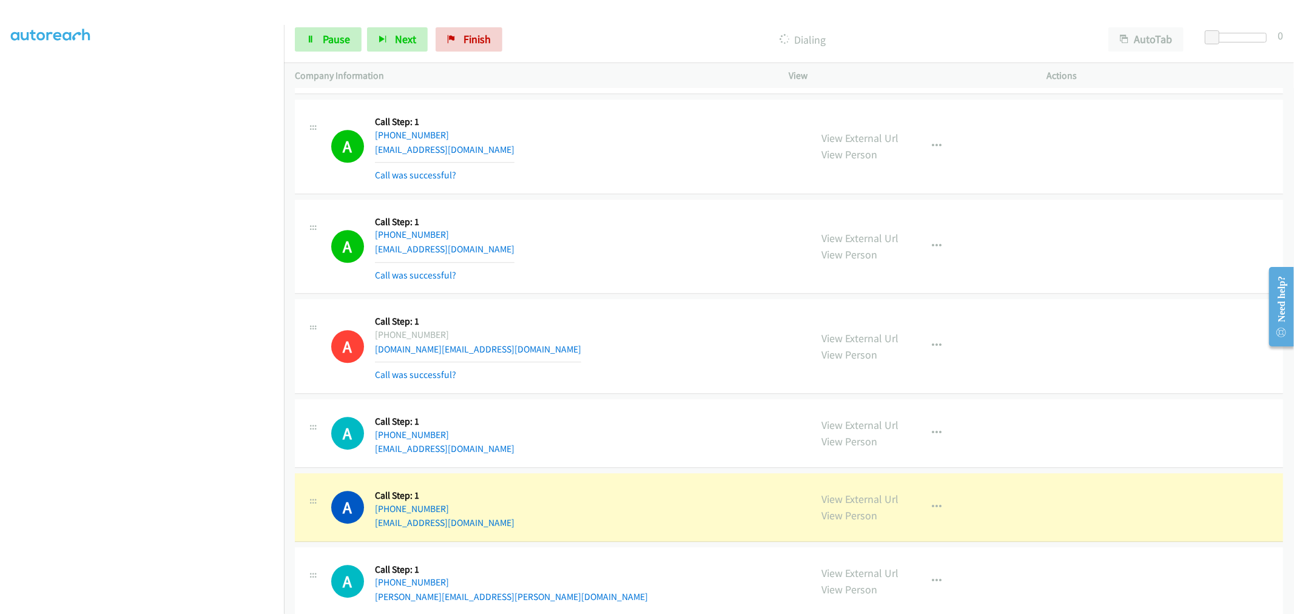
click at [705, 340] on div "A Callback Scheduled Call Step: 1 America/Los_Angeles +1 707-989-2297 kamgardne…" at bounding box center [565, 346] width 469 height 72
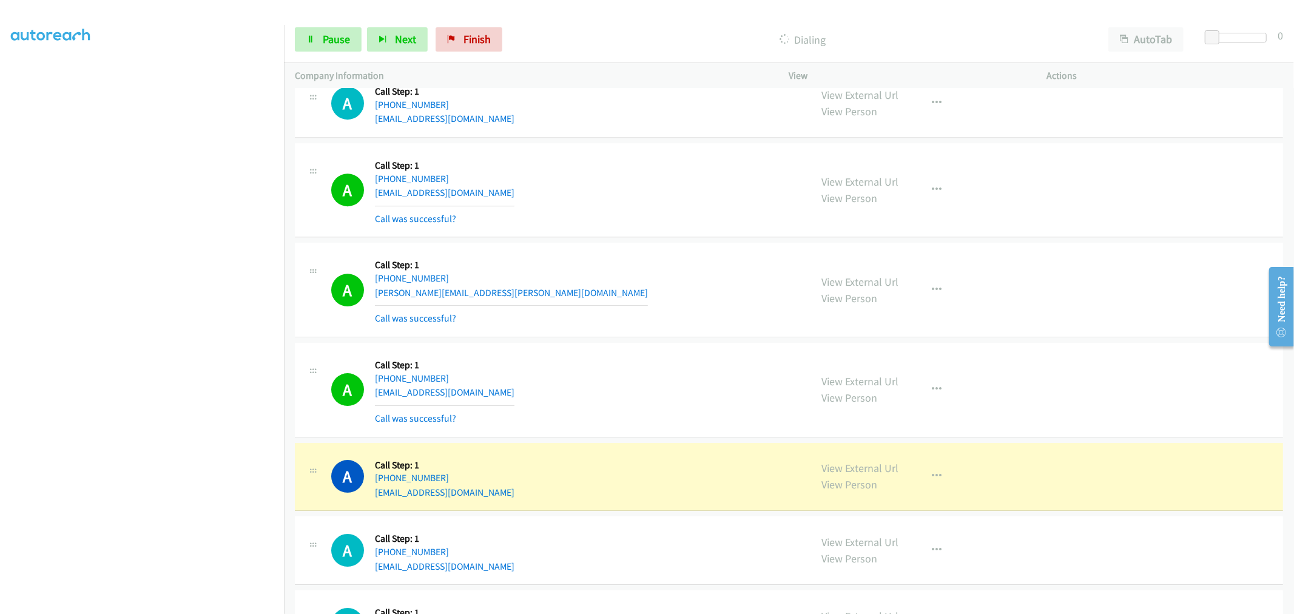
scroll to position [7154, 0]
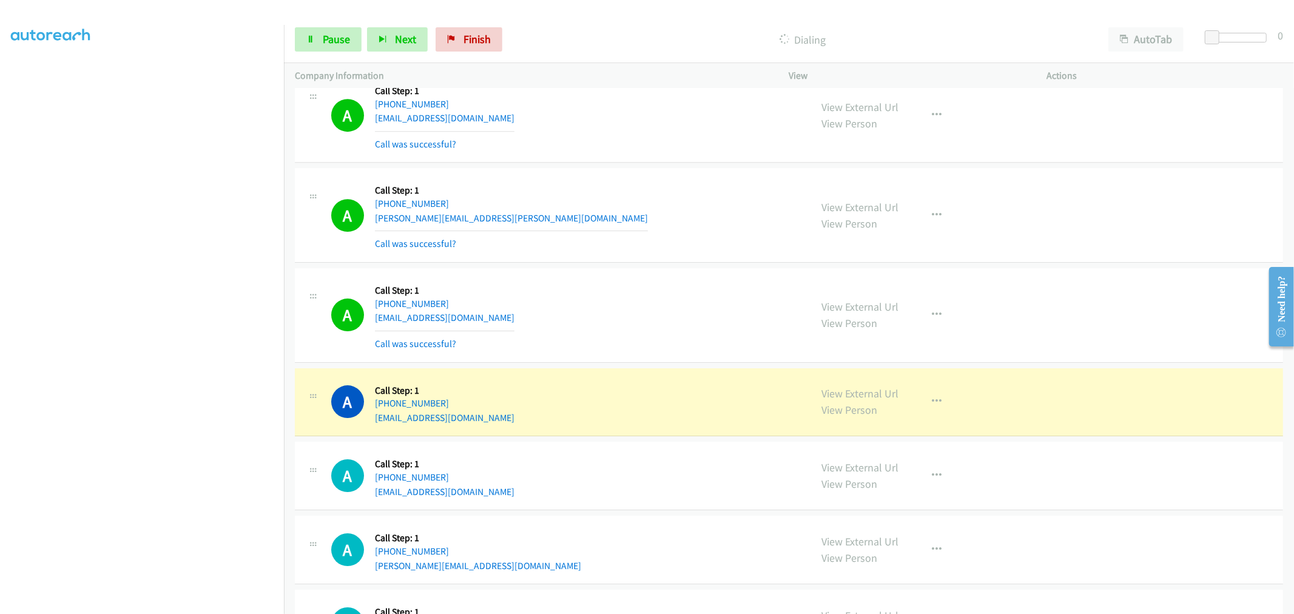
drag, startPoint x: 876, startPoint y: 403, endPoint x: 747, endPoint y: 288, distance: 172.7
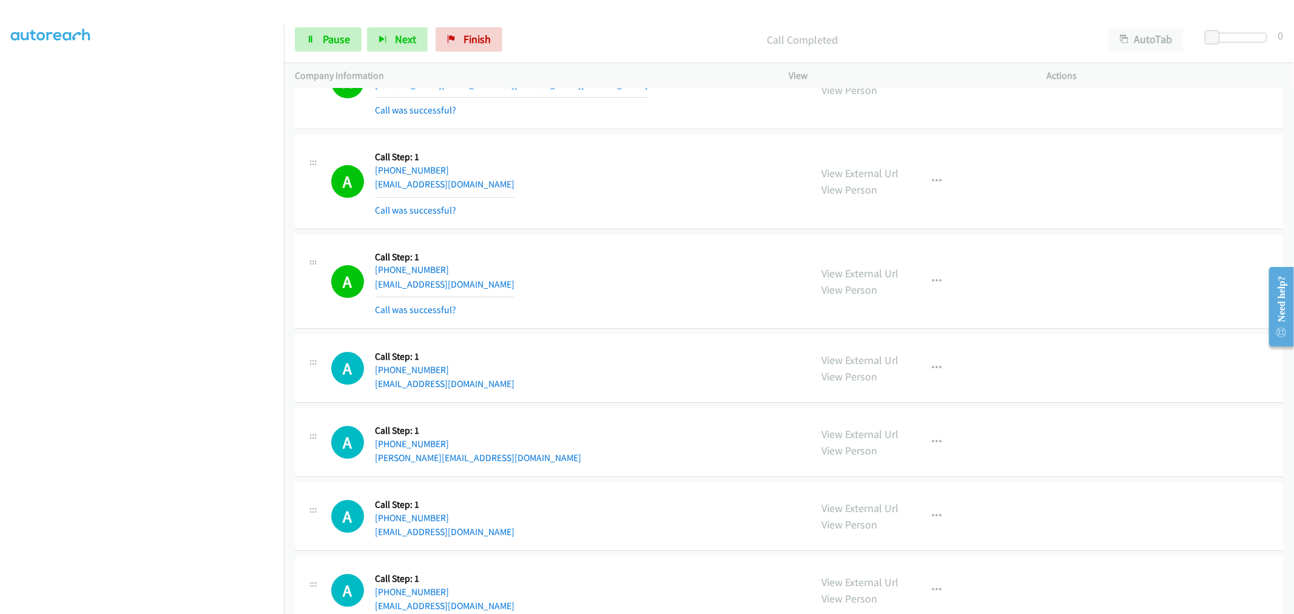
scroll to position [7222, 0]
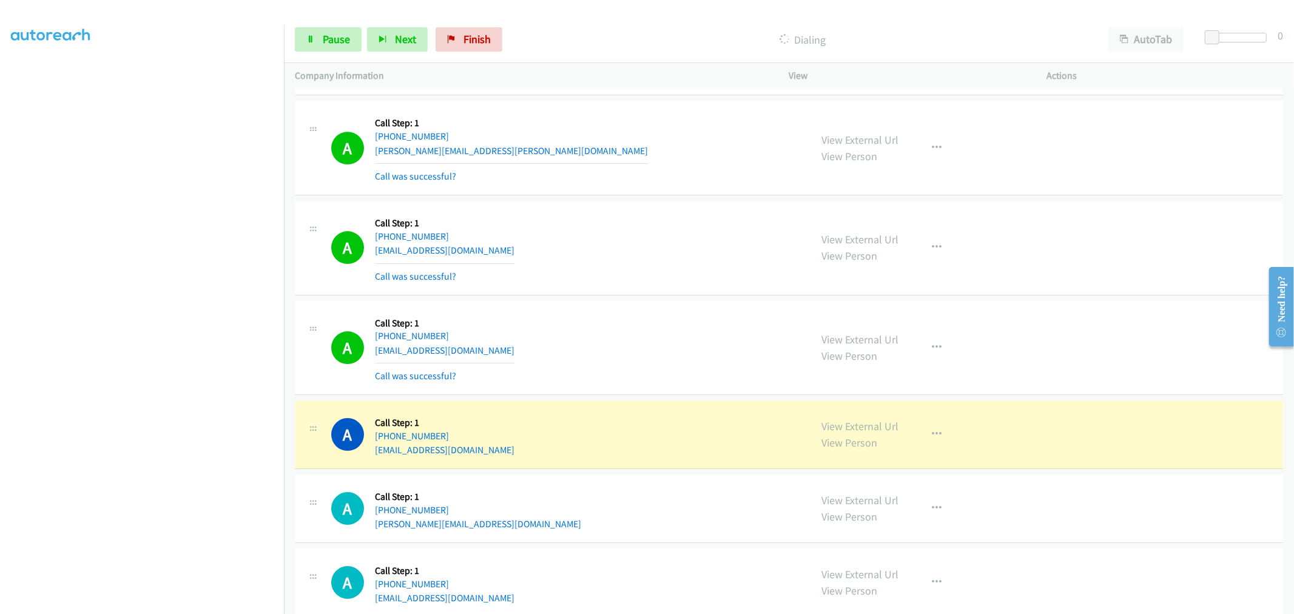
click at [602, 286] on div "A Callback Scheduled Call Step: 1 America/Chicago +1 346-287-9439 johnvincentul…" at bounding box center [789, 248] width 988 height 95
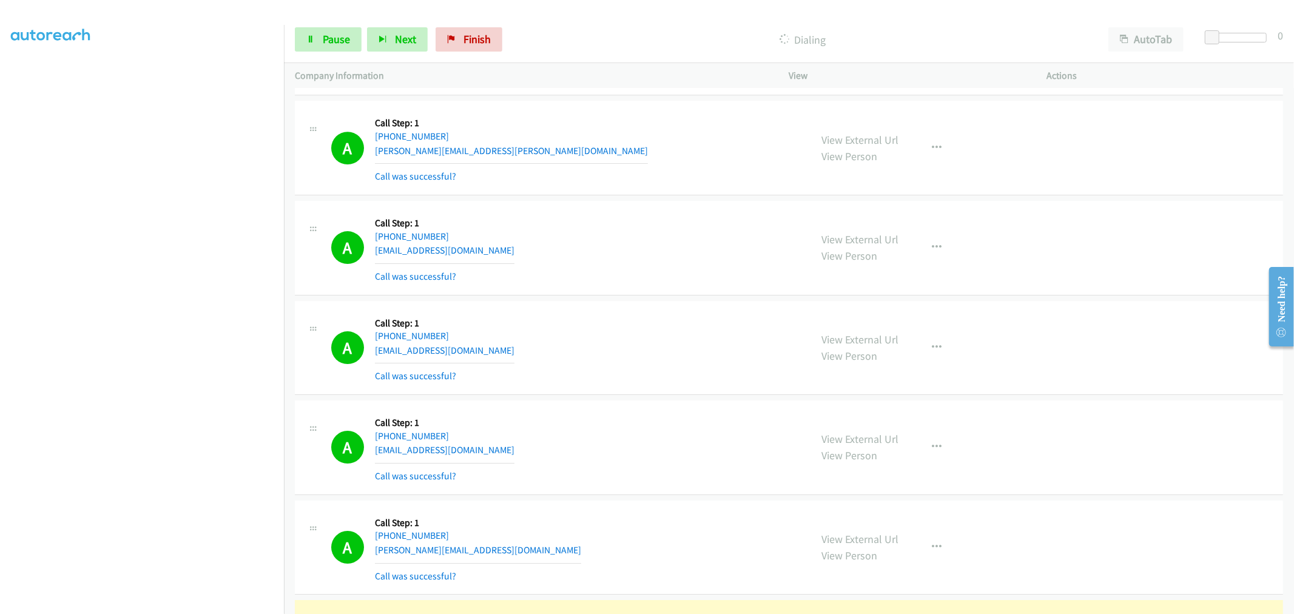
drag, startPoint x: 164, startPoint y: 610, endPoint x: 166, endPoint y: 602, distance: 8.7
click at [164, 607] on aside "Dialing Mode: Power | Switch to Preview My Lists" at bounding box center [142, 302] width 284 height 671
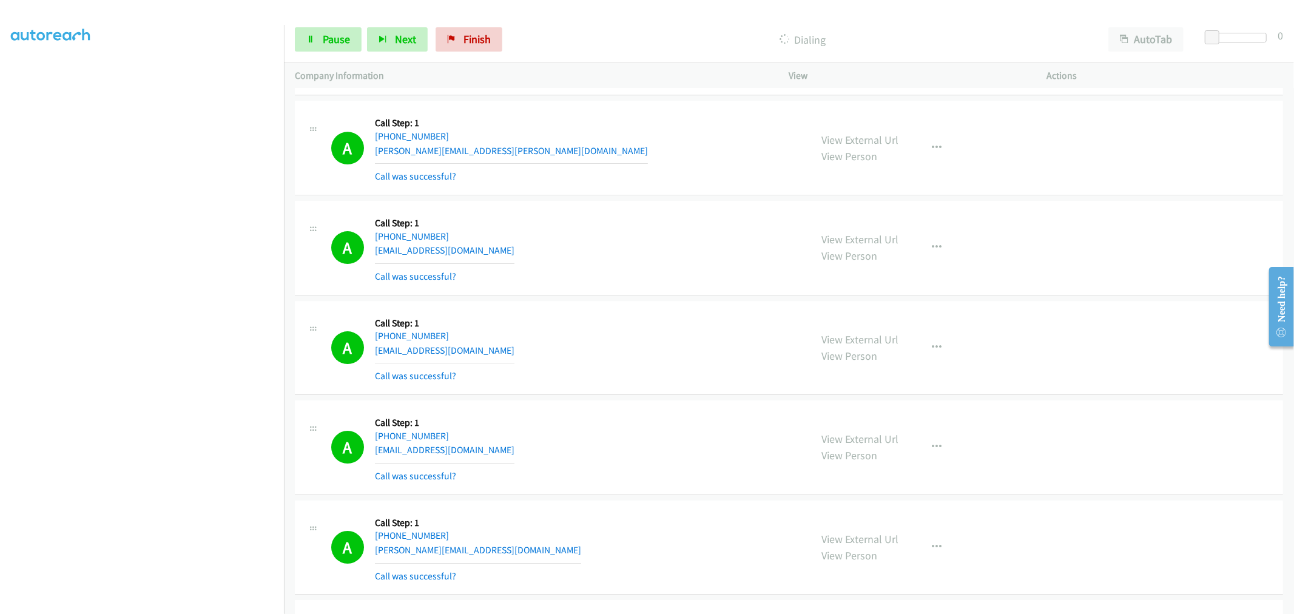
click at [158, 604] on section at bounding box center [142, 326] width 262 height 580
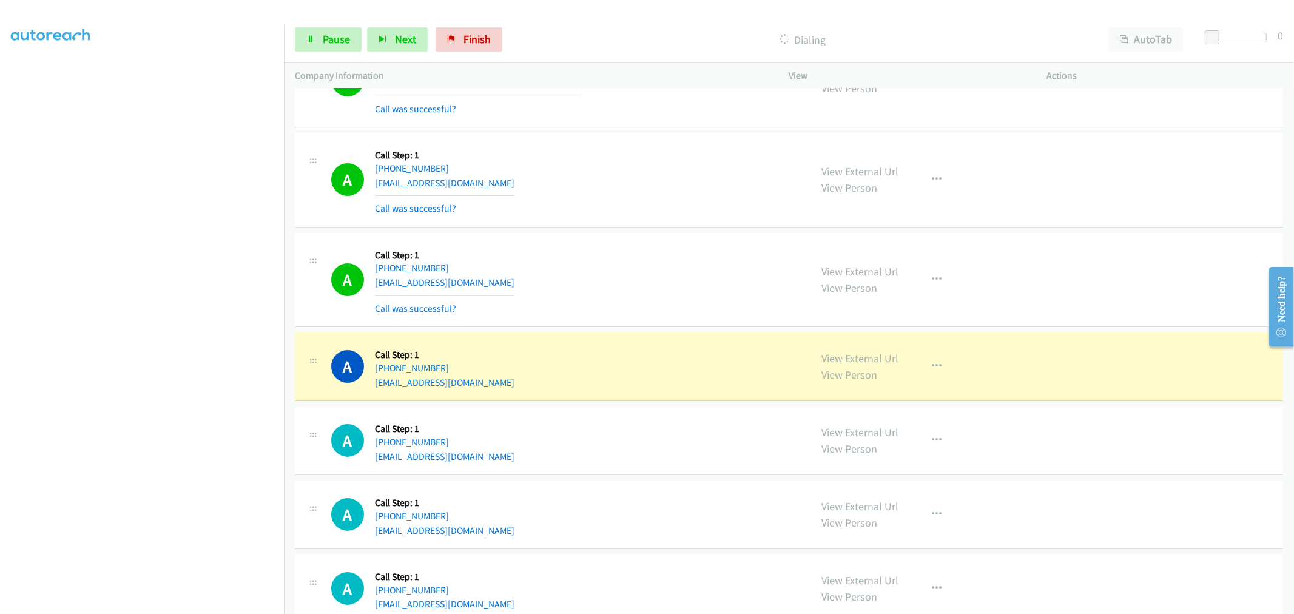
scroll to position [7694, 0]
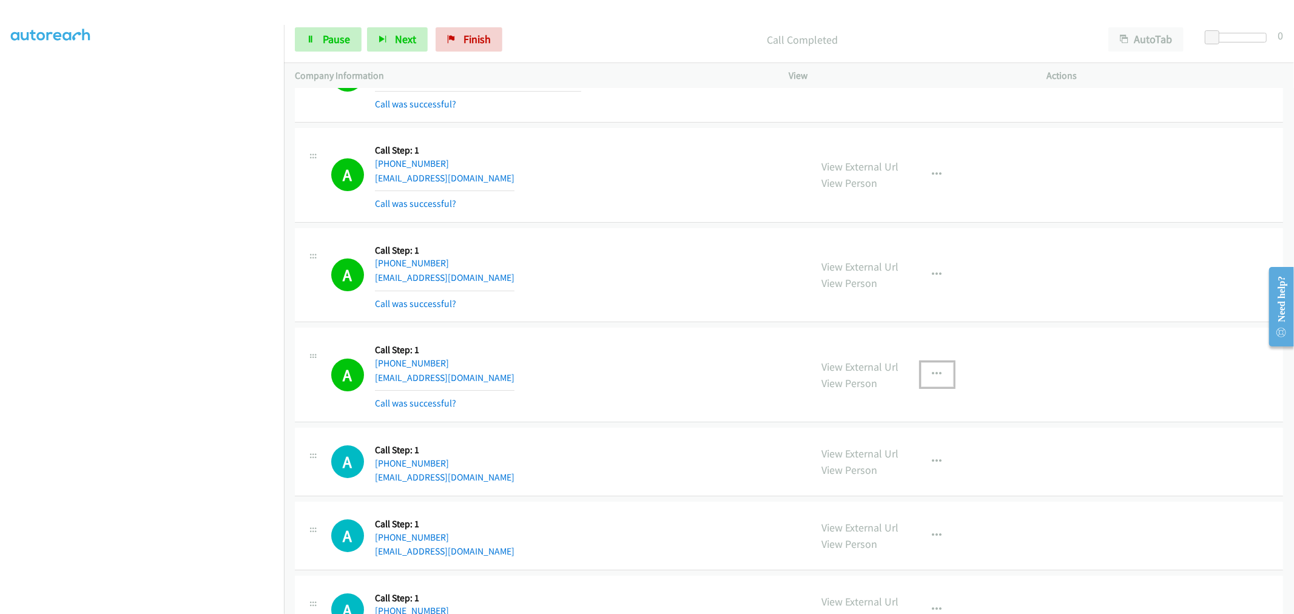
drag, startPoint x: 929, startPoint y: 386, endPoint x: 905, endPoint y: 440, distance: 59.7
click at [929, 386] on button "button" at bounding box center [937, 374] width 33 height 24
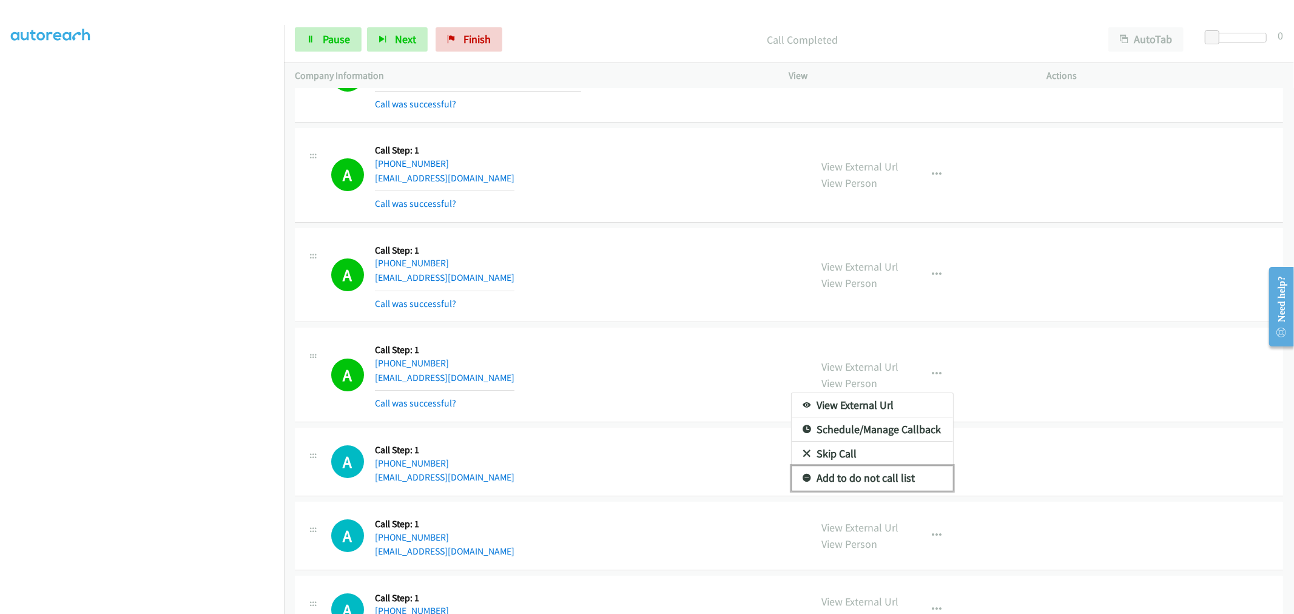
click at [856, 488] on link "Add to do not call list" at bounding box center [872, 478] width 161 height 24
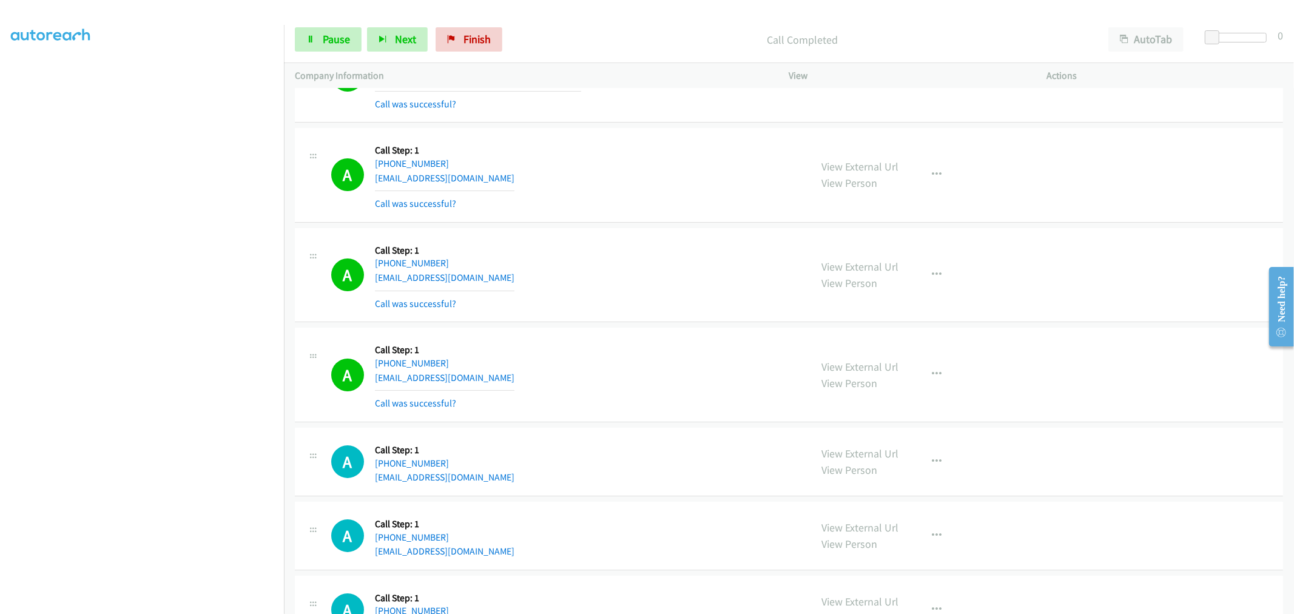
drag, startPoint x: 525, startPoint y: 326, endPoint x: 525, endPoint y: 310, distance: 16.4
click at [525, 323] on div "A Callback Scheduled Call Step: 1 America/New_York +1 978-227-2020 sroberge05@g…" at bounding box center [789, 275] width 988 height 95
click at [326, 45] on span "Pause" at bounding box center [336, 39] width 27 height 14
drag, startPoint x: 332, startPoint y: 46, endPoint x: 372, endPoint y: 109, distance: 75.0
click at [332, 45] on link "Start Calls" at bounding box center [338, 39] width 87 height 24
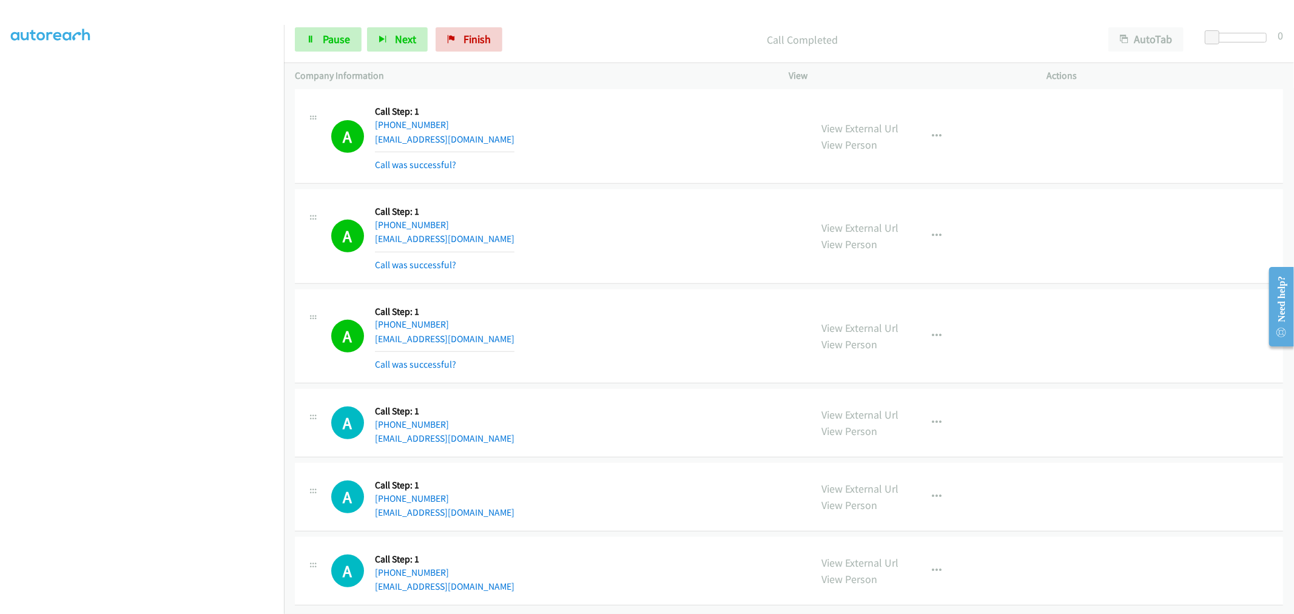
scroll to position [8221, 0]
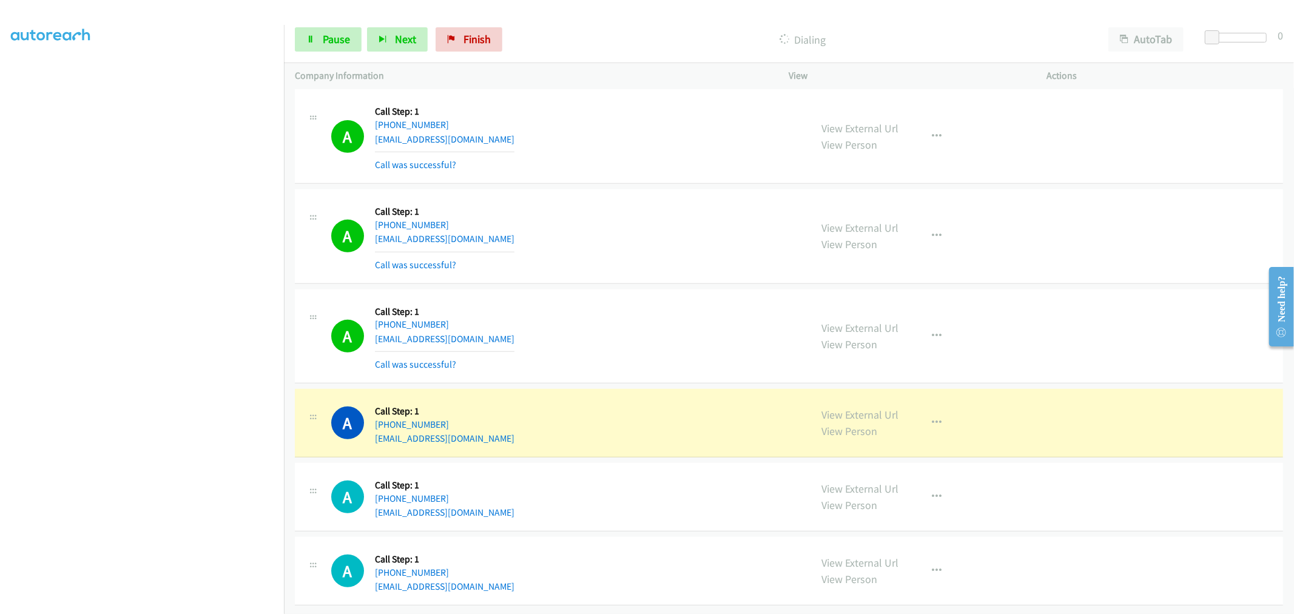
click at [642, 289] on div "A Callback Scheduled Call Step: 1 America/Chicago +1 214-846-0124 zaydickson1@g…" at bounding box center [789, 336] width 988 height 95
click at [637, 273] on div "A Callback Scheduled Call Step: 1 America/Los_Angeles +1 714-926-3554 gisellepa…" at bounding box center [789, 236] width 988 height 95
drag, startPoint x: 640, startPoint y: 271, endPoint x: 601, endPoint y: 257, distance: 41.3
click at [599, 258] on div "A Callback Scheduled Call Step: 1 America/Los_Angeles +1 714-926-3554 gisellepa…" at bounding box center [565, 236] width 469 height 72
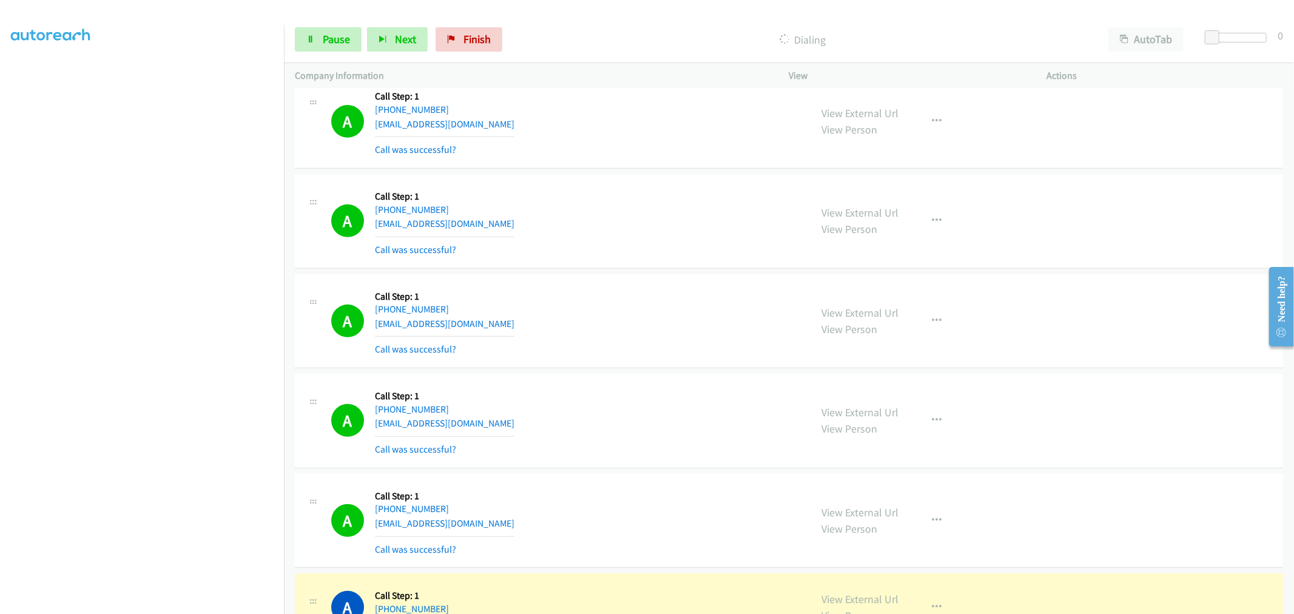
scroll to position [8272, 0]
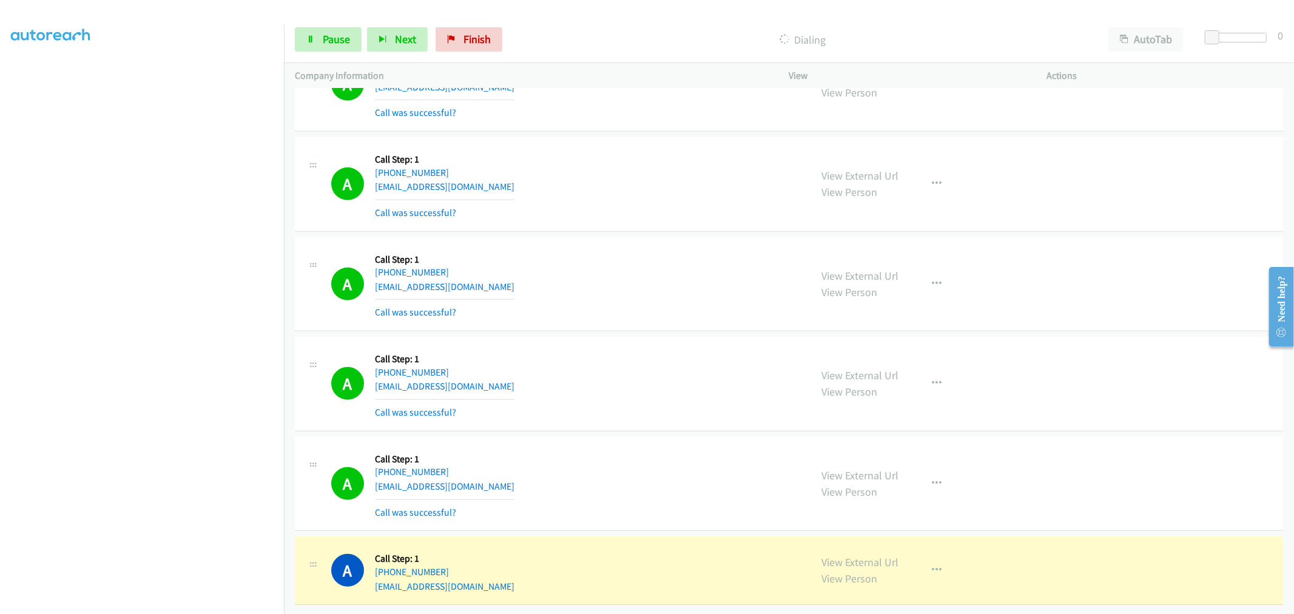
drag, startPoint x: 687, startPoint y: 355, endPoint x: 614, endPoint y: 367, distance: 73.2
click at [614, 367] on div "A Callback Scheduled Call Step: 1 America/Chicago +1 830-261-0573 sdscon.tx@gma…" at bounding box center [565, 384] width 469 height 72
drag, startPoint x: 638, startPoint y: 352, endPoint x: 608, endPoint y: 361, distance: 30.9
click at [608, 361] on div "A Callback Scheduled Call Step: 1 America/Chicago +1 830-261-0573 sdscon.tx@gma…" at bounding box center [565, 384] width 469 height 72
drag, startPoint x: 625, startPoint y: 348, endPoint x: 631, endPoint y: 420, distance: 72.4
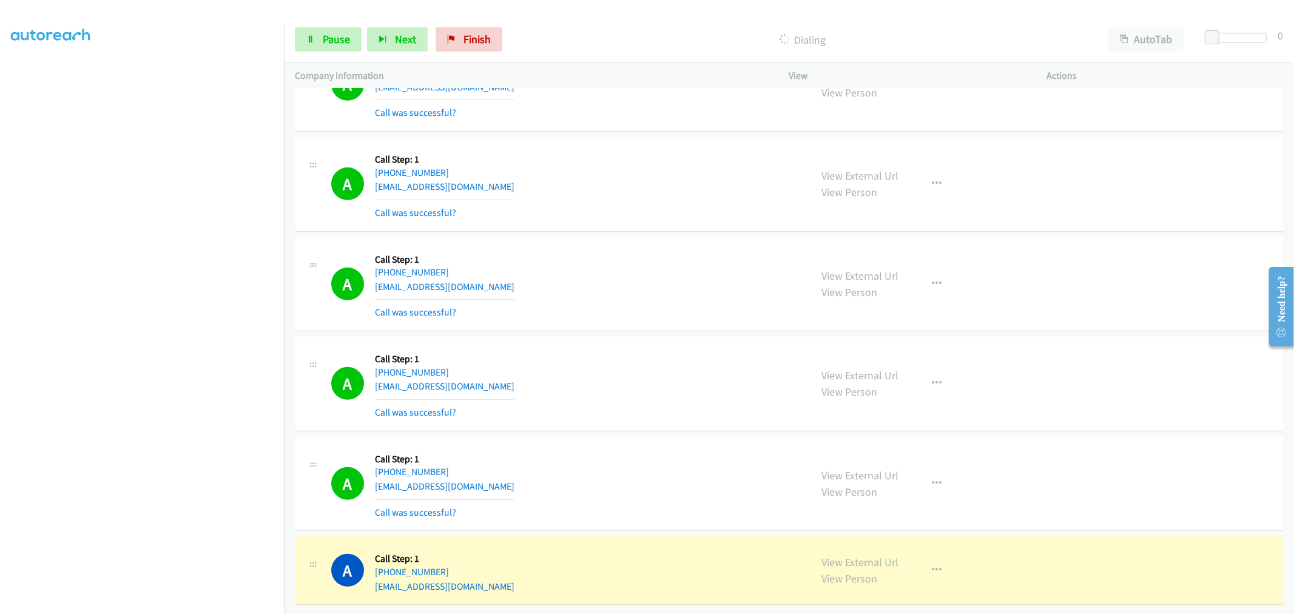
click at [630, 421] on td "A Callback Scheduled Call Step: 1 America/Chicago +1 830-261-0573 sdscon.tx@gma…" at bounding box center [789, 384] width 1010 height 100
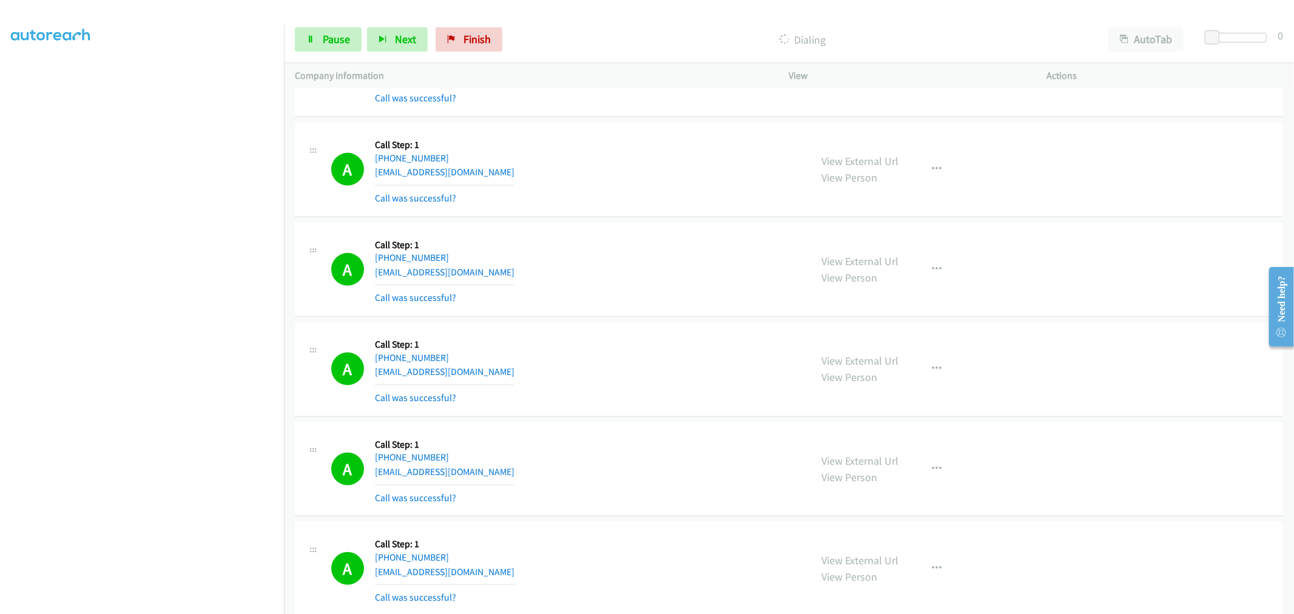
drag, startPoint x: 799, startPoint y: 351, endPoint x: 661, endPoint y: 335, distance: 139.2
click at [661, 335] on div "A Callback Scheduled Call Step: 1 America/Chicago +1 830-261-0573 sdscon.tx@gma…" at bounding box center [789, 369] width 988 height 95
click at [702, 374] on div "A Callback Scheduled Call Step: 1 America/Chicago +1 830-261-0573 sdscon.tx@gma…" at bounding box center [565, 368] width 469 height 72
drag, startPoint x: 587, startPoint y: 286, endPoint x: 613, endPoint y: 285, distance: 26.1
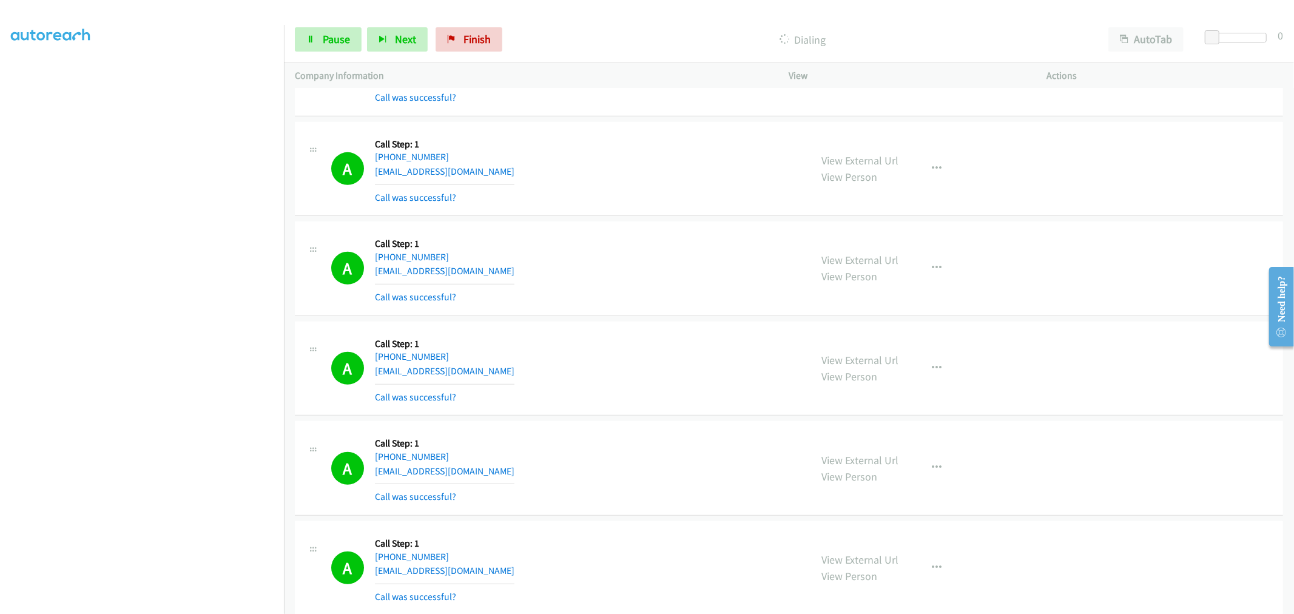
click at [593, 284] on div "A Callback Scheduled Call Step: 1 America/Chicago +1 214-846-0124 zaydickson1@g…" at bounding box center [565, 268] width 469 height 72
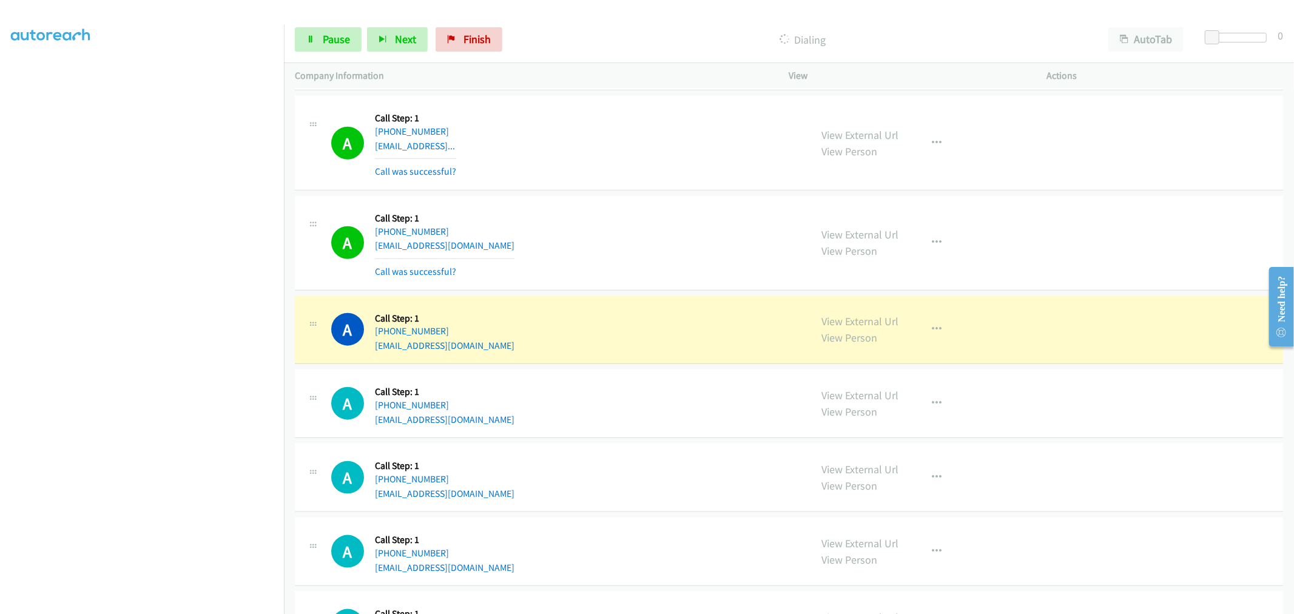
scroll to position [8705, 0]
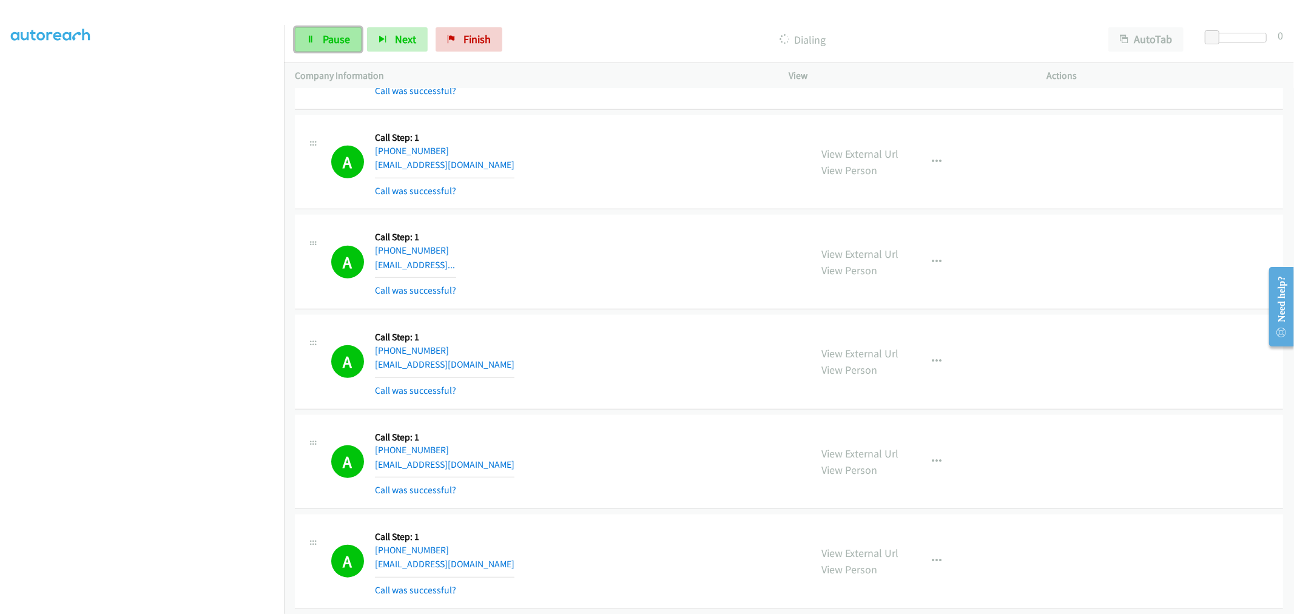
click at [345, 42] on span "Pause" at bounding box center [336, 39] width 27 height 14
drag, startPoint x: 466, startPoint y: 138, endPoint x: 474, endPoint y: 138, distance: 7.9
click at [466, 138] on div "A Callback Scheduled Call Step: 1 America/New_York +1 678-698-6464 ppcamer@gmai…" at bounding box center [565, 162] width 469 height 72
click at [599, 192] on div "A Callback Scheduled Call Step: 1 America/New_York +1 678-698-6464 ppcamer@gmai…" at bounding box center [565, 162] width 469 height 72
click at [589, 231] on div "A Callback Scheduled Call Step: 1 America/New_York +1 540-397-4609 jorgemaldona…" at bounding box center [565, 262] width 469 height 72
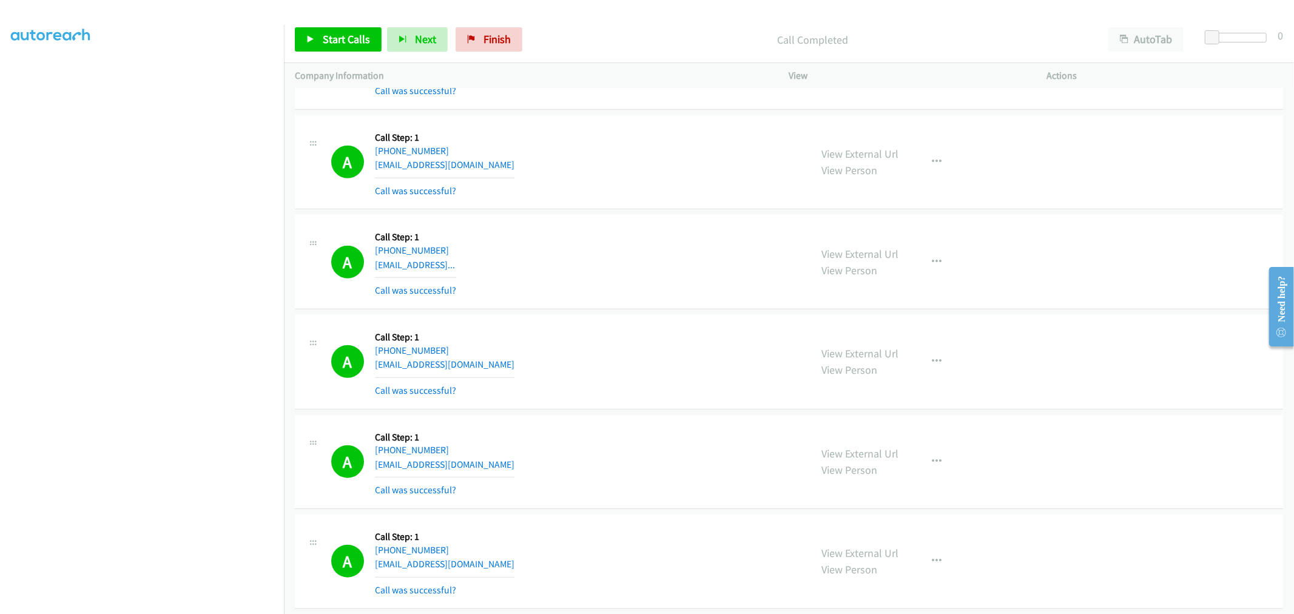
click at [614, 294] on div "A Callback Scheduled Call Step: 1 America/New_York +1 540-397-4609 jorgemaldona…" at bounding box center [565, 262] width 469 height 72
drag, startPoint x: 335, startPoint y: 39, endPoint x: 420, endPoint y: 126, distance: 121.8
click at [335, 39] on span "Start Calls" at bounding box center [346, 39] width 47 height 14
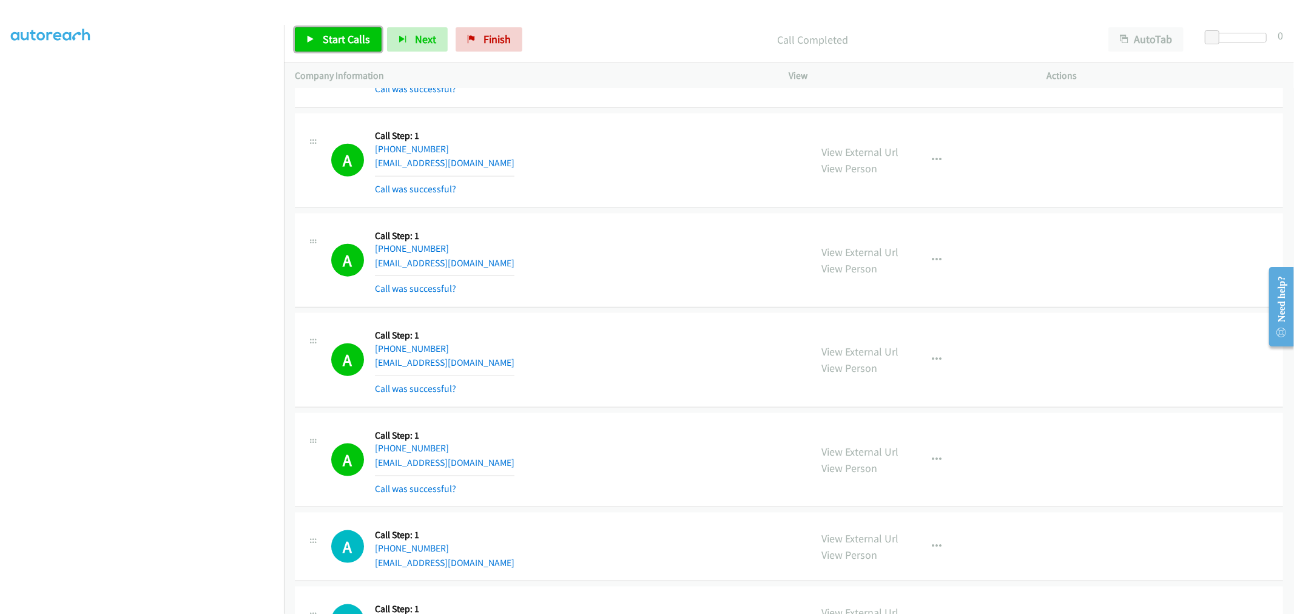
scroll to position [8907, 0]
click at [935, 258] on button "button" at bounding box center [937, 259] width 33 height 24
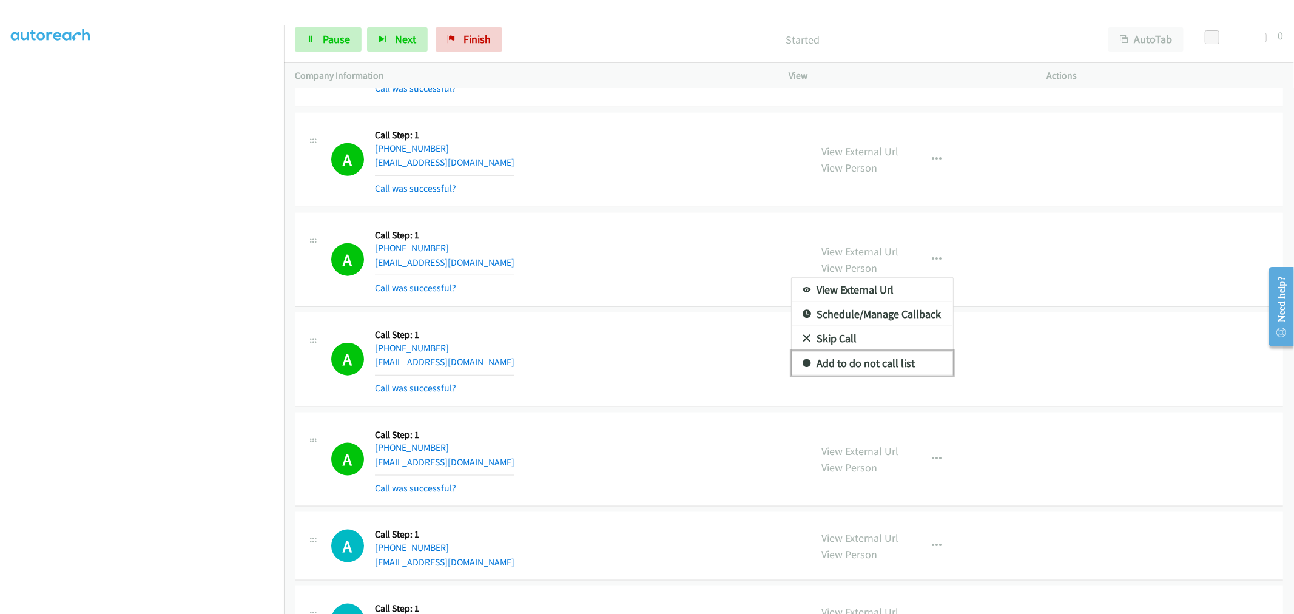
click at [875, 365] on link "Add to do not call list" at bounding box center [872, 363] width 161 height 24
drag, startPoint x: 674, startPoint y: 280, endPoint x: 729, endPoint y: 246, distance: 64.8
click at [675, 278] on div "A Callback Scheduled Call Step: 1 America/Chicago +1 870-550-5365 harveyfrankli…" at bounding box center [565, 260] width 469 height 72
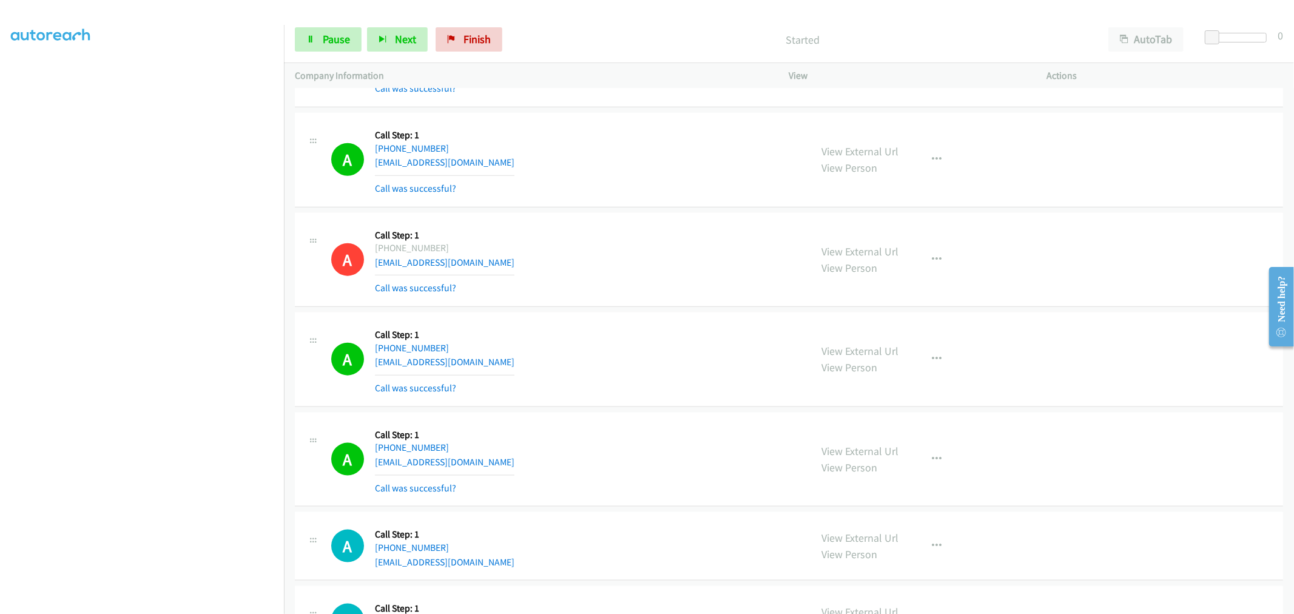
click at [167, 603] on section at bounding box center [142, 326] width 262 height 580
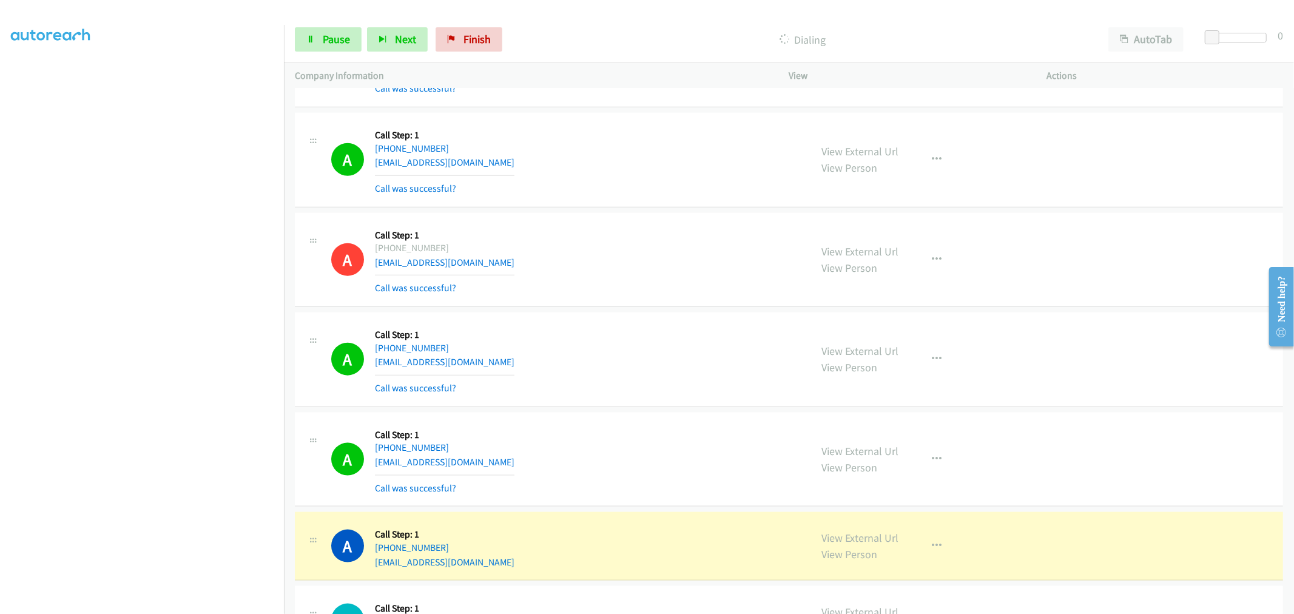
click at [670, 340] on div "A Callback Scheduled Call Step: 1 America/New_York +1 603-387-4918 aamowery@gma…" at bounding box center [565, 359] width 469 height 72
click at [629, 210] on td "A Callback Scheduled Call Step: 1 America/Chicago +1 580-370-8093 hangerbradley…" at bounding box center [789, 160] width 1010 height 100
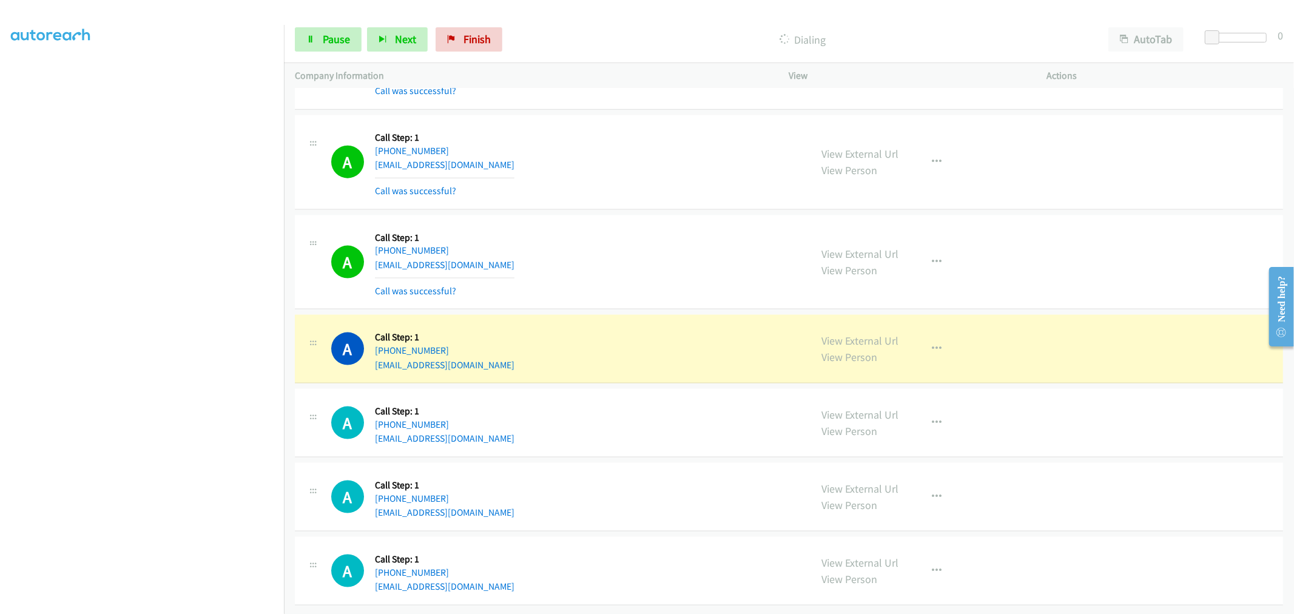
click at [621, 198] on div "A Callback Scheduled Call Step: 1 America/New_York +1 603-387-4918 aamowery@gma…" at bounding box center [789, 162] width 988 height 95
click at [341, 37] on span "Pause" at bounding box center [336, 39] width 27 height 14
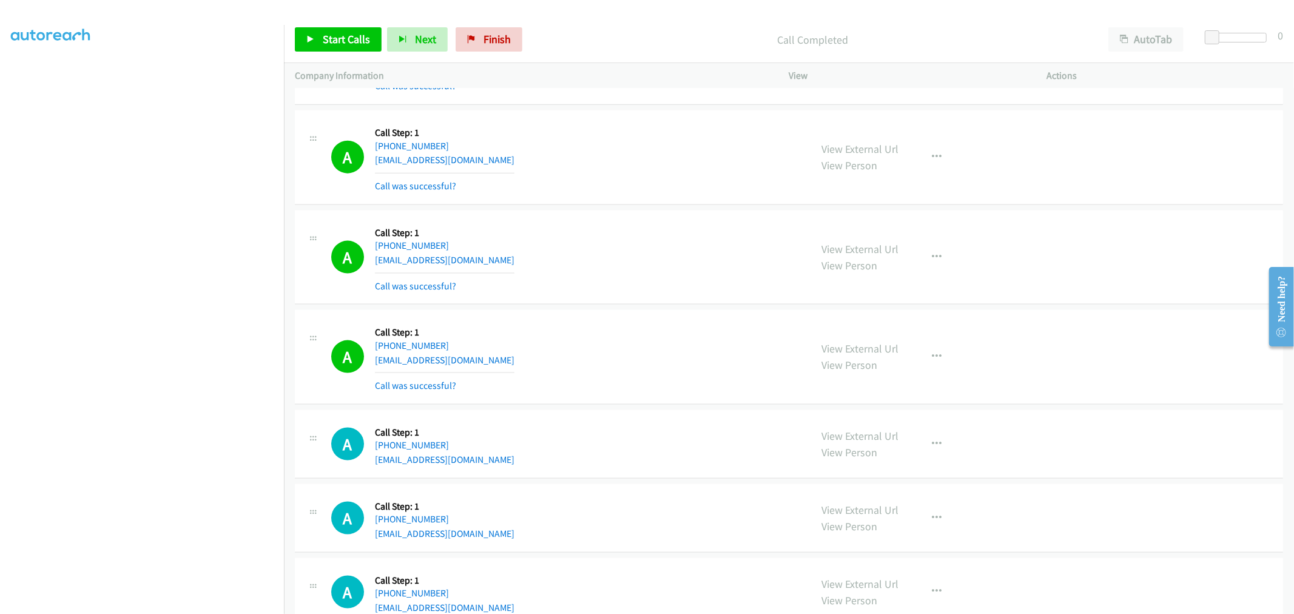
click at [602, 251] on div "A Callback Scheduled Call Step: 1 America/New_York +1 864-498-8199 michaelduman…" at bounding box center [565, 257] width 469 height 72
